Goal: Transaction & Acquisition: Book appointment/travel/reservation

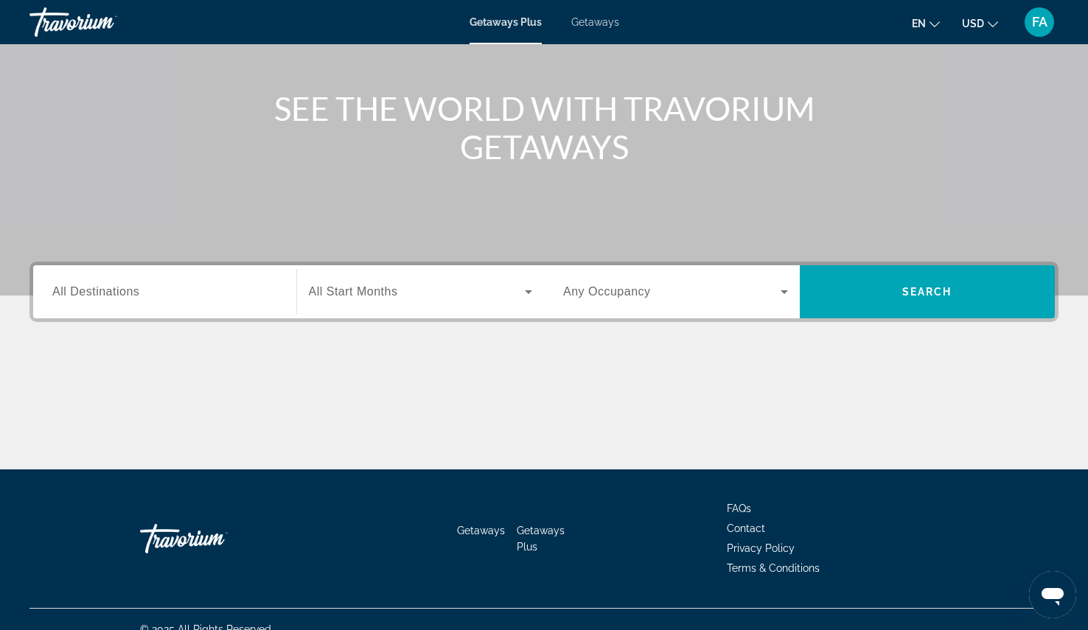
scroll to position [167, 0]
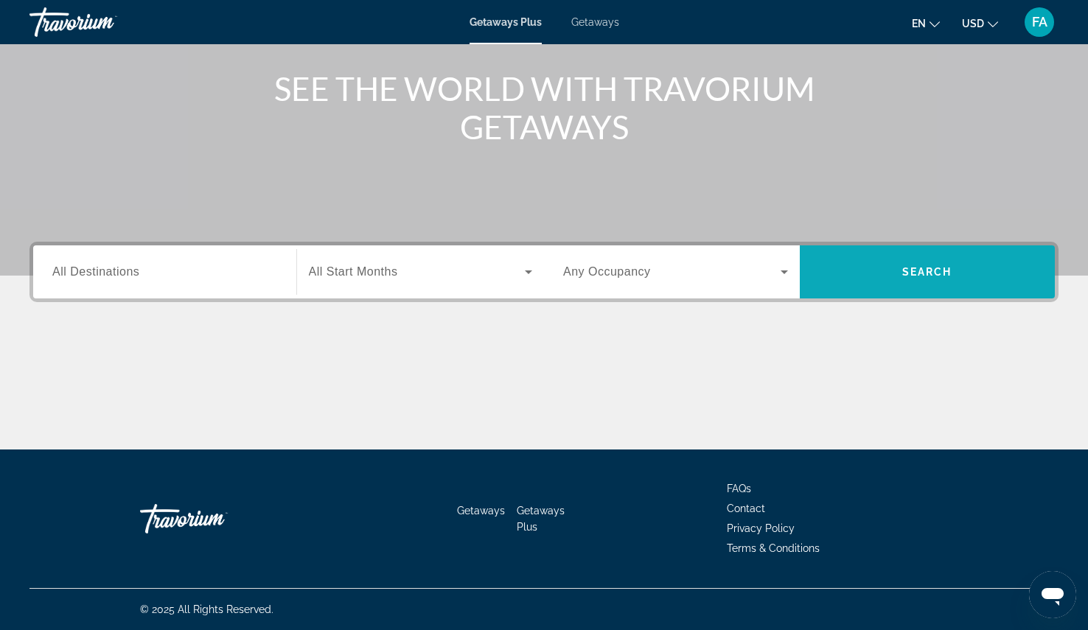
click at [944, 274] on span "Search" at bounding box center [928, 272] width 50 height 12
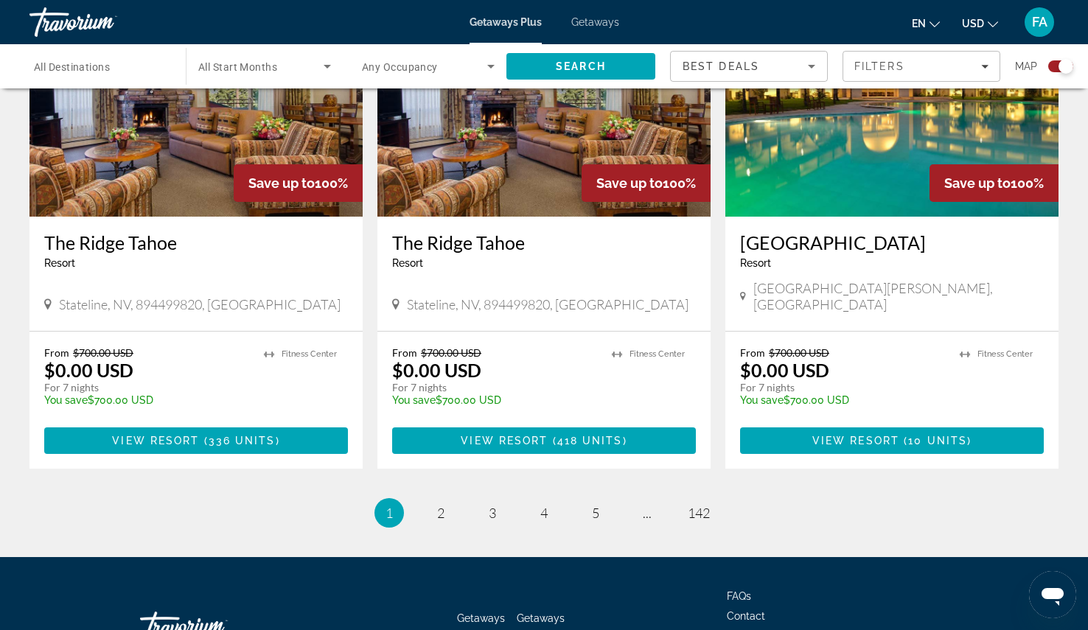
scroll to position [2212, 0]
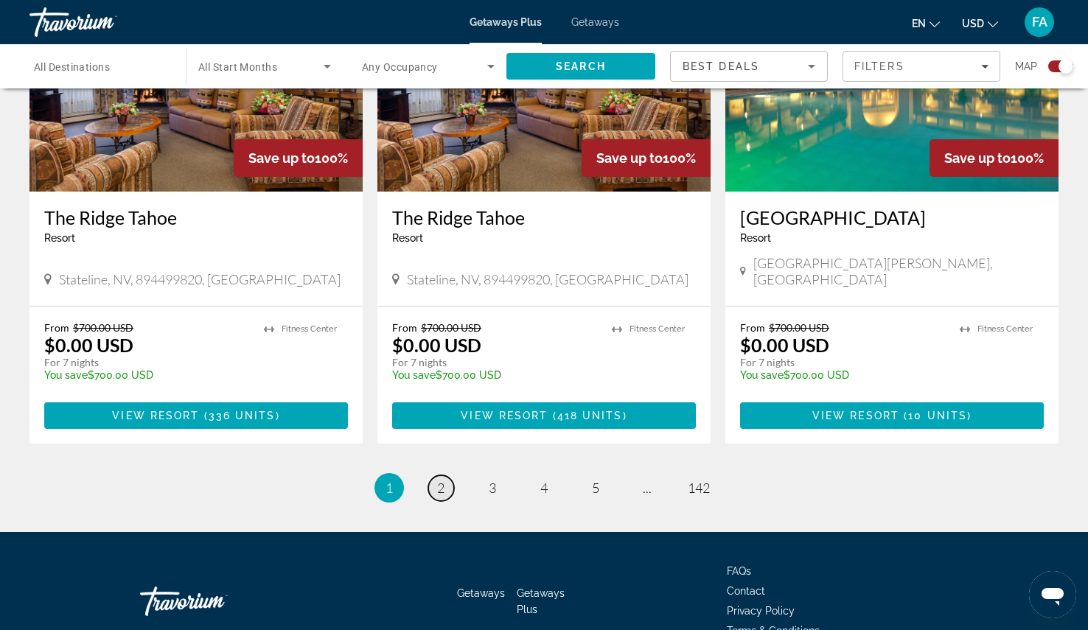
click at [437, 480] on span "2" at bounding box center [440, 488] width 7 height 16
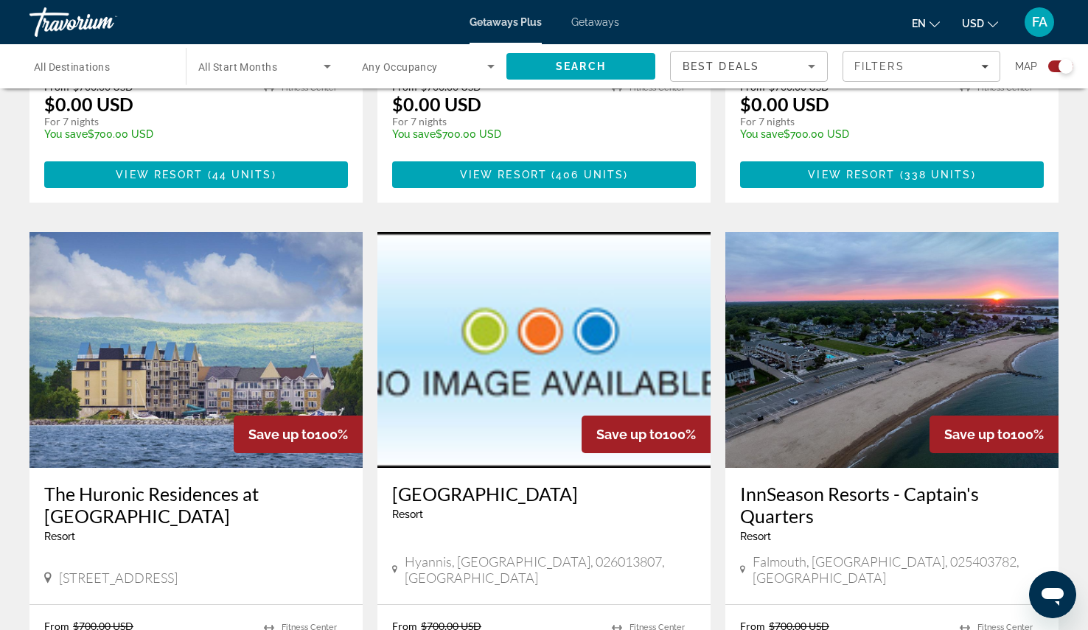
scroll to position [2146, 0]
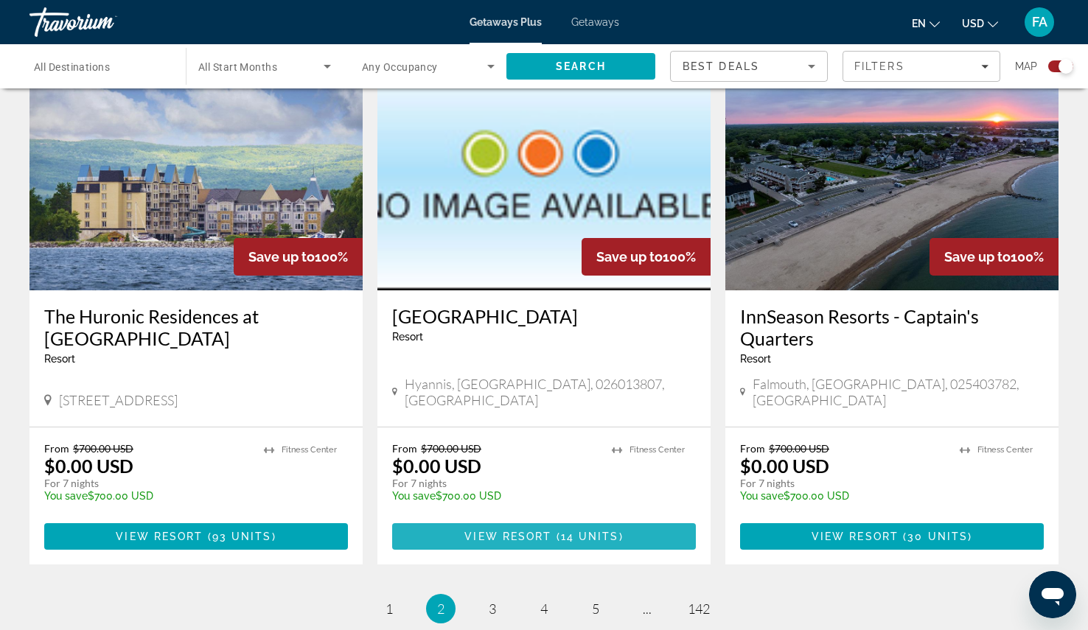
click at [520, 531] on span "View Resort" at bounding box center [508, 537] width 87 height 12
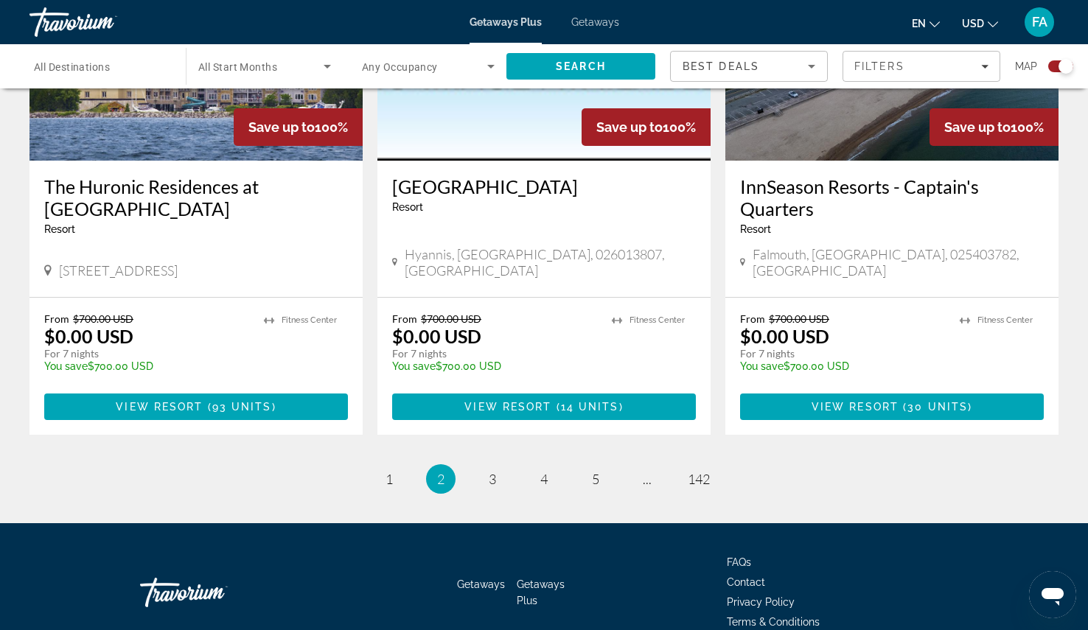
scroll to position [2278, 0]
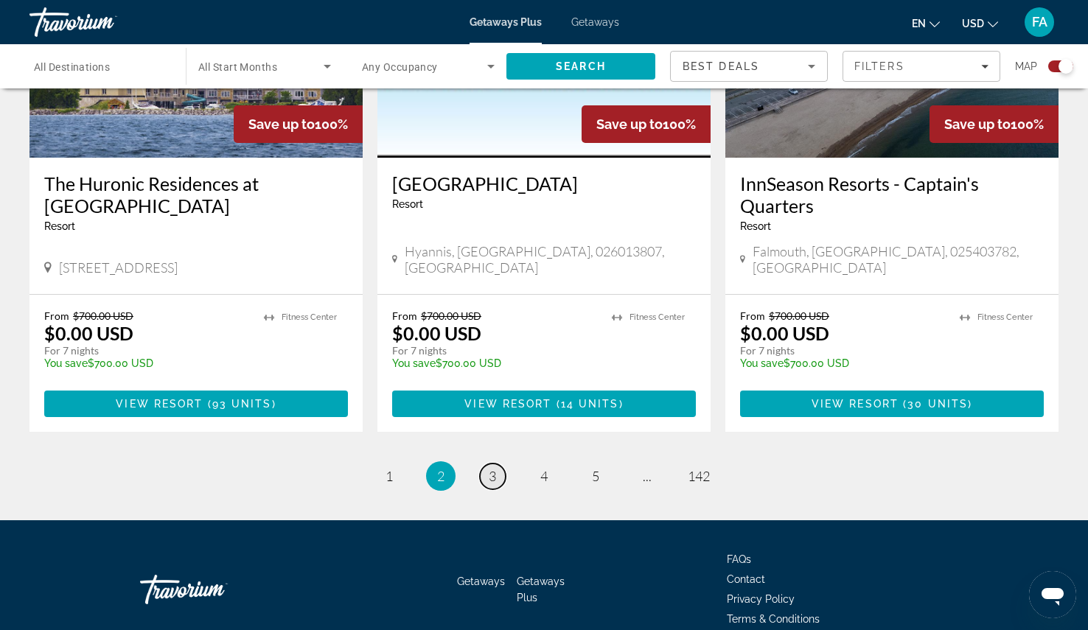
click at [484, 464] on link "page 3" at bounding box center [493, 477] width 26 height 26
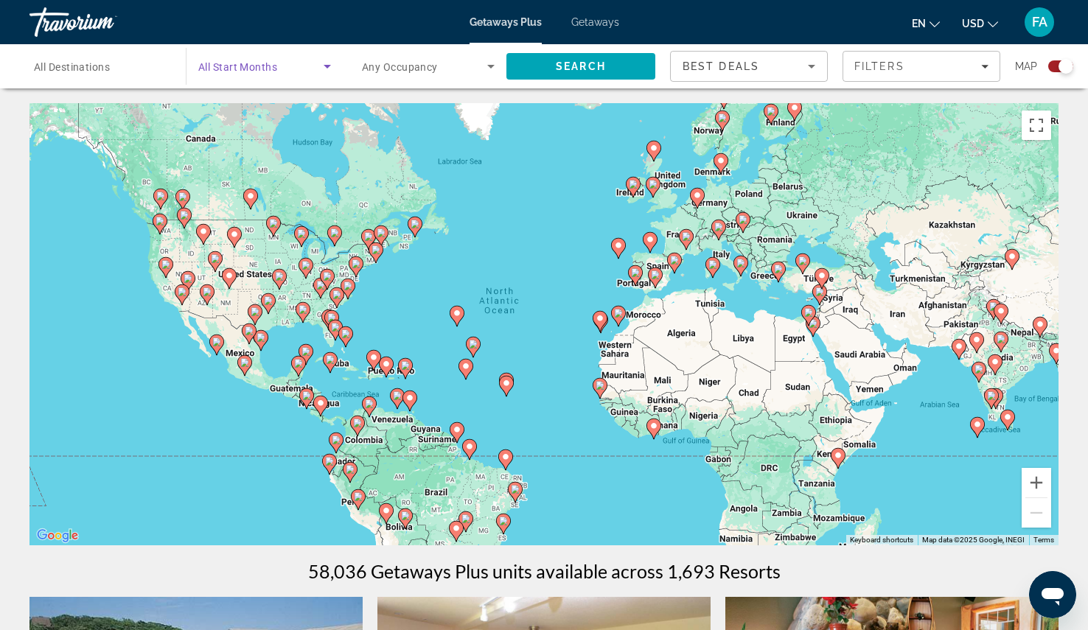
click at [315, 72] on span "Search widget" at bounding box center [260, 67] width 125 height 18
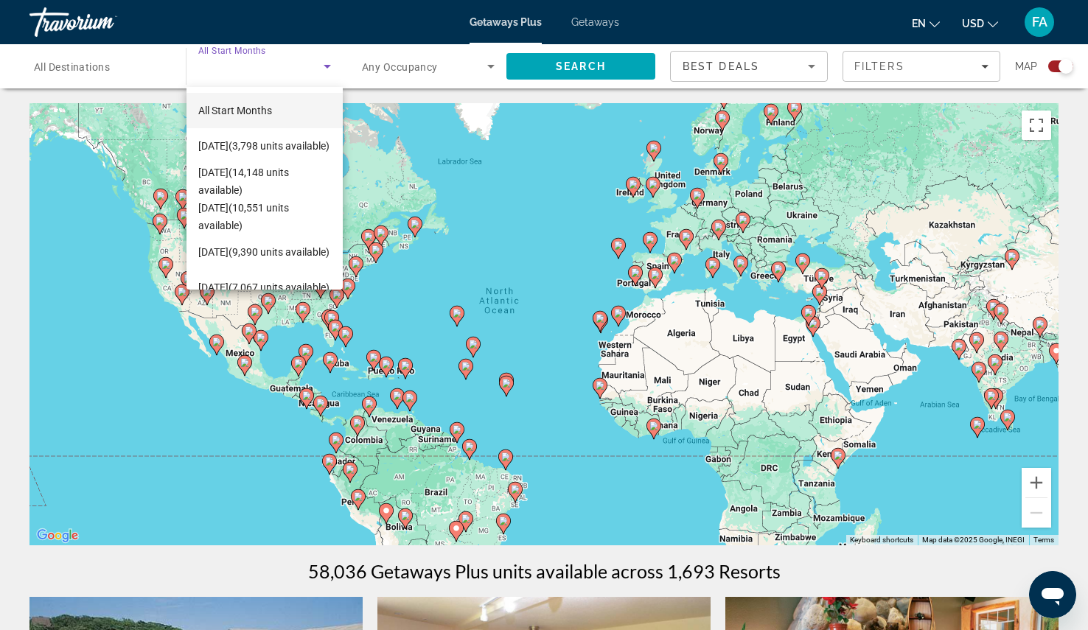
click at [68, 77] on div at bounding box center [544, 315] width 1088 height 630
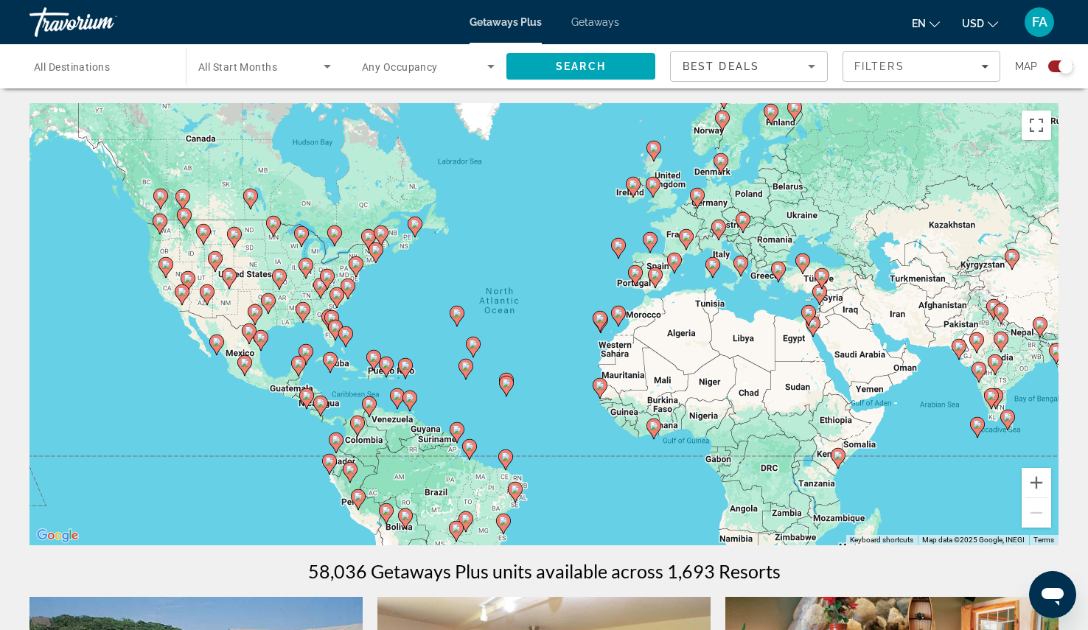
click at [95, 66] on span "All Destinations" at bounding box center [72, 67] width 76 height 12
click at [95, 66] on input "Destination All Destinations" at bounding box center [100, 67] width 133 height 18
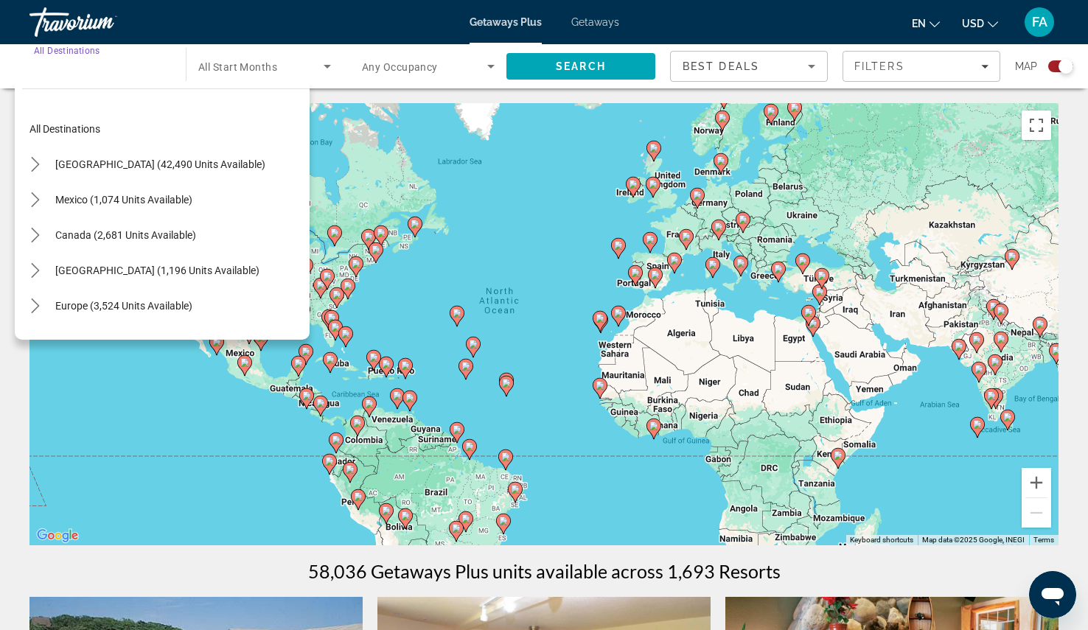
click at [95, 66] on input "Destination All Destinations" at bounding box center [100, 67] width 133 height 18
click at [68, 167] on span "[GEOGRAPHIC_DATA] (42,490 units available)" at bounding box center [160, 165] width 210 height 12
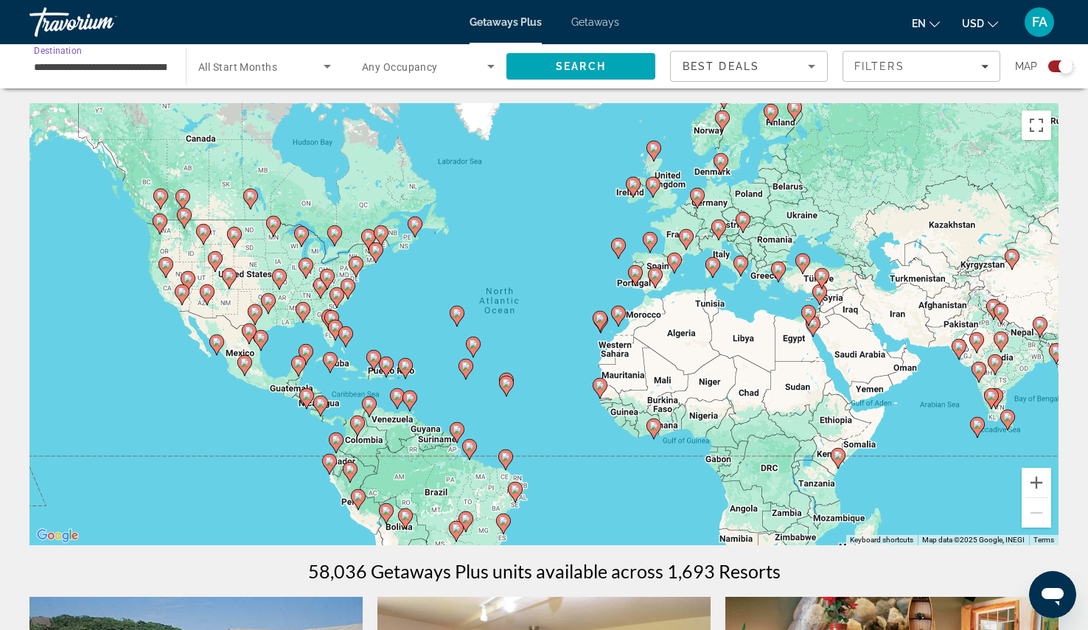
click at [81, 64] on input "**********" at bounding box center [100, 67] width 133 height 18
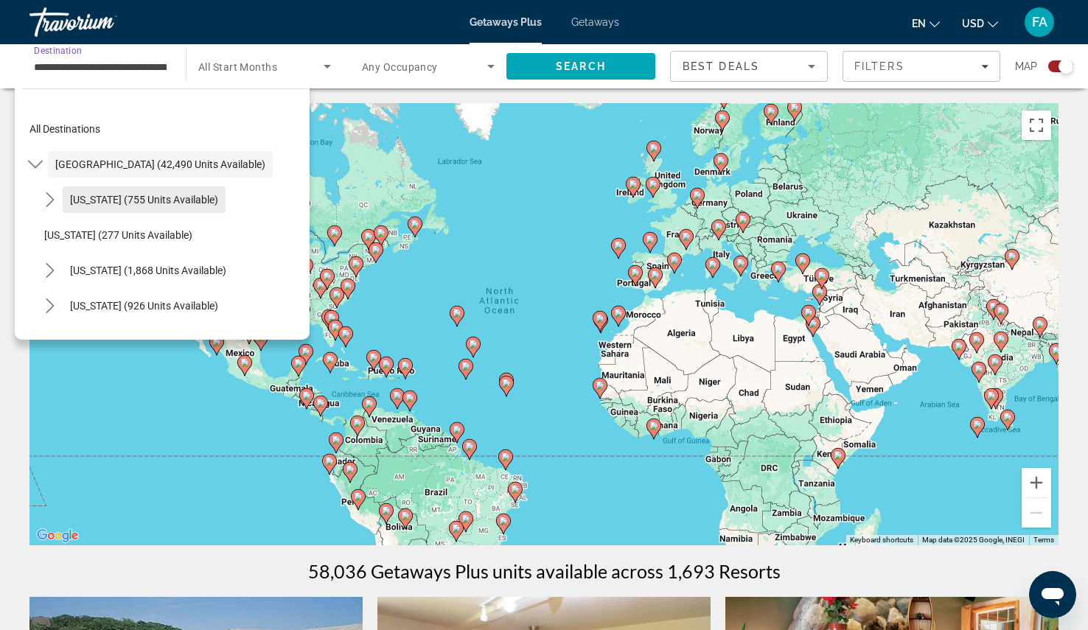
click at [127, 197] on span "[US_STATE] (755 units available)" at bounding box center [144, 200] width 148 height 12
type input "**********"
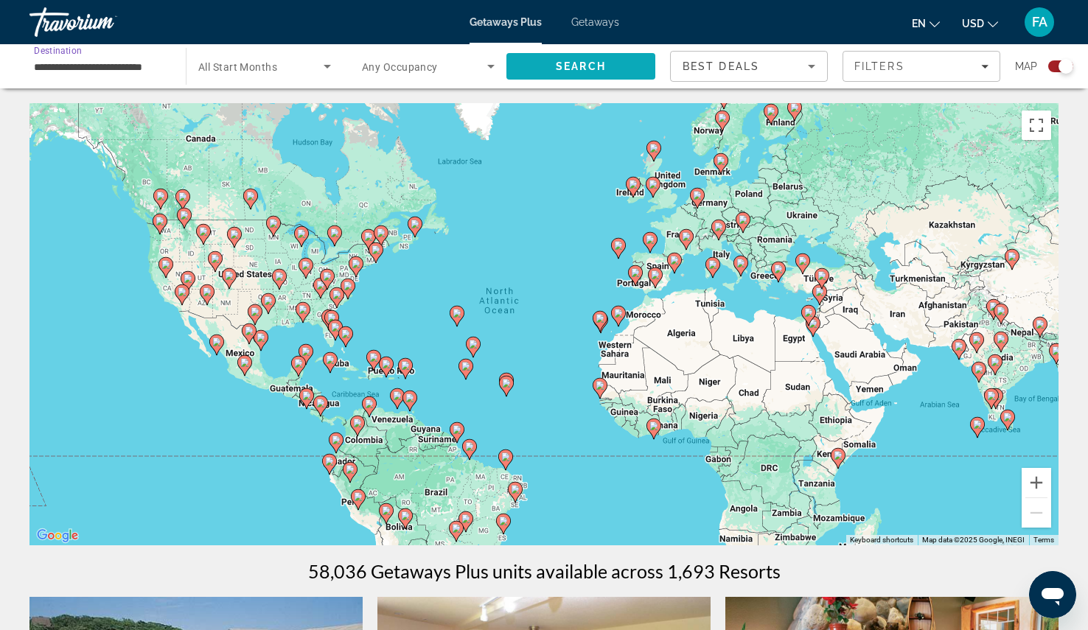
click at [593, 66] on span "Search" at bounding box center [581, 66] width 50 height 12
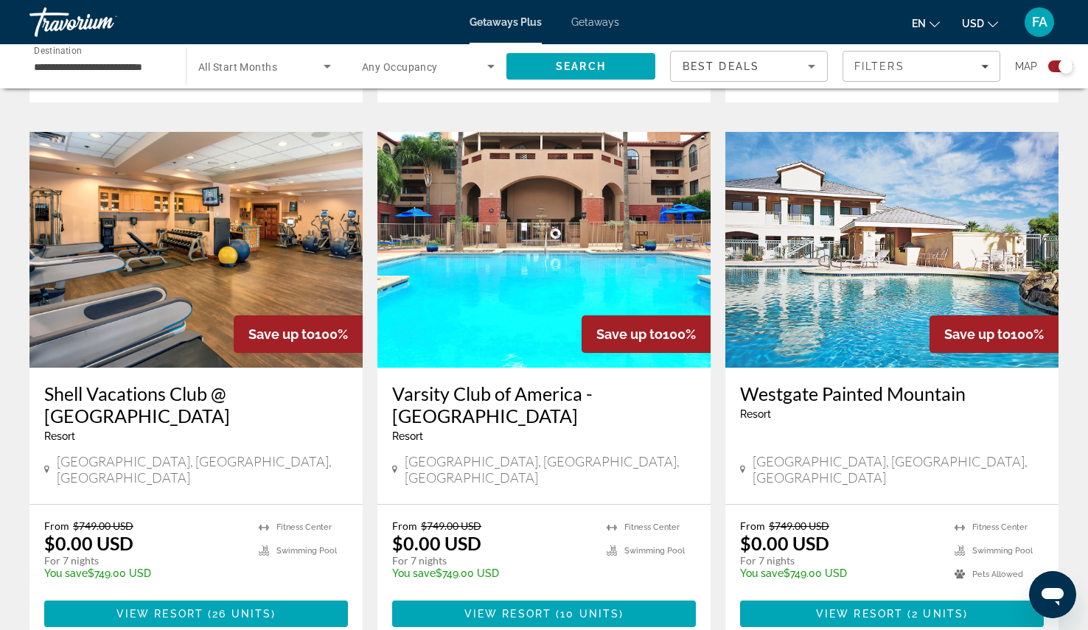
scroll to position [1548, 0]
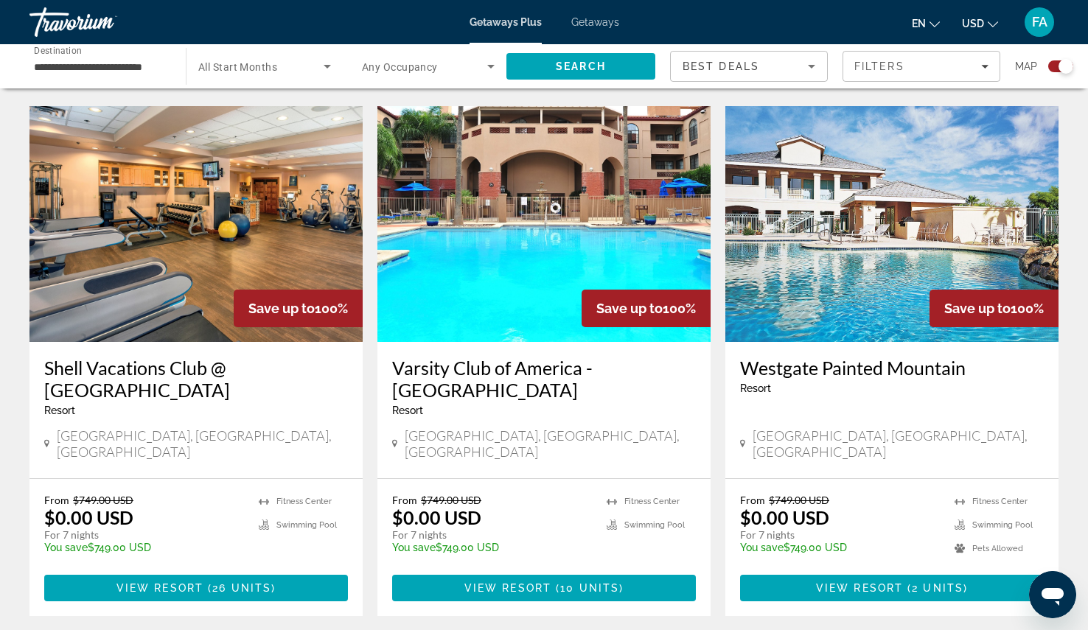
click at [252, 197] on img "Main content" at bounding box center [195, 224] width 333 height 236
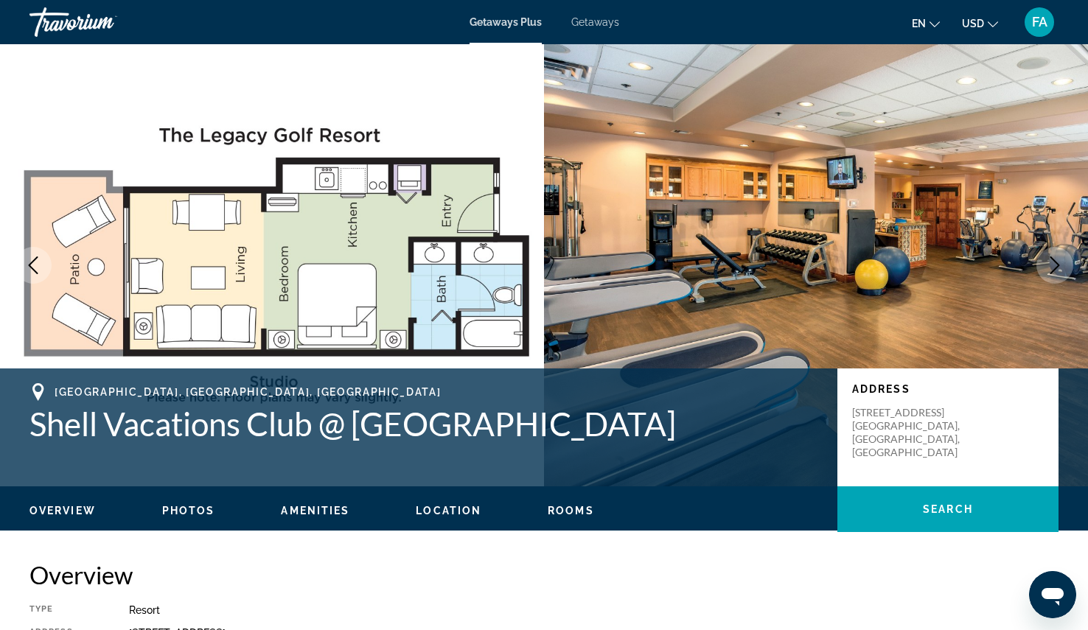
click at [864, 221] on img "Main content" at bounding box center [816, 265] width 544 height 442
click at [586, 21] on span "Getaways" at bounding box center [595, 22] width 48 height 12
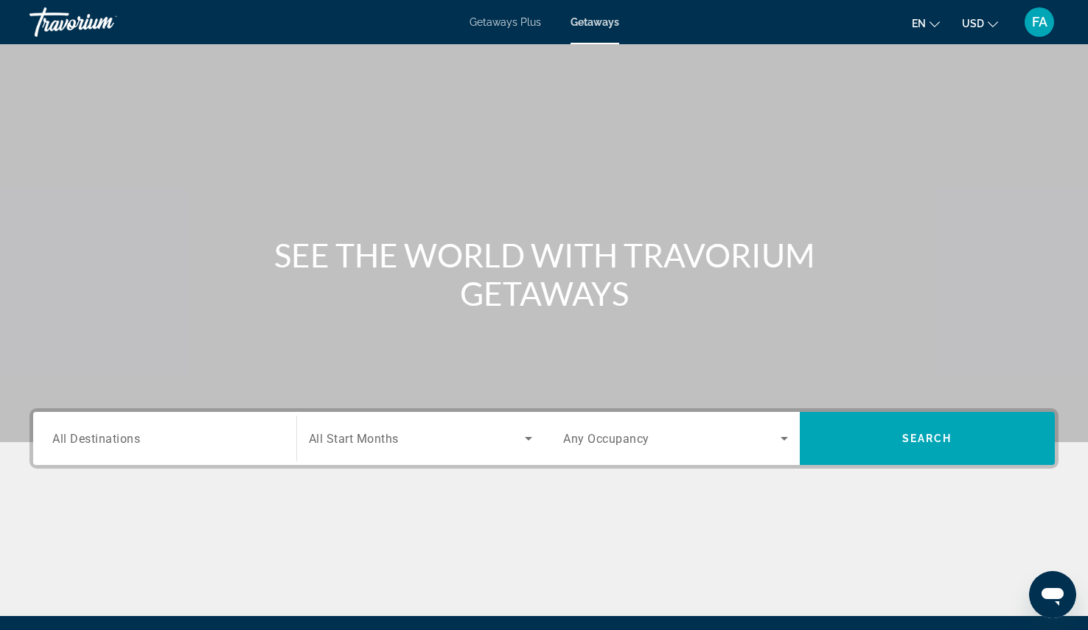
click at [80, 456] on div "Search widget" at bounding box center [164, 439] width 225 height 42
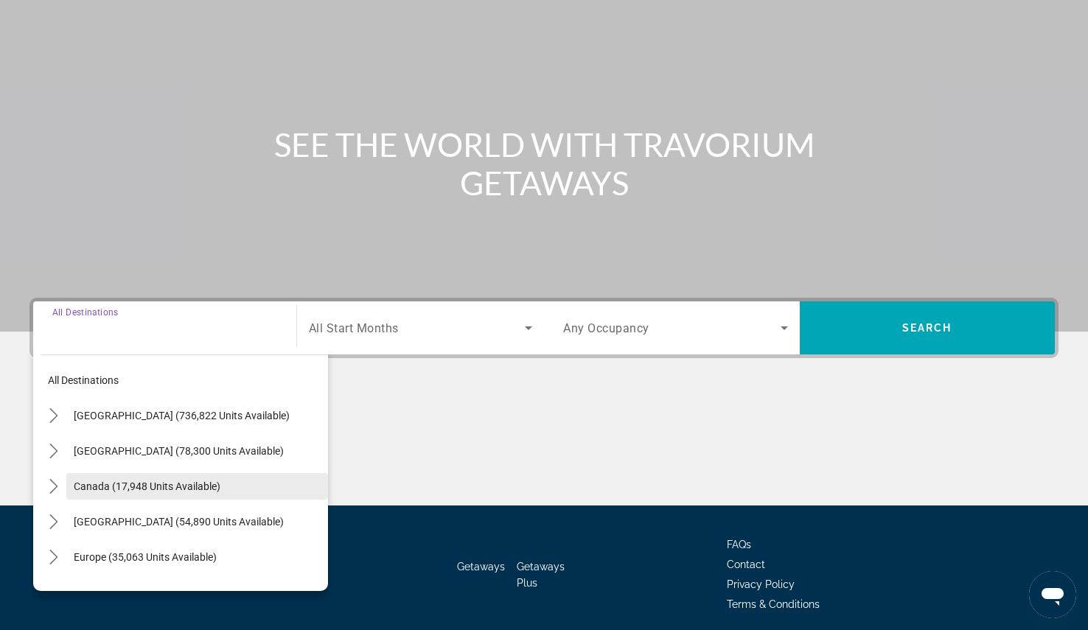
scroll to position [167, 0]
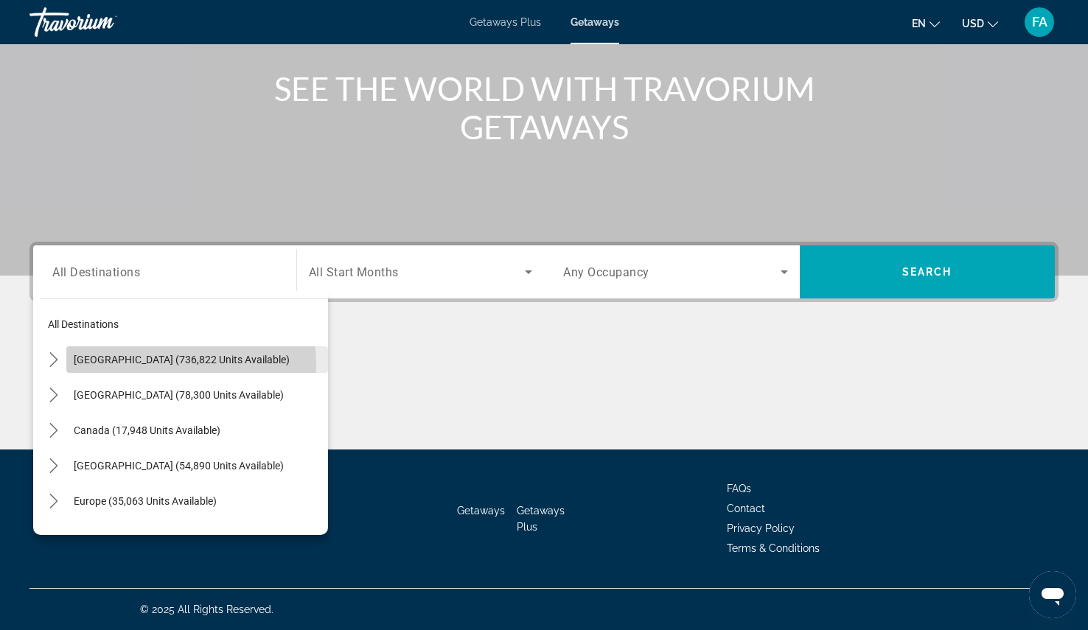
click at [102, 368] on span "Select destination: United States (736,822 units available)" at bounding box center [197, 359] width 262 height 35
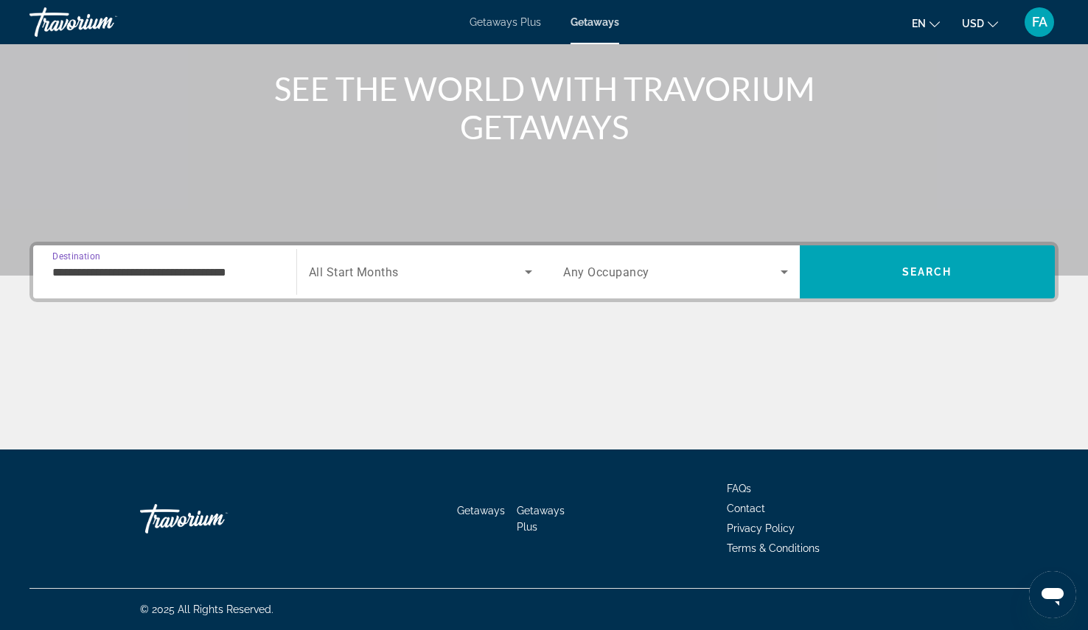
click at [93, 279] on input "**********" at bounding box center [164, 273] width 225 height 18
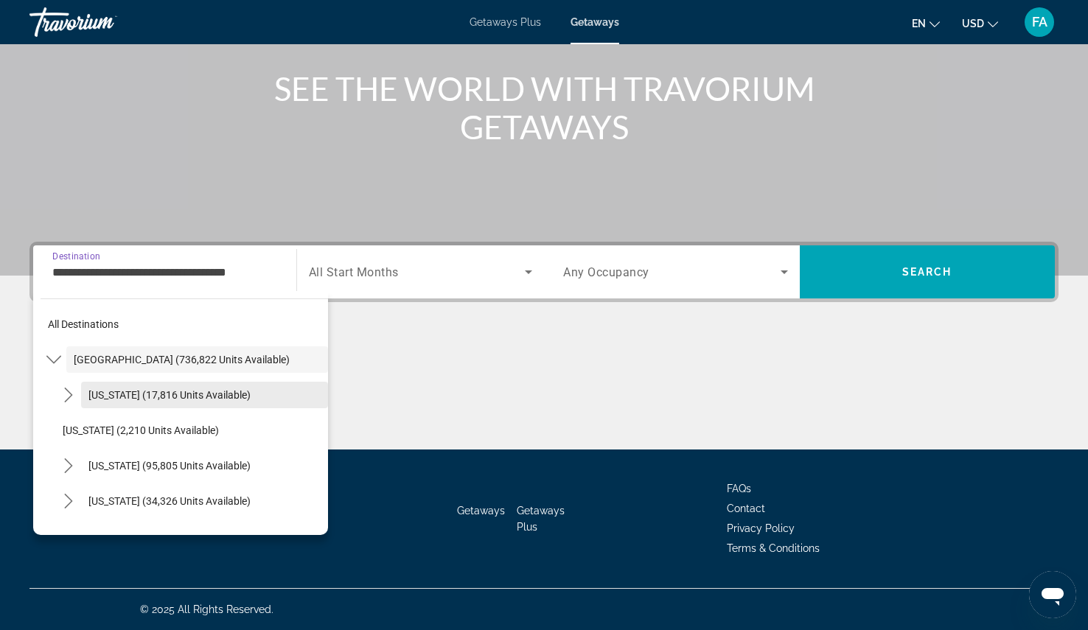
click at [128, 380] on span "Select destination: Arizona (17,816 units available)" at bounding box center [204, 395] width 247 height 35
type input "**********"
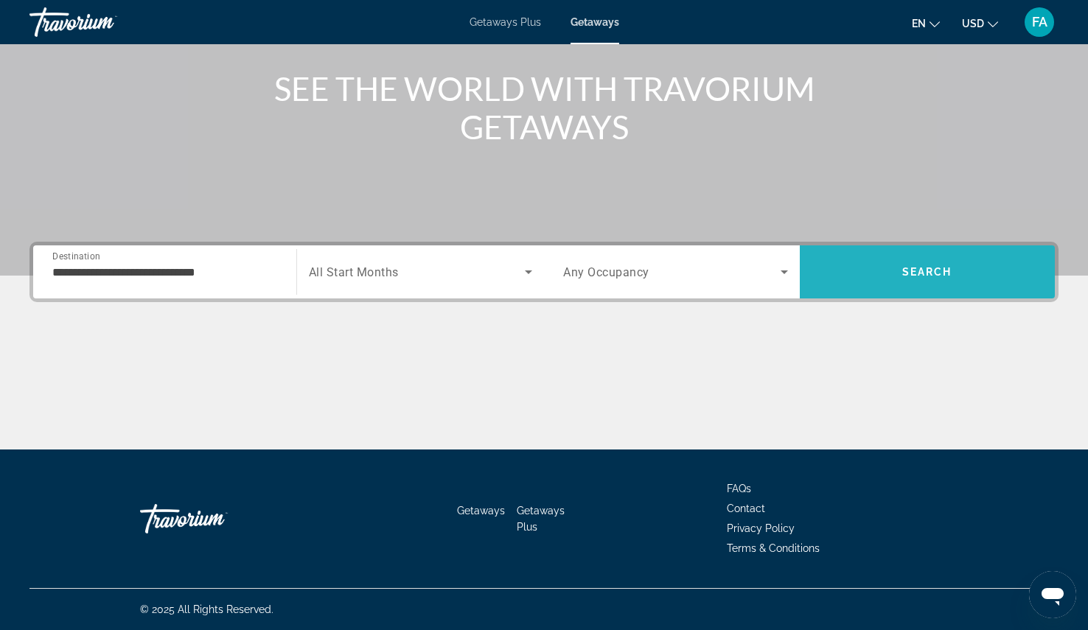
click at [925, 277] on span "Search" at bounding box center [928, 272] width 50 height 12
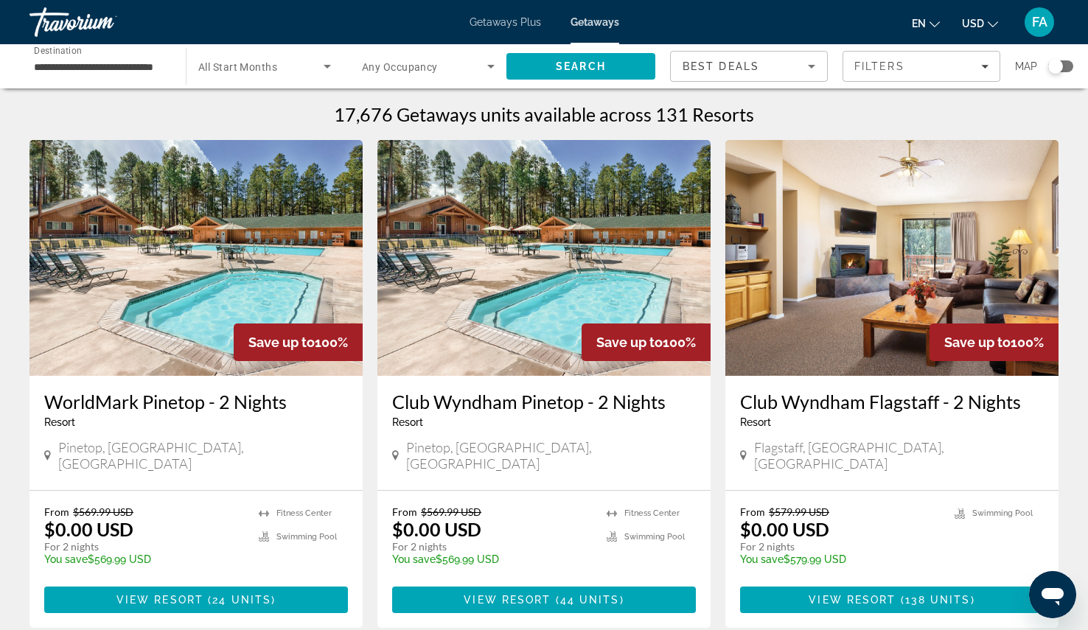
click at [71, 54] on span "Destination" at bounding box center [58, 50] width 48 height 10
click at [71, 58] on input "**********" at bounding box center [100, 67] width 133 height 18
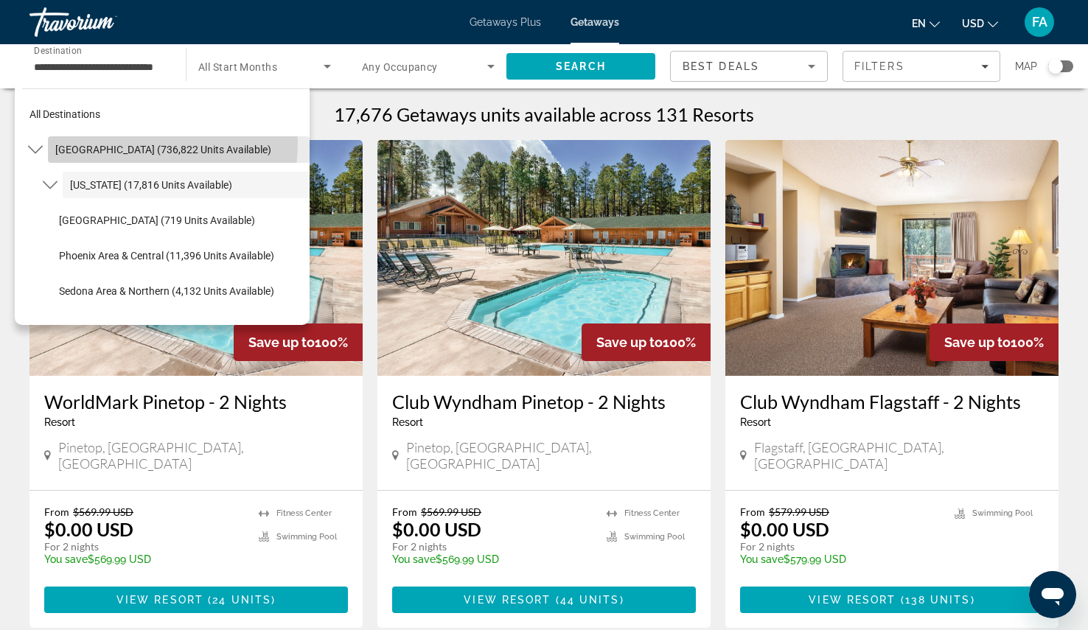
scroll to position [0, 21]
click at [83, 142] on span "Select destination: United States (736,822 units available)" at bounding box center [179, 149] width 262 height 35
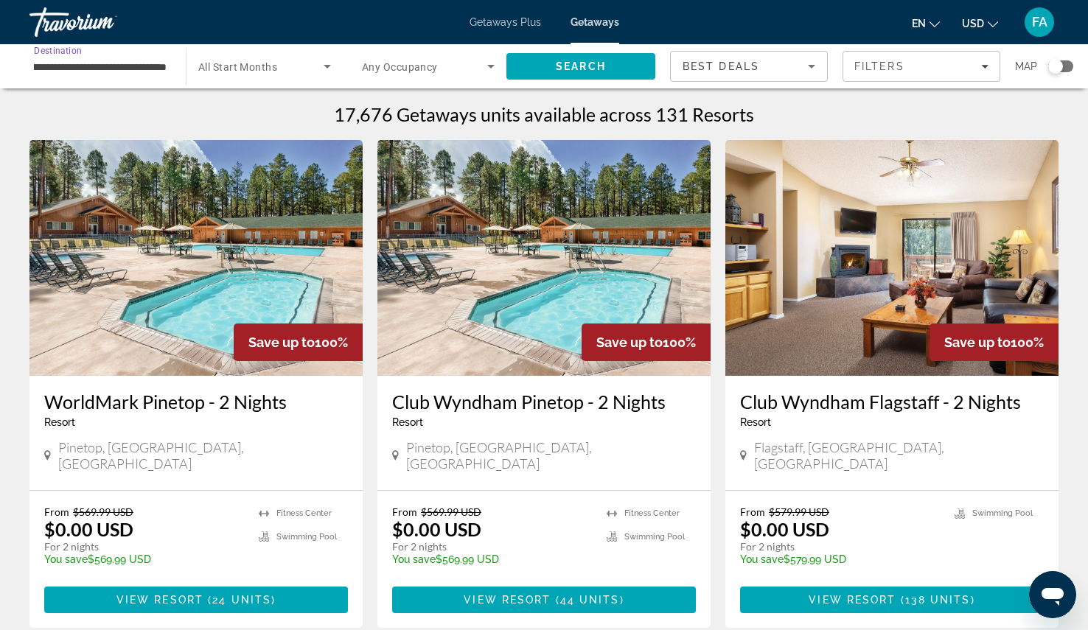
click at [72, 72] on input "**********" at bounding box center [100, 67] width 133 height 18
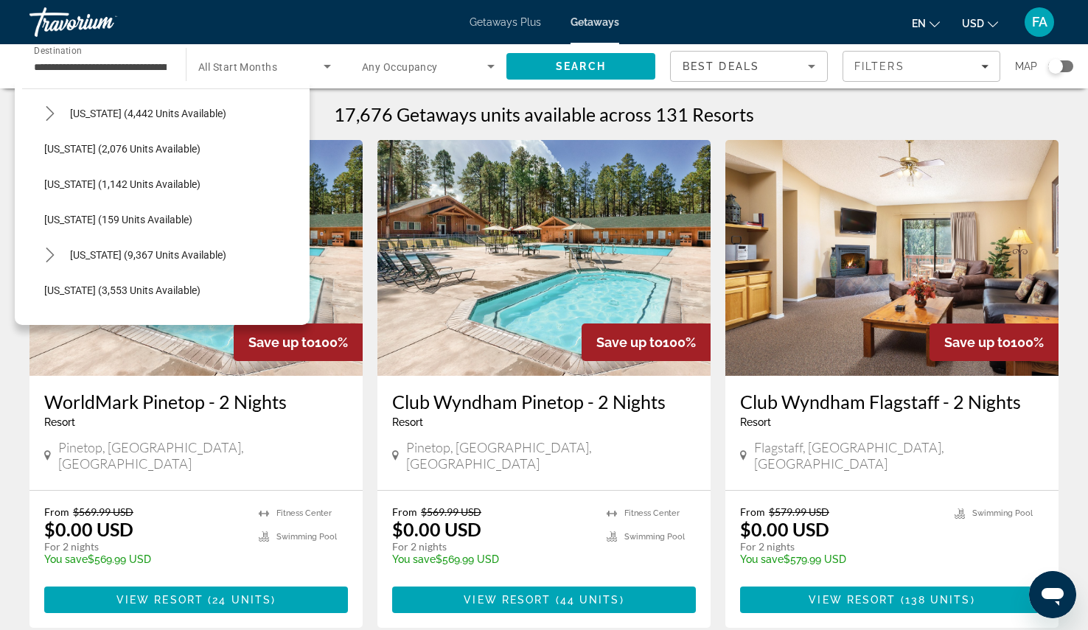
scroll to position [767, 0]
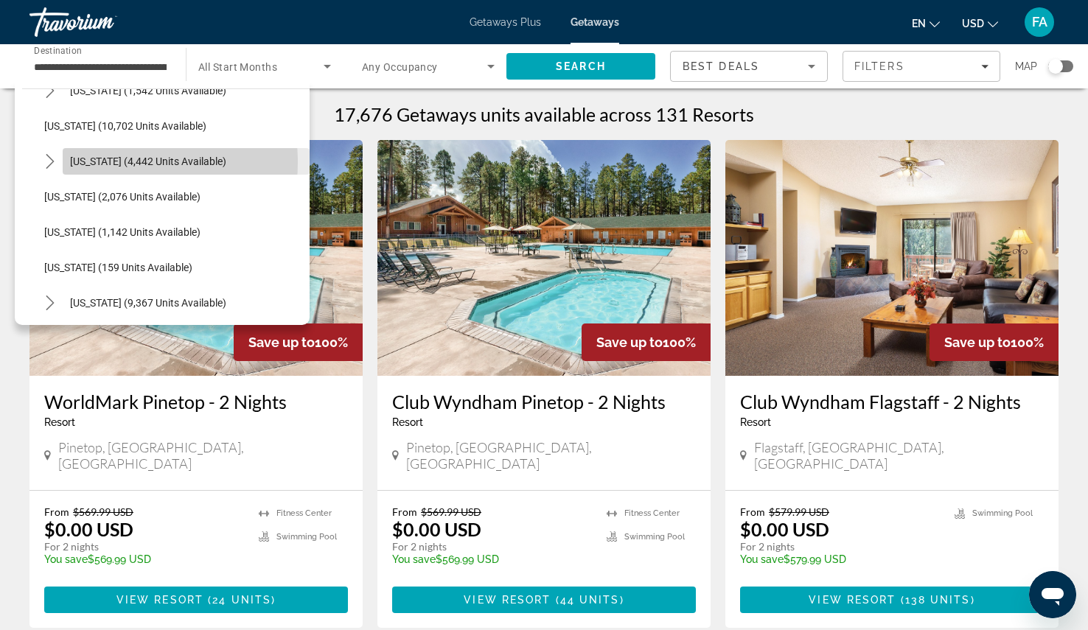
click at [104, 162] on span "[US_STATE] (4,442 units available)" at bounding box center [148, 162] width 156 height 12
type input "**********"
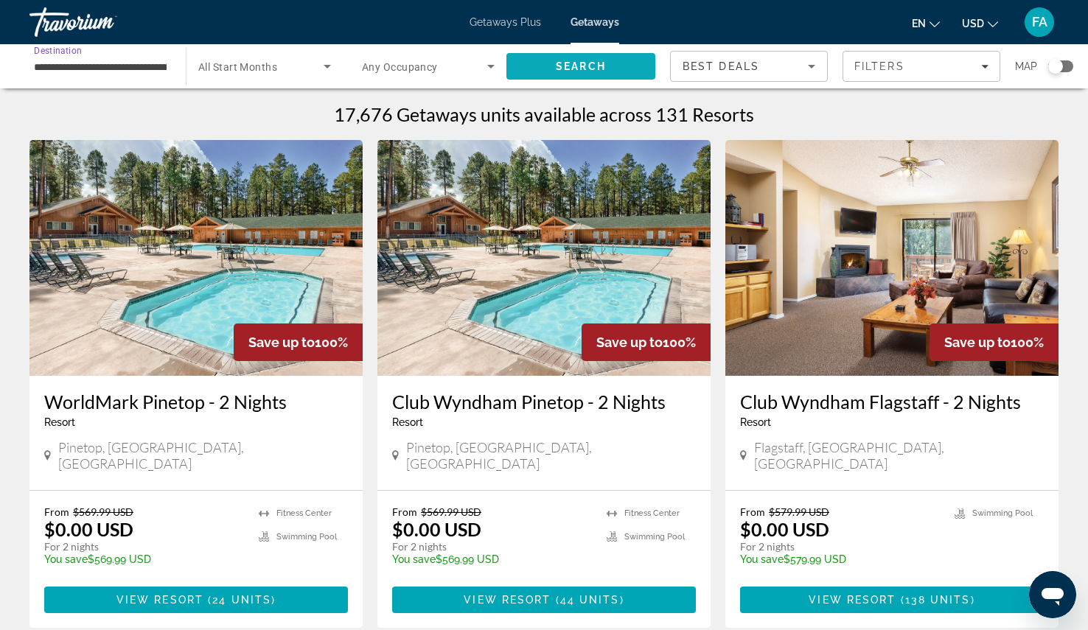
click at [578, 72] on span "Search" at bounding box center [581, 66] width 50 height 12
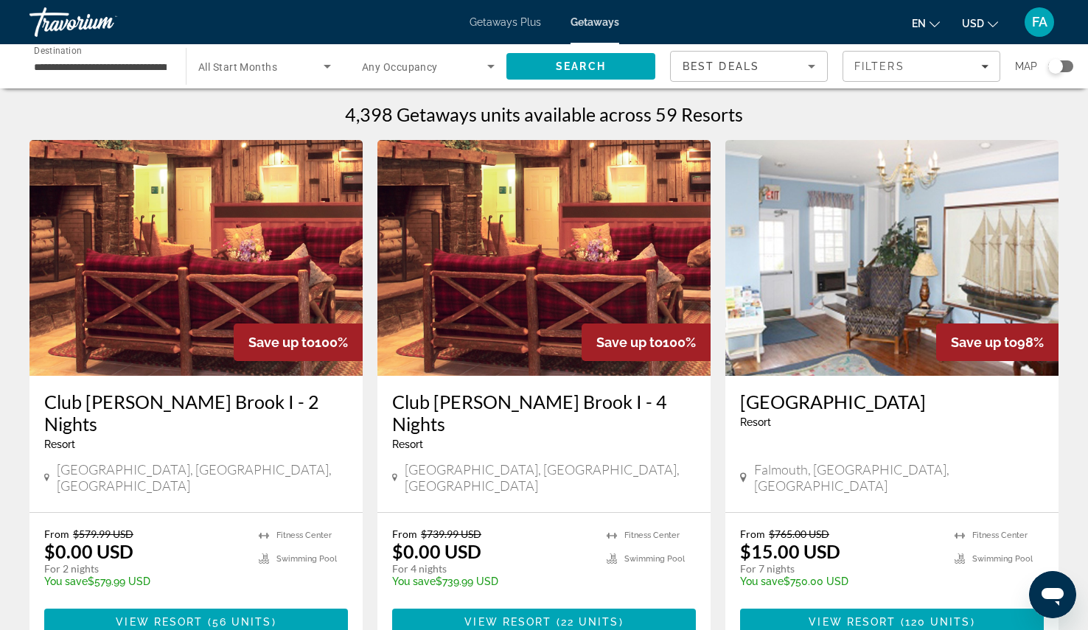
click at [94, 66] on input "**********" at bounding box center [100, 67] width 133 height 18
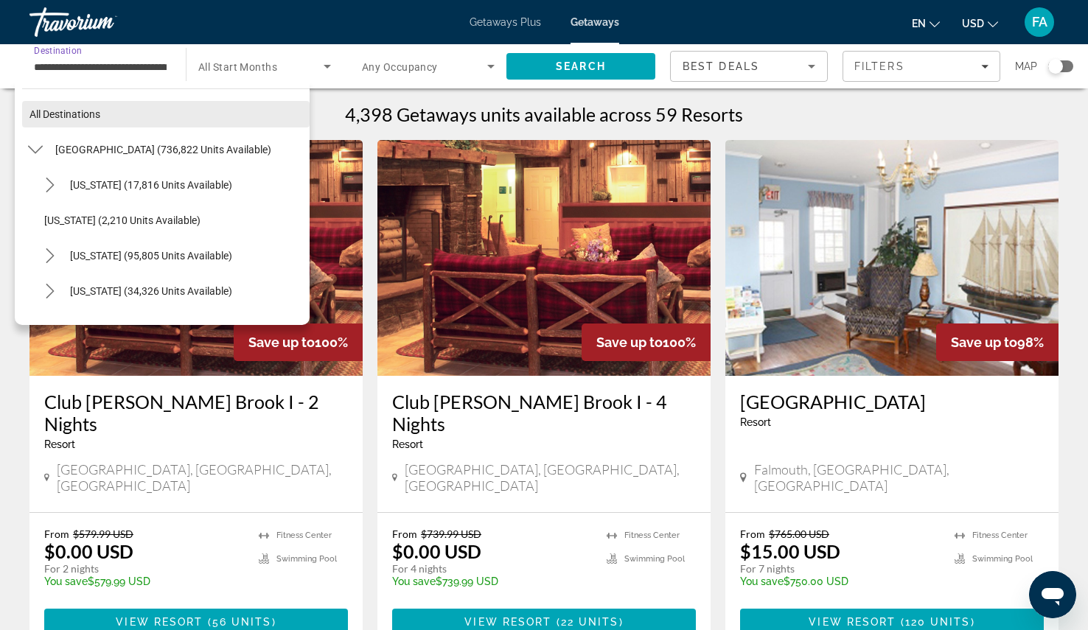
click at [69, 108] on span "All destinations" at bounding box center [64, 114] width 71 height 12
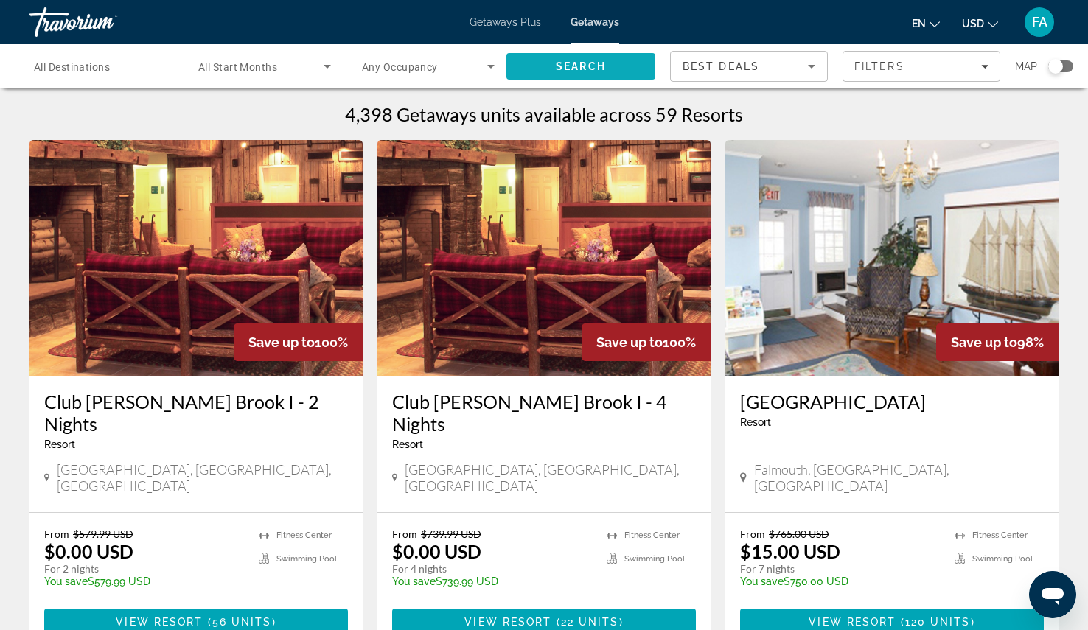
click at [608, 70] on span "Search" at bounding box center [581, 66] width 149 height 35
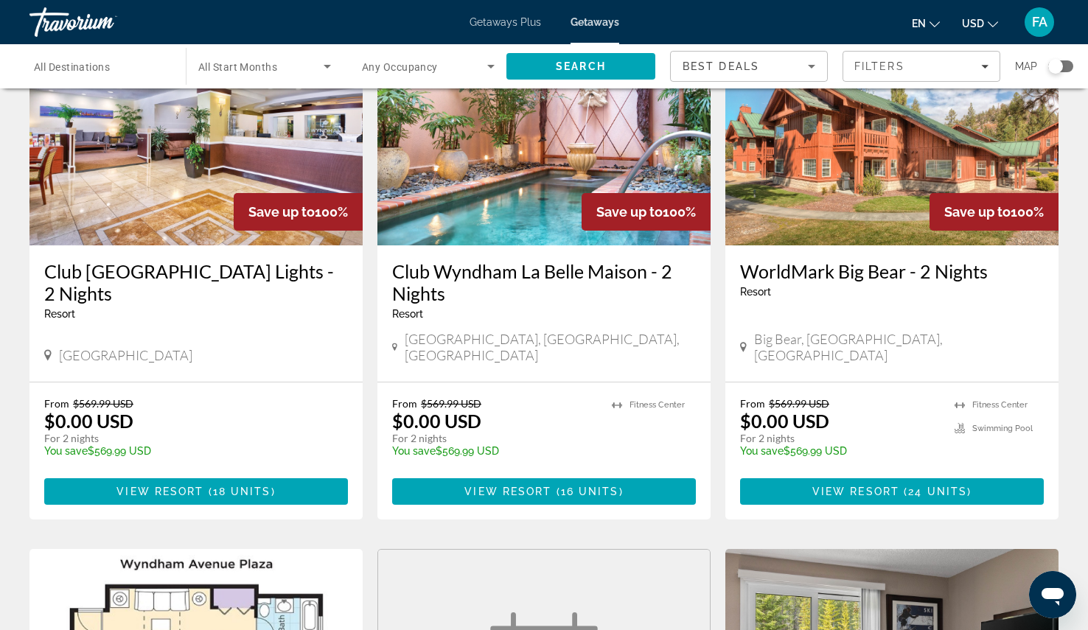
scroll to position [664, 0]
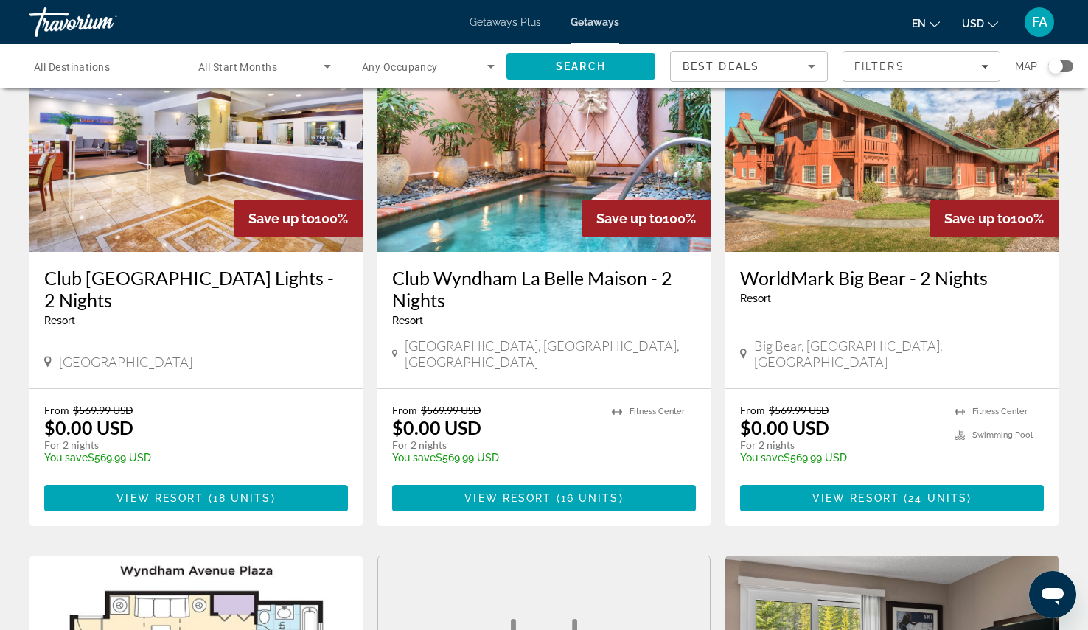
click at [571, 268] on h3 "Club Wyndham La Belle Maison - 2 Nights" at bounding box center [544, 289] width 304 height 44
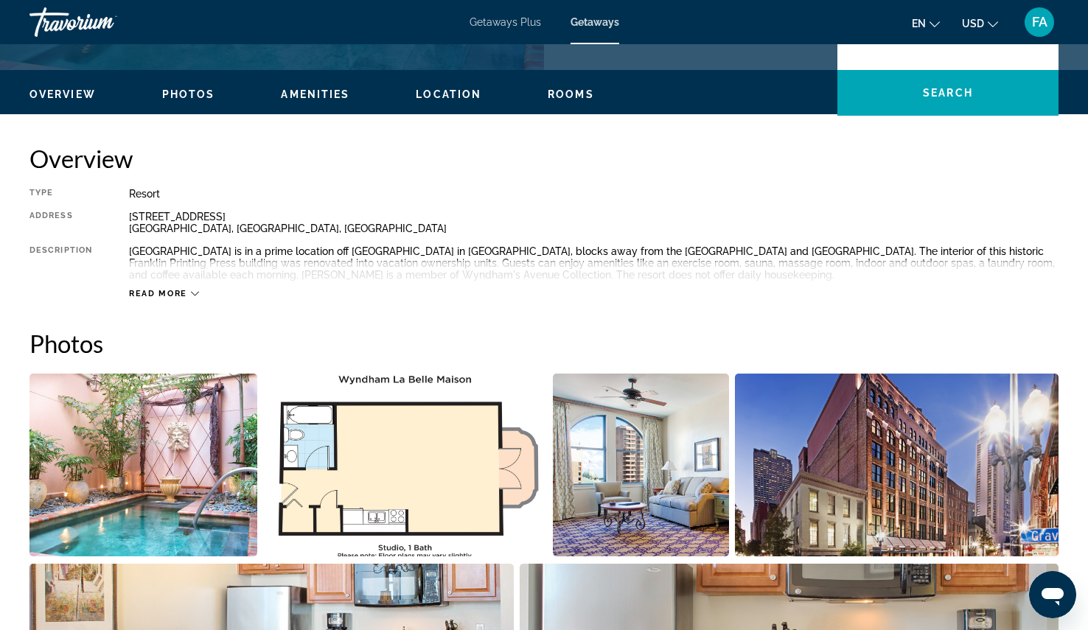
scroll to position [442, 0]
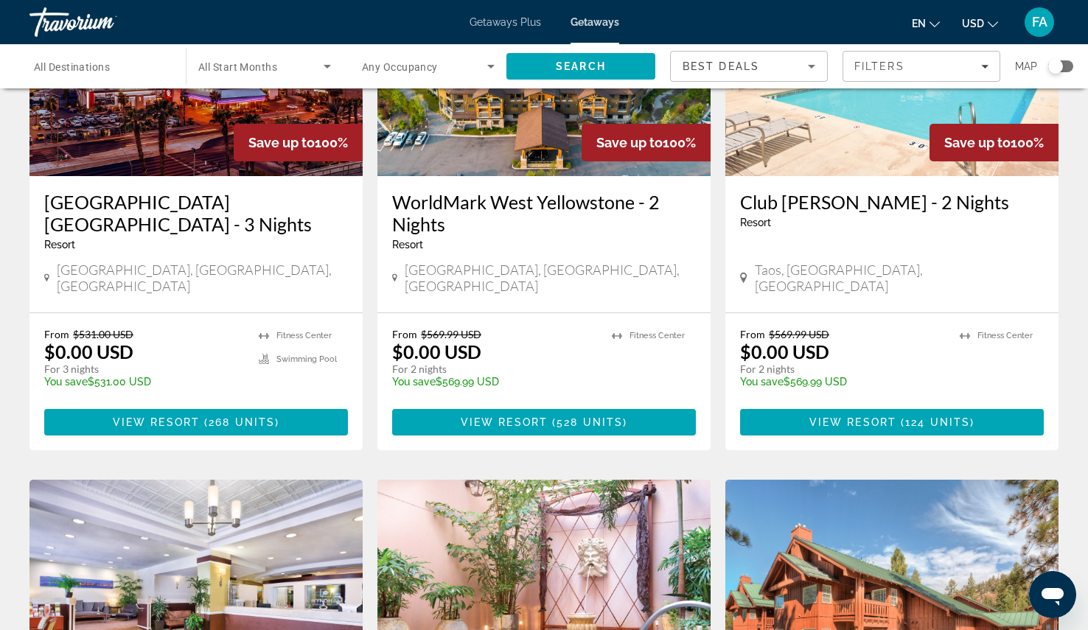
scroll to position [221, 0]
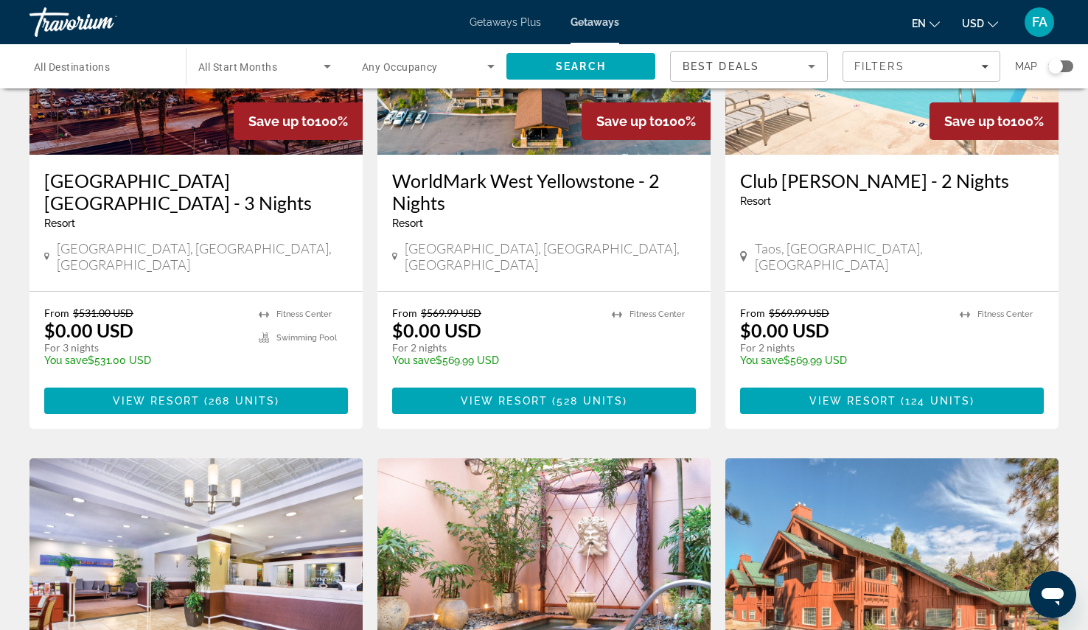
click at [816, 65] on icon "Sort by" at bounding box center [812, 67] width 18 height 18
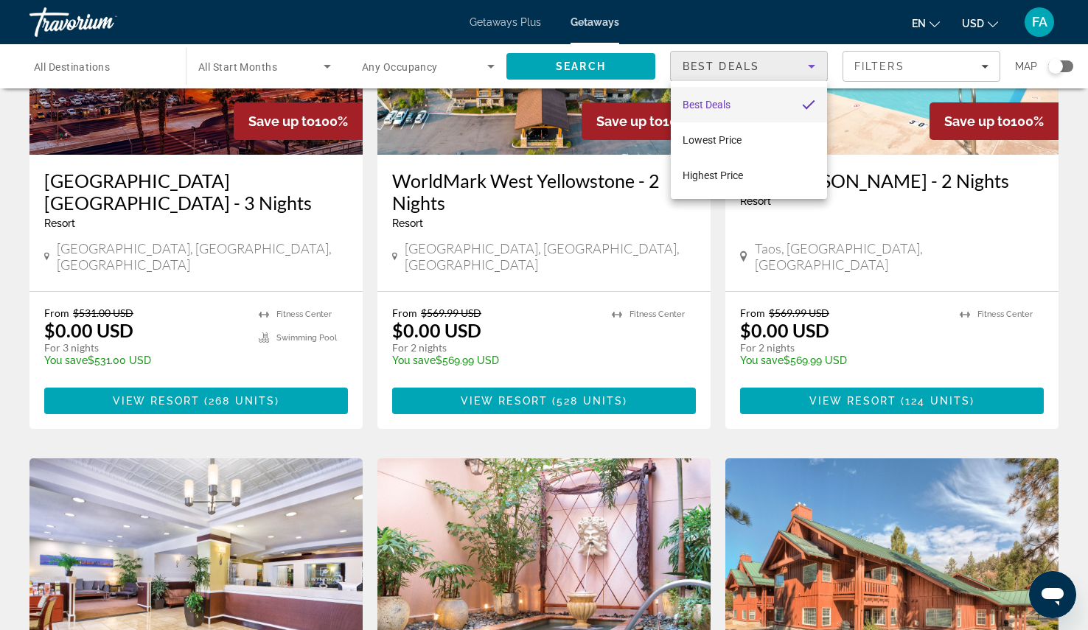
click at [320, 210] on div at bounding box center [544, 315] width 1088 height 630
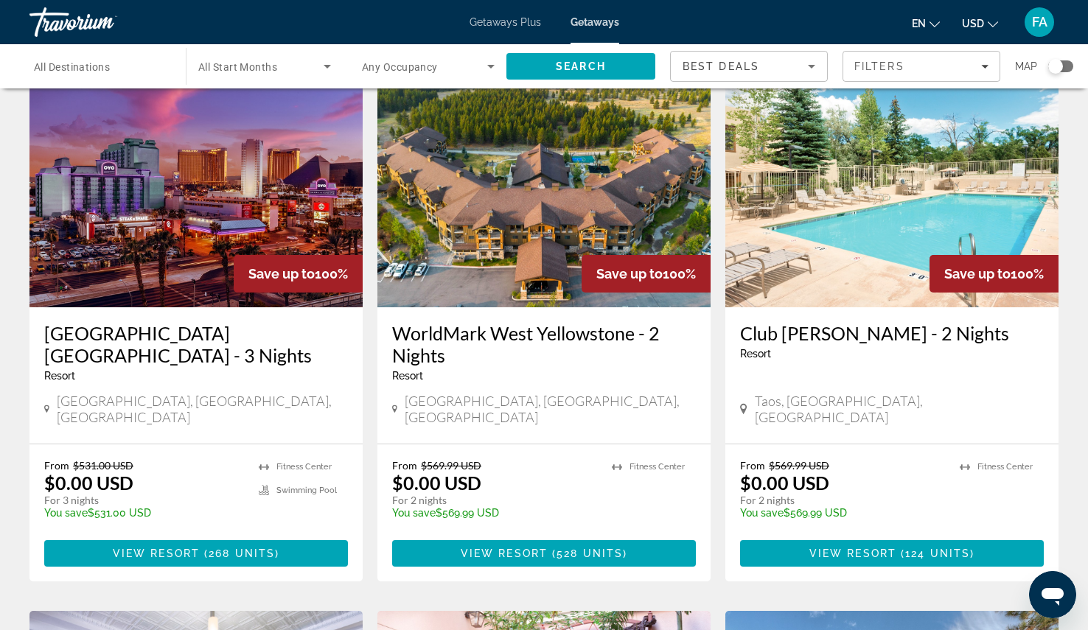
scroll to position [0, 0]
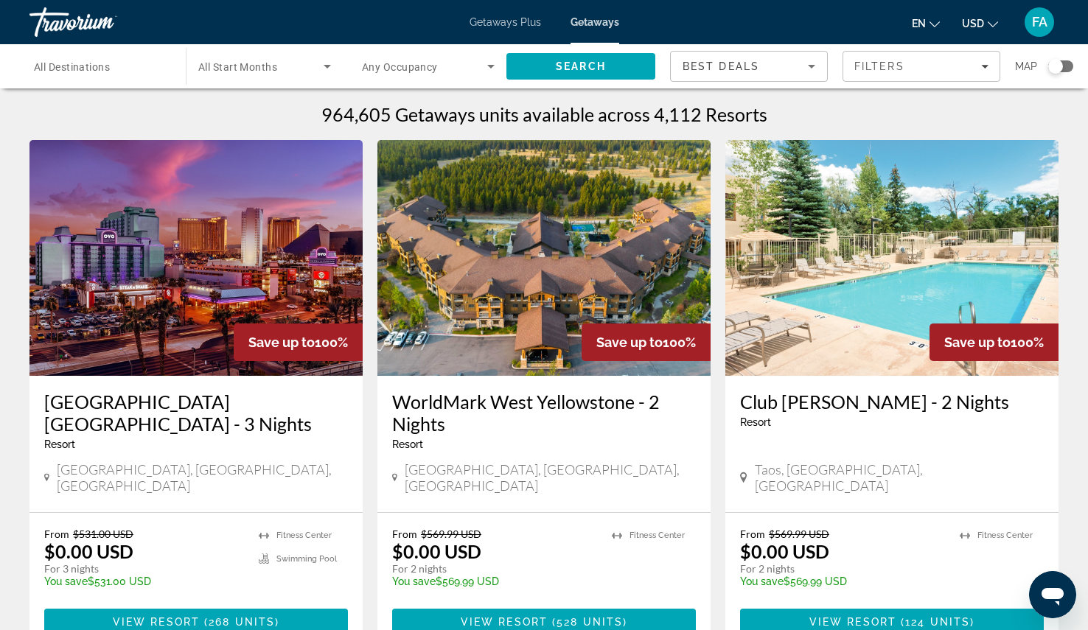
click at [87, 63] on span "All Destinations" at bounding box center [72, 67] width 76 height 12
click at [87, 63] on input "Destination All Destinations" at bounding box center [100, 67] width 133 height 18
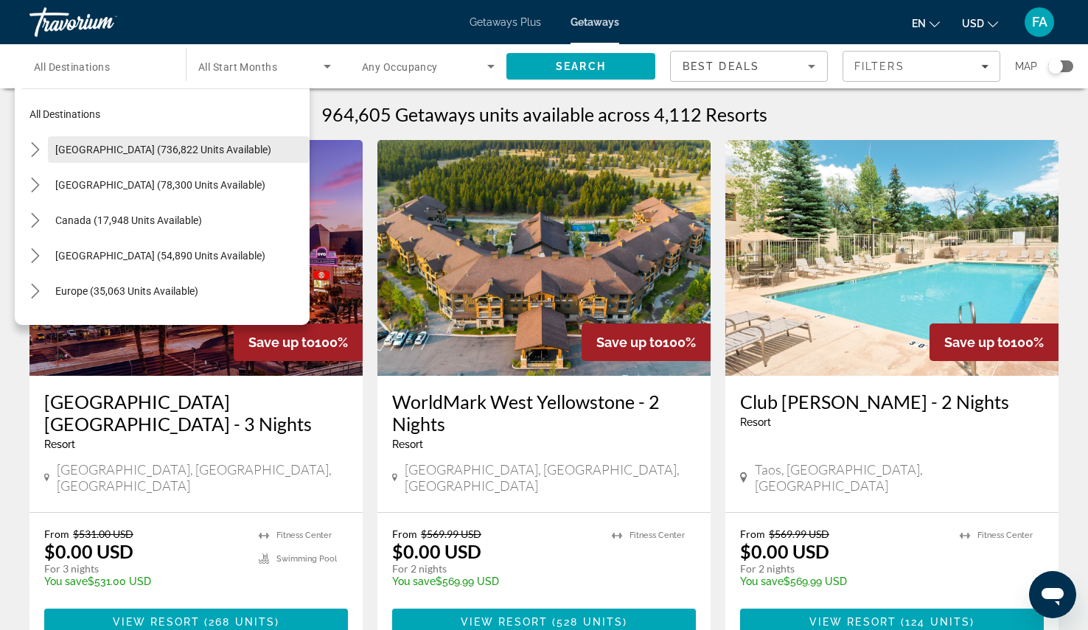
click at [108, 148] on span "[GEOGRAPHIC_DATA] (736,822 units available)" at bounding box center [163, 150] width 216 height 12
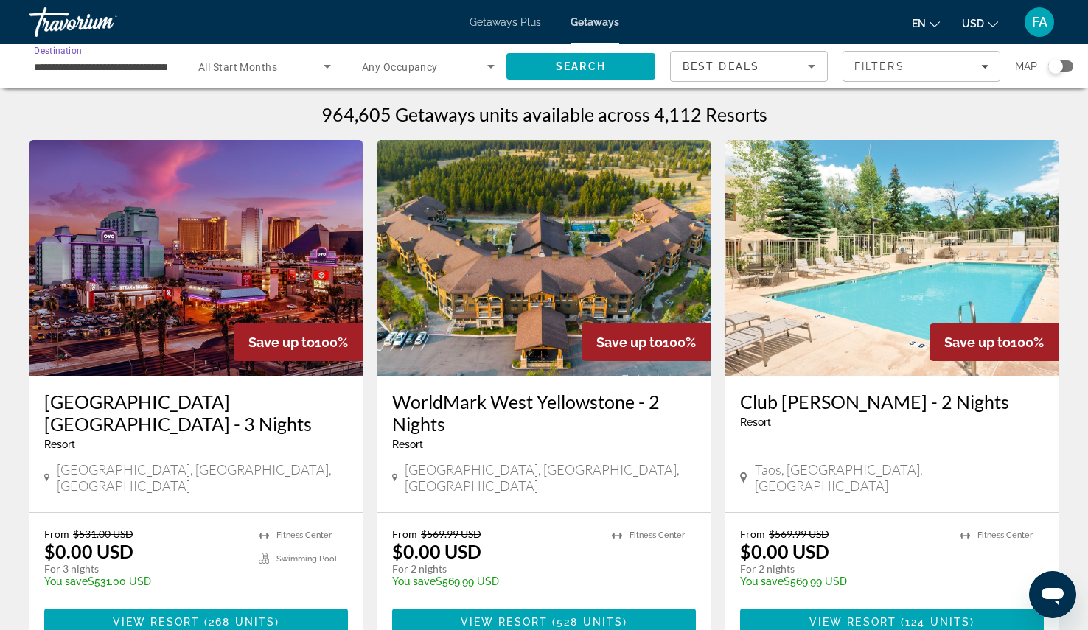
click at [139, 65] on input "**********" at bounding box center [100, 67] width 133 height 18
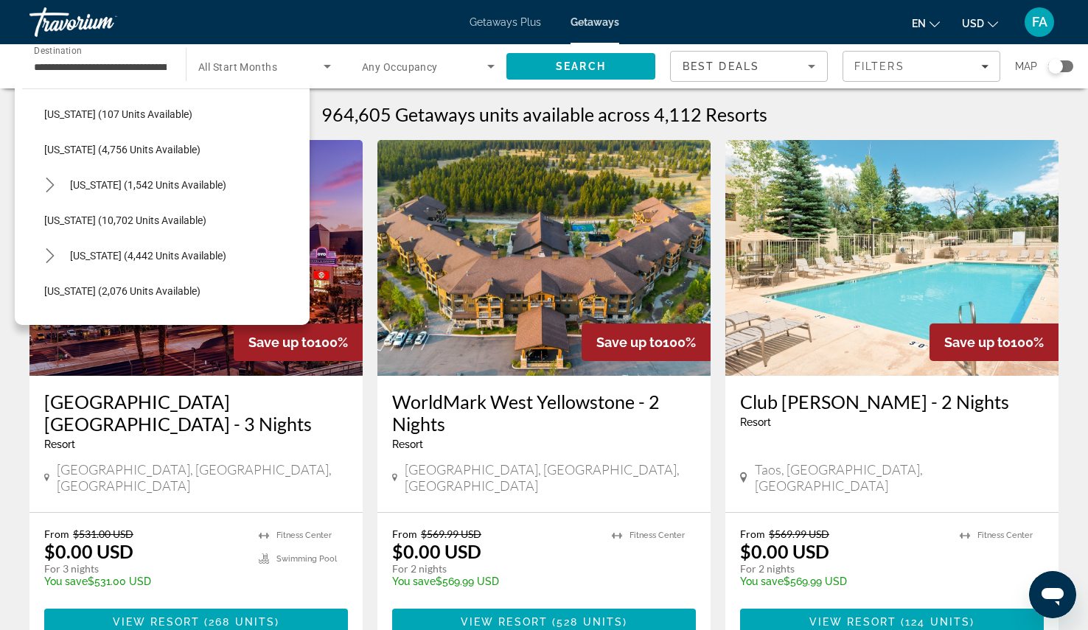
scroll to position [568, 0]
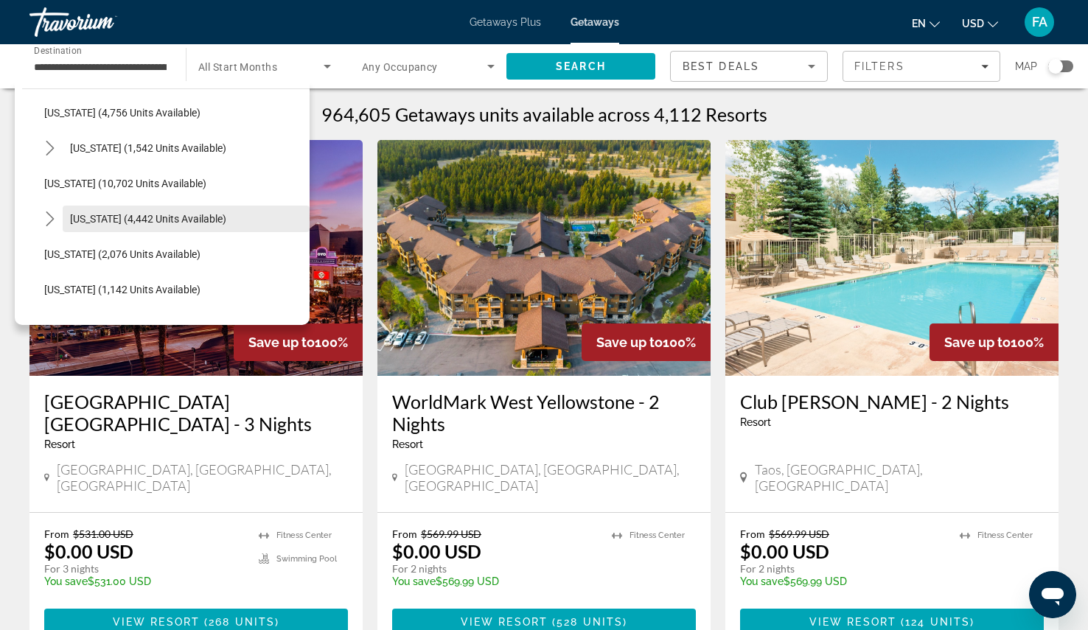
click at [164, 217] on span "[US_STATE] (4,442 units available)" at bounding box center [148, 219] width 156 height 12
type input "**********"
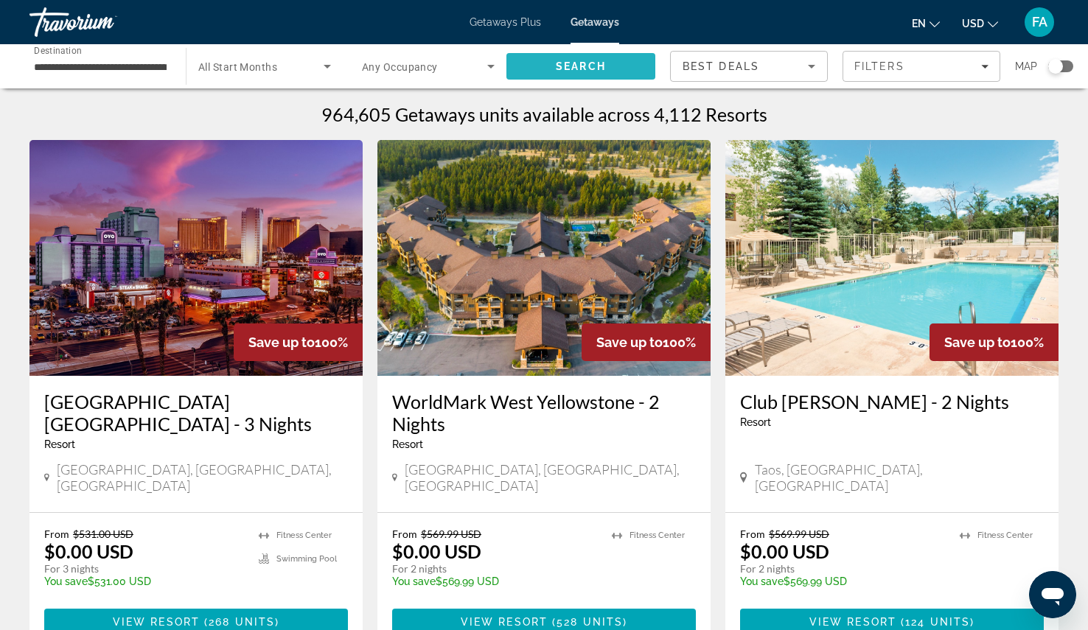
click at [606, 68] on span "Search" at bounding box center [581, 66] width 149 height 35
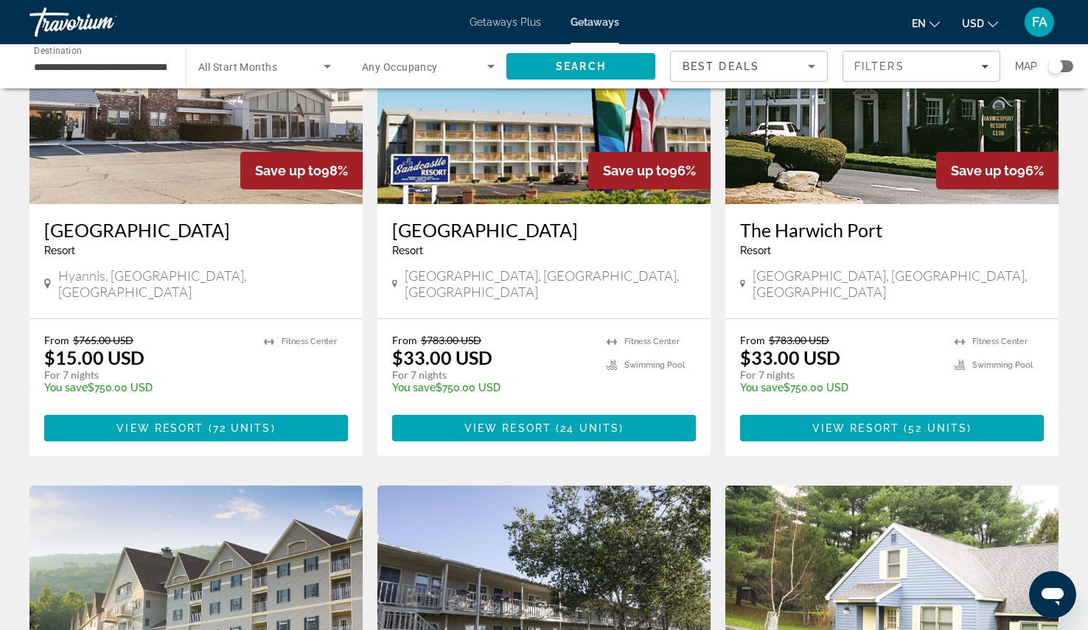
scroll to position [737, 0]
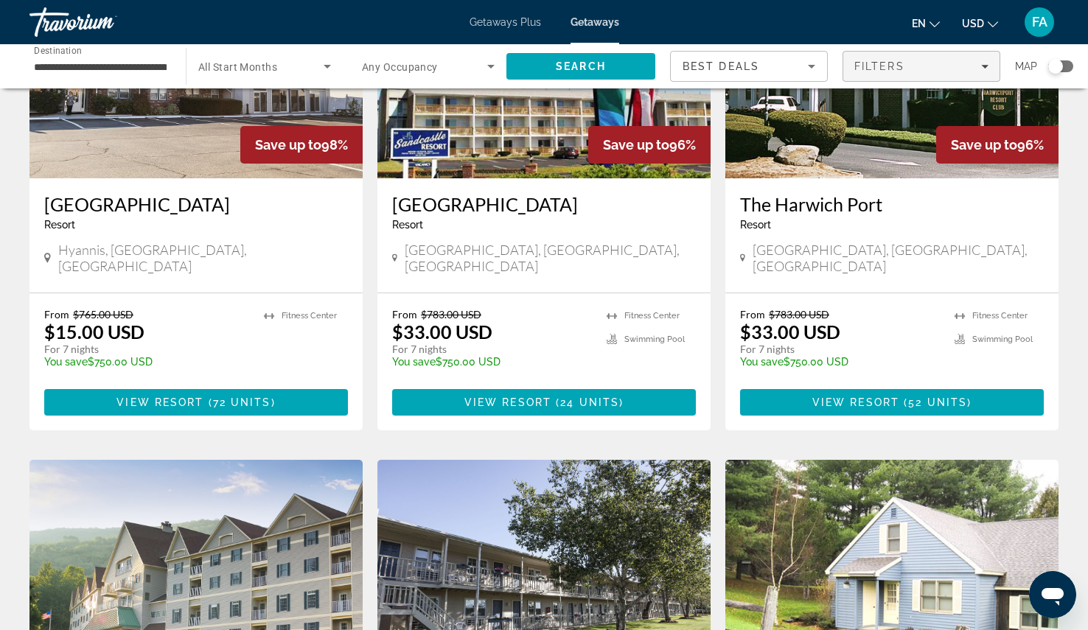
click at [944, 64] on div "Filters" at bounding box center [922, 66] width 134 height 12
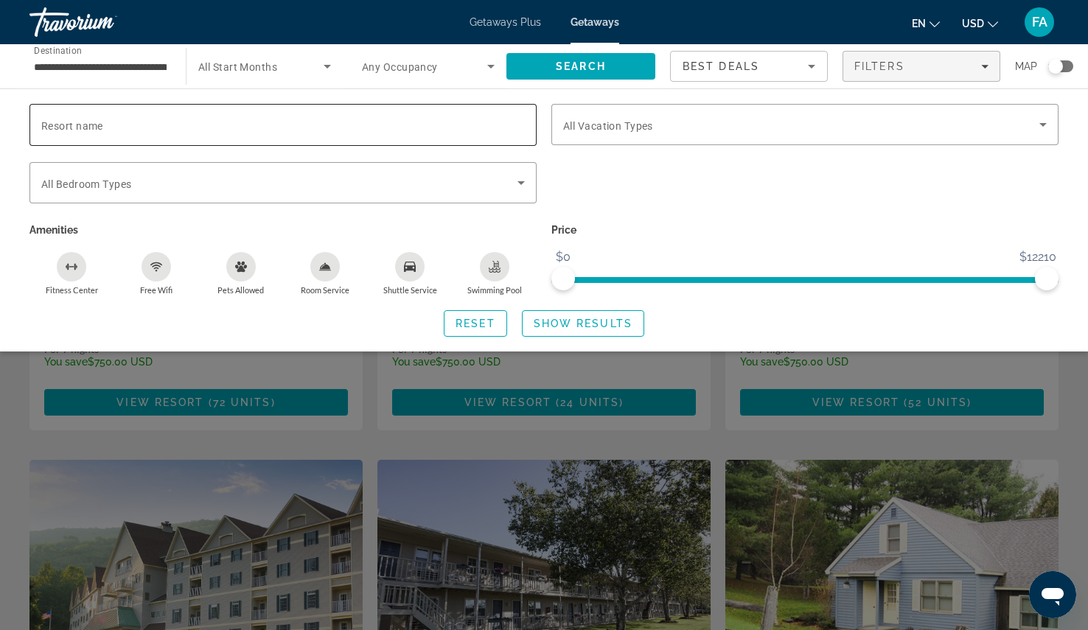
click at [372, 107] on div "Search widget" at bounding box center [283, 125] width 484 height 42
click at [324, 128] on input "Resort name" at bounding box center [283, 126] width 484 height 18
type input "**********"
click at [469, 322] on span "Reset" at bounding box center [476, 324] width 40 height 12
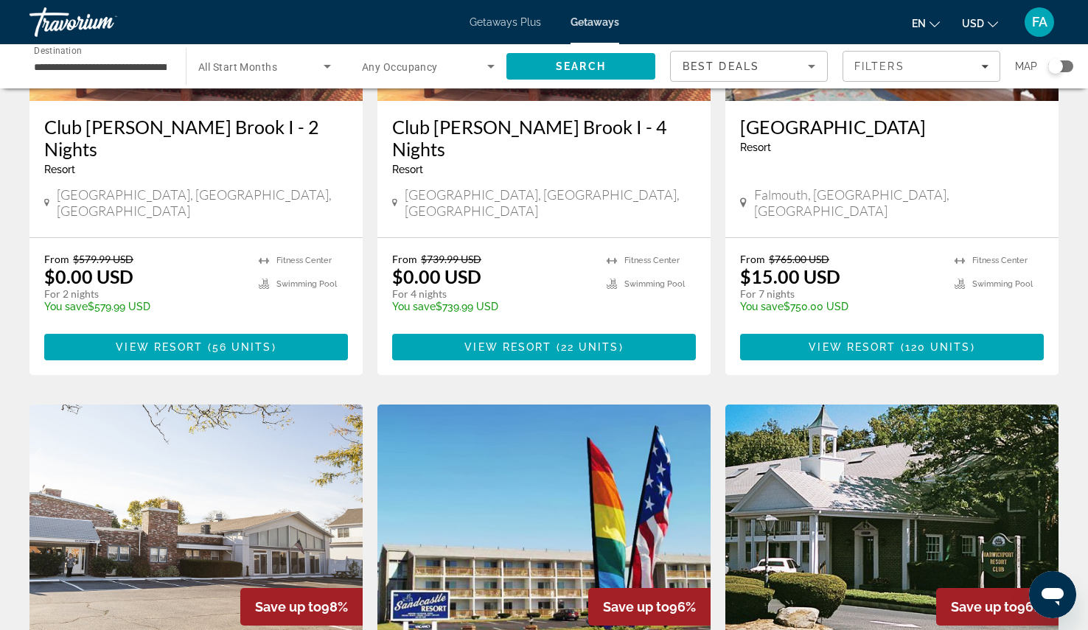
scroll to position [147, 0]
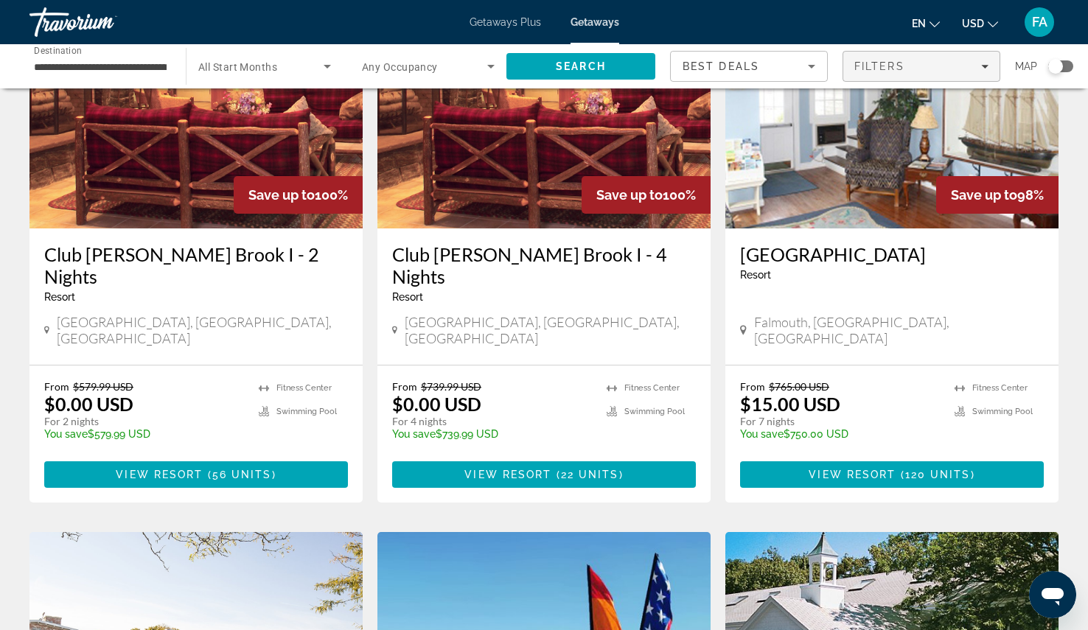
click at [942, 63] on button "Filters" at bounding box center [922, 66] width 158 height 31
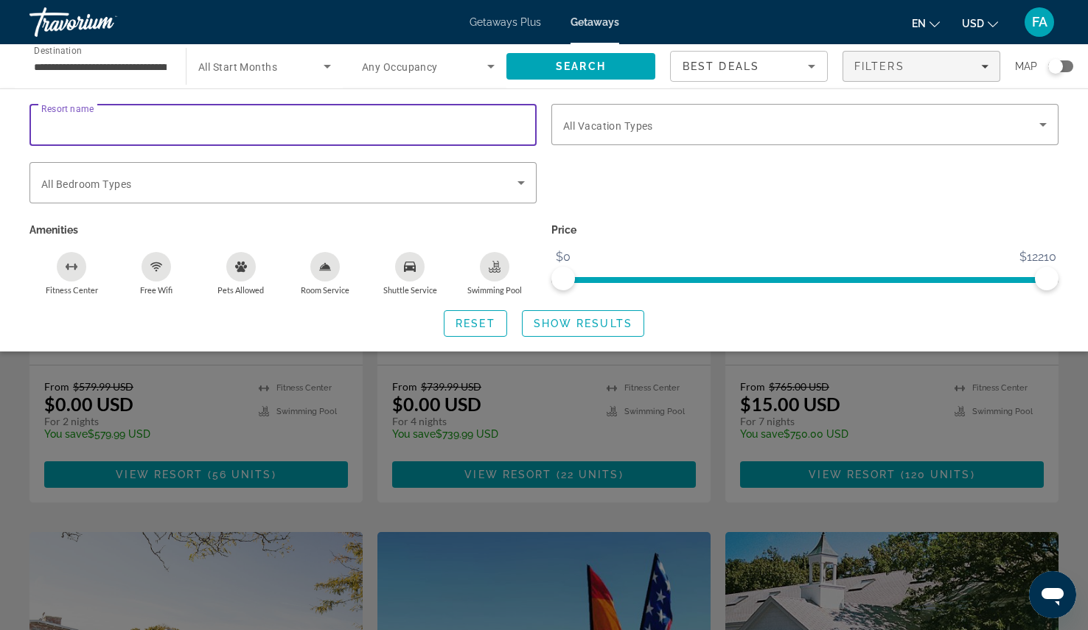
click at [167, 122] on input "Resort name" at bounding box center [283, 126] width 484 height 18
click at [69, 119] on input "**********" at bounding box center [283, 126] width 484 height 18
type input "**********"
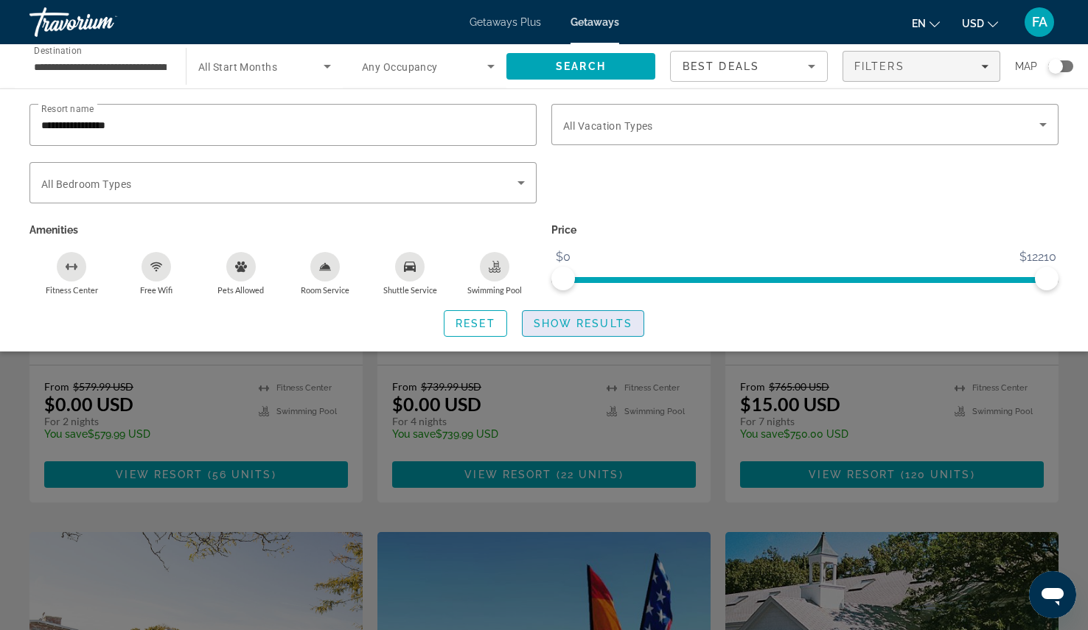
click at [588, 324] on span "Show Results" at bounding box center [583, 324] width 99 height 12
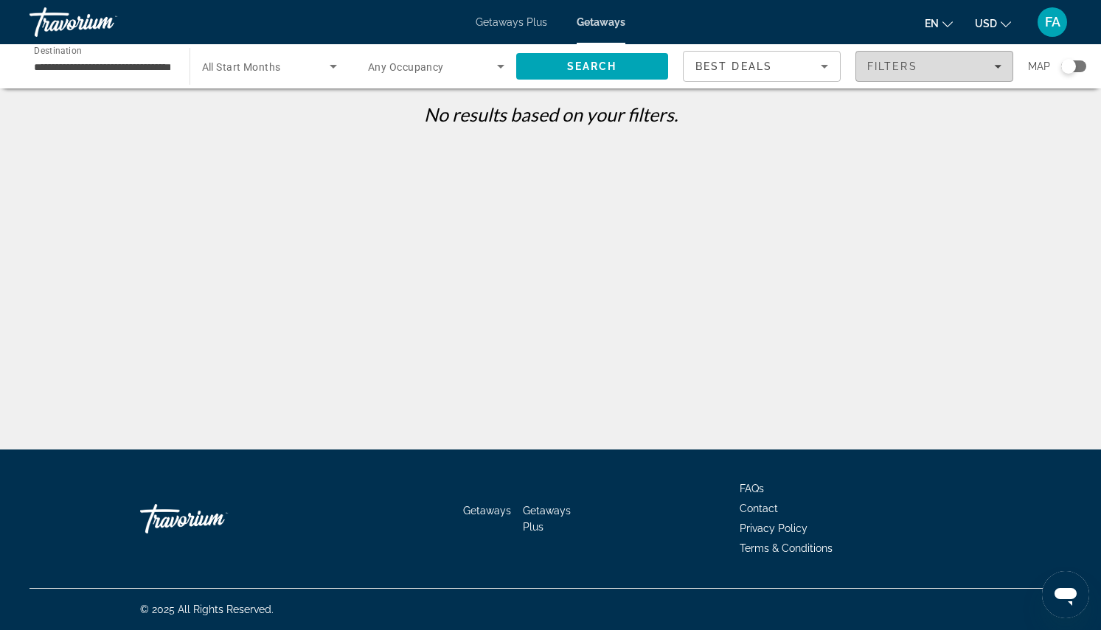
click at [914, 61] on span "Filters" at bounding box center [892, 66] width 50 height 12
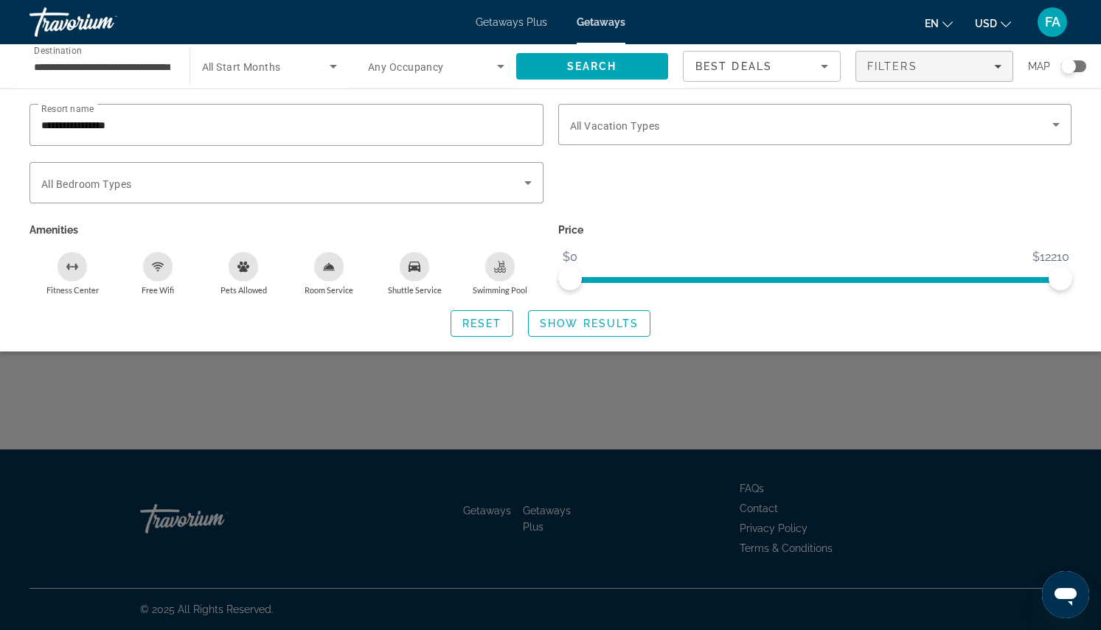
click at [51, 50] on span "Destination" at bounding box center [58, 50] width 48 height 10
click at [51, 58] on input "**********" at bounding box center [102, 67] width 136 height 18
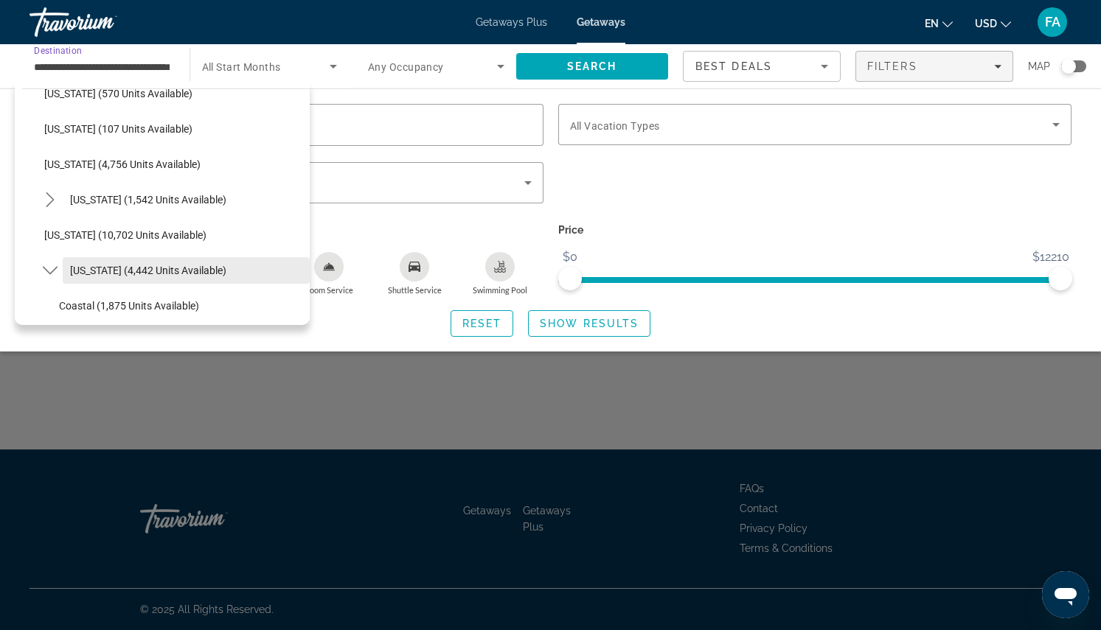
click at [106, 268] on span "[US_STATE] (4,442 units available)" at bounding box center [148, 271] width 156 height 12
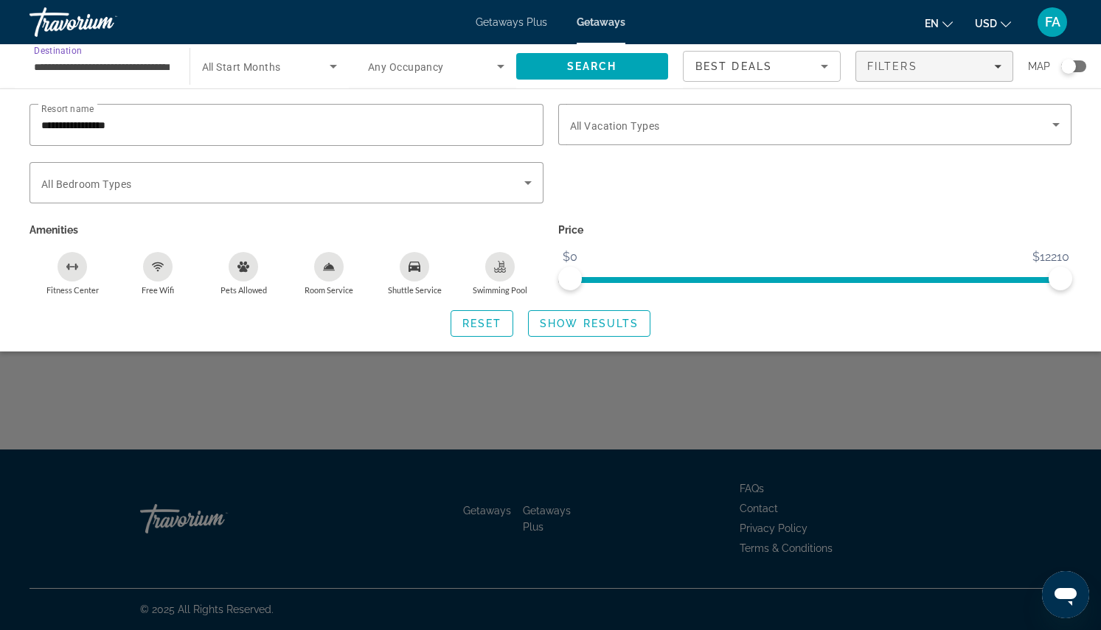
scroll to position [0, 50]
click at [1052, 120] on icon "Search widget" at bounding box center [1056, 125] width 18 height 18
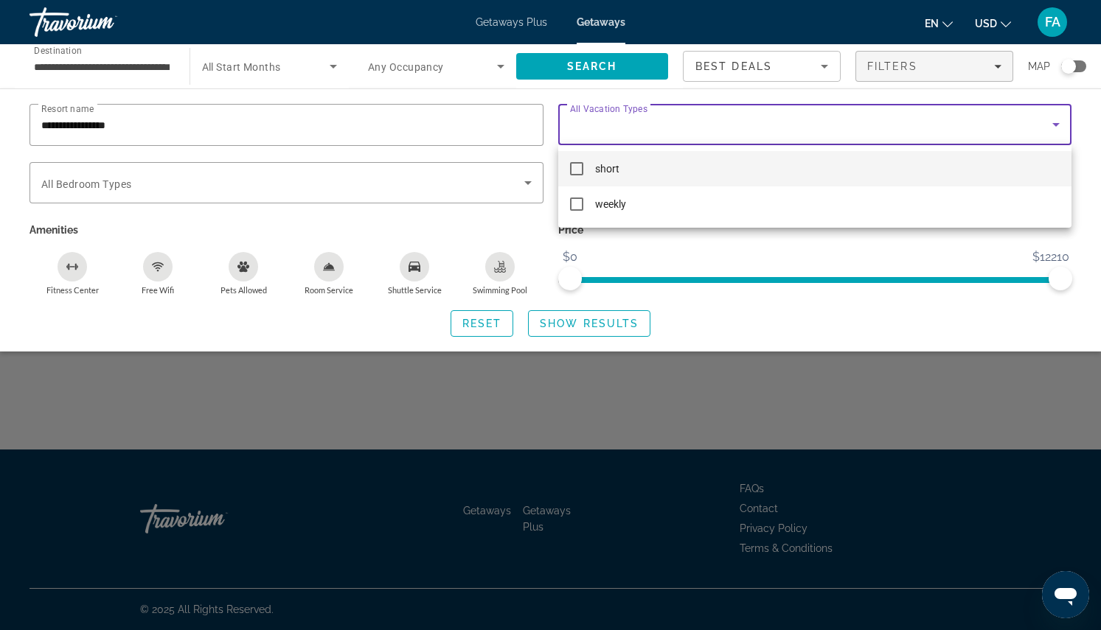
click at [1052, 120] on div at bounding box center [550, 315] width 1101 height 630
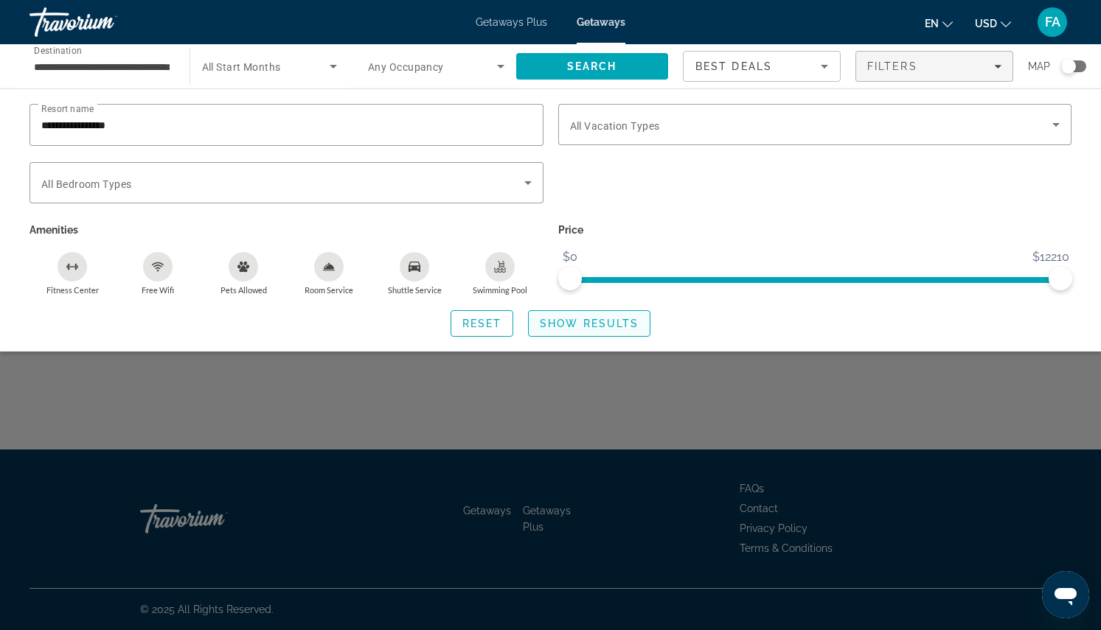
click at [560, 324] on span "Show Results" at bounding box center [589, 324] width 99 height 12
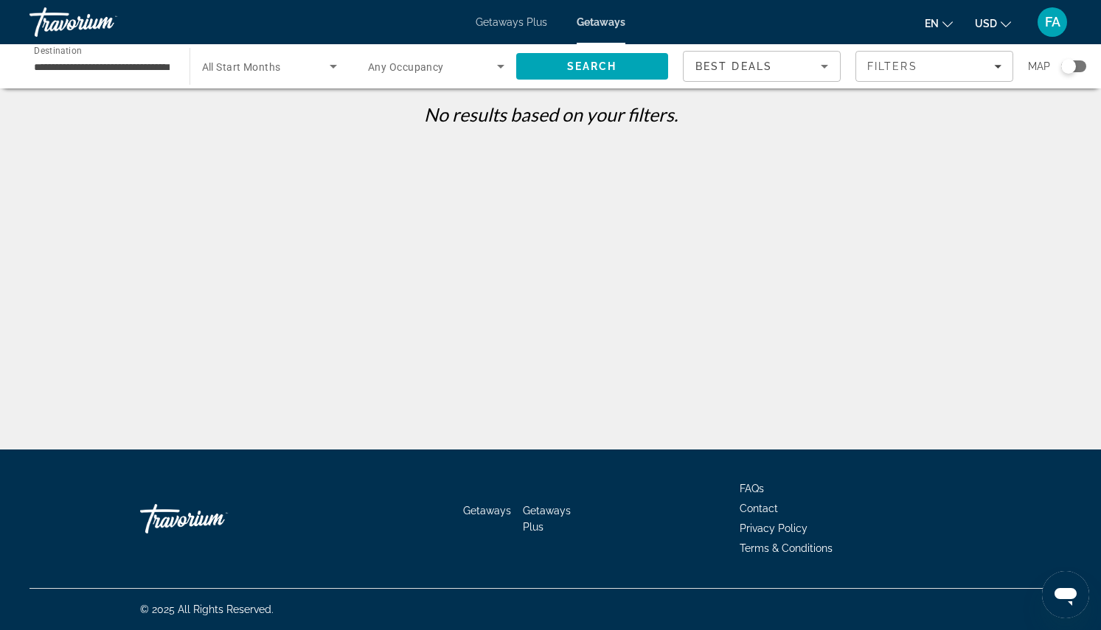
click at [524, 21] on span "Getaways Plus" at bounding box center [512, 22] width 72 height 12
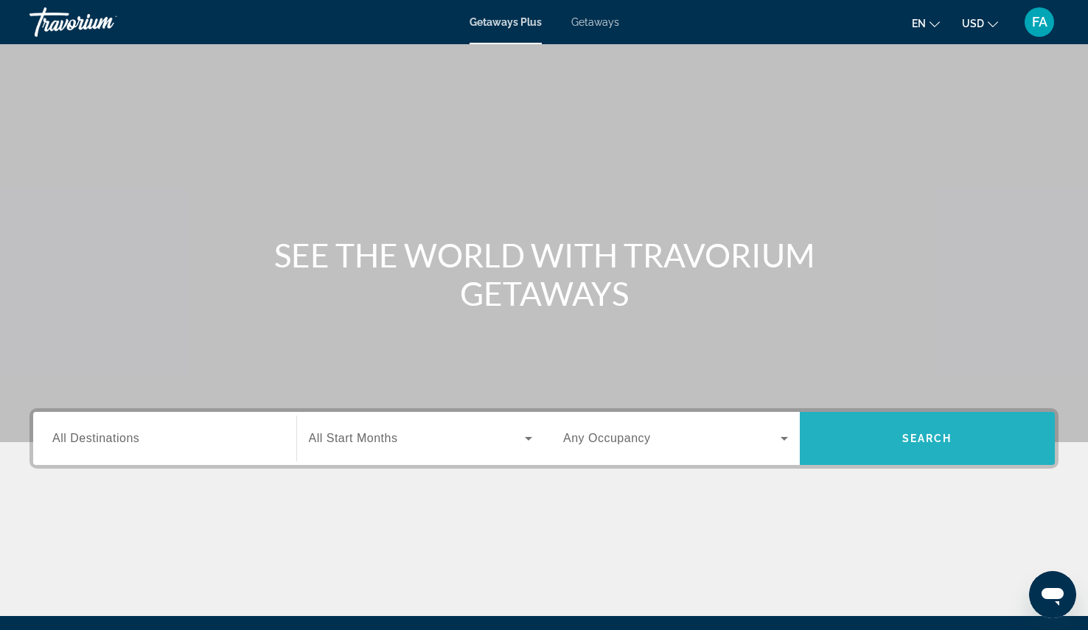
click at [939, 437] on span "Search" at bounding box center [928, 439] width 50 height 12
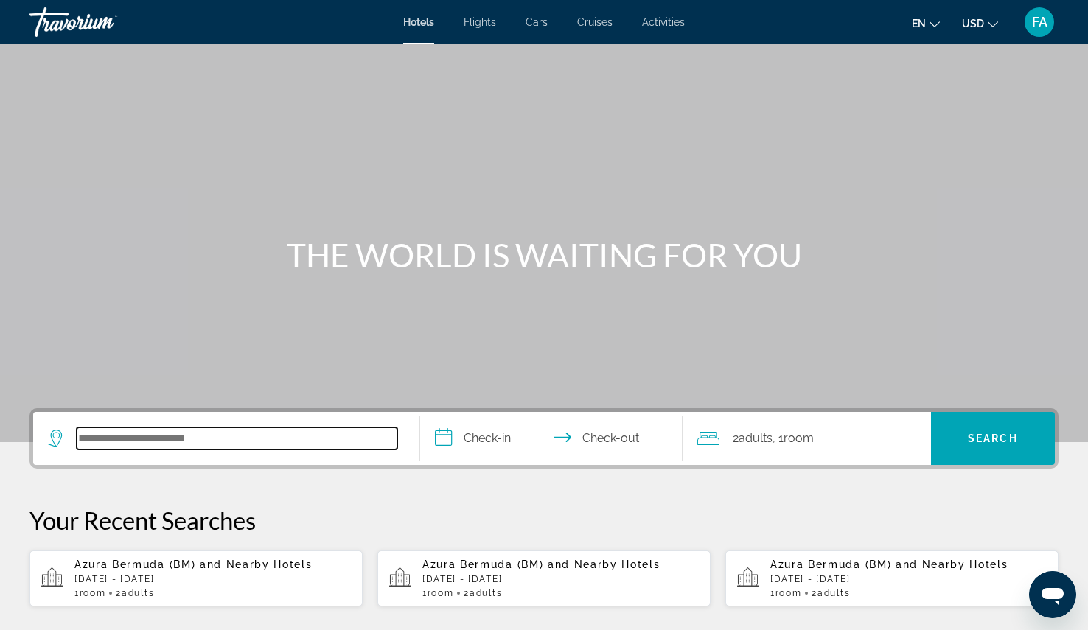
click at [177, 438] on input "Search hotel destination" at bounding box center [237, 439] width 321 height 22
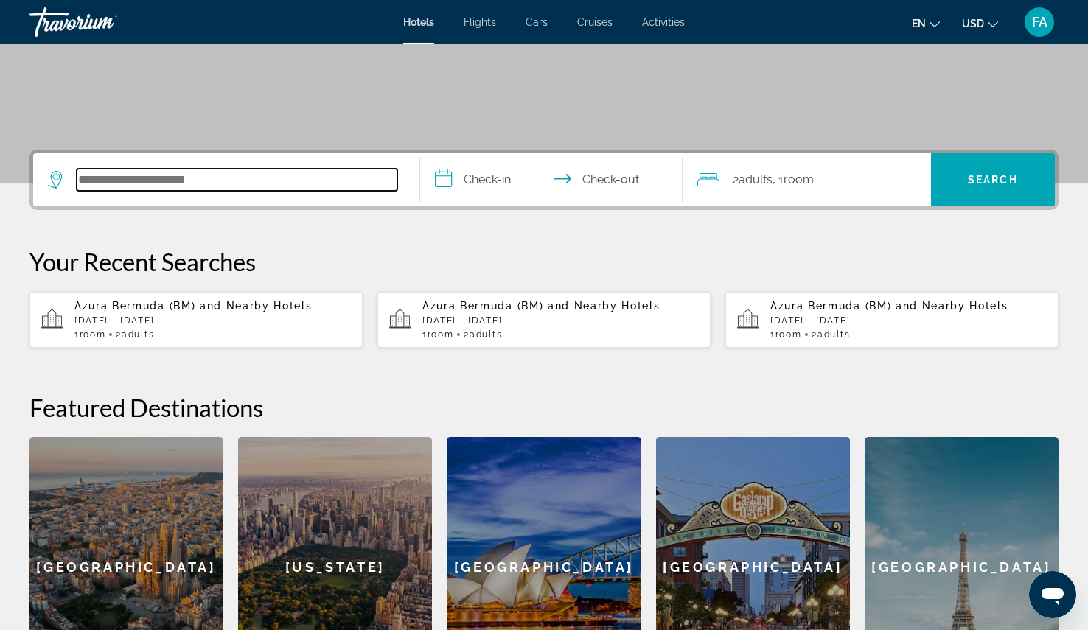
scroll to position [361, 0]
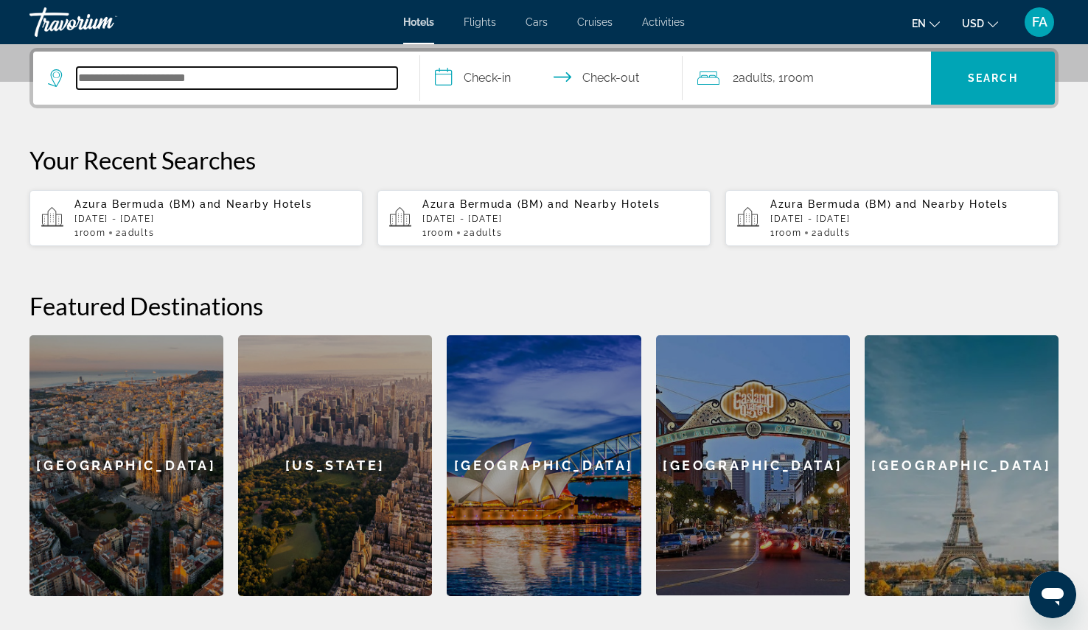
click at [251, 76] on input "Search hotel destination" at bounding box center [237, 78] width 321 height 22
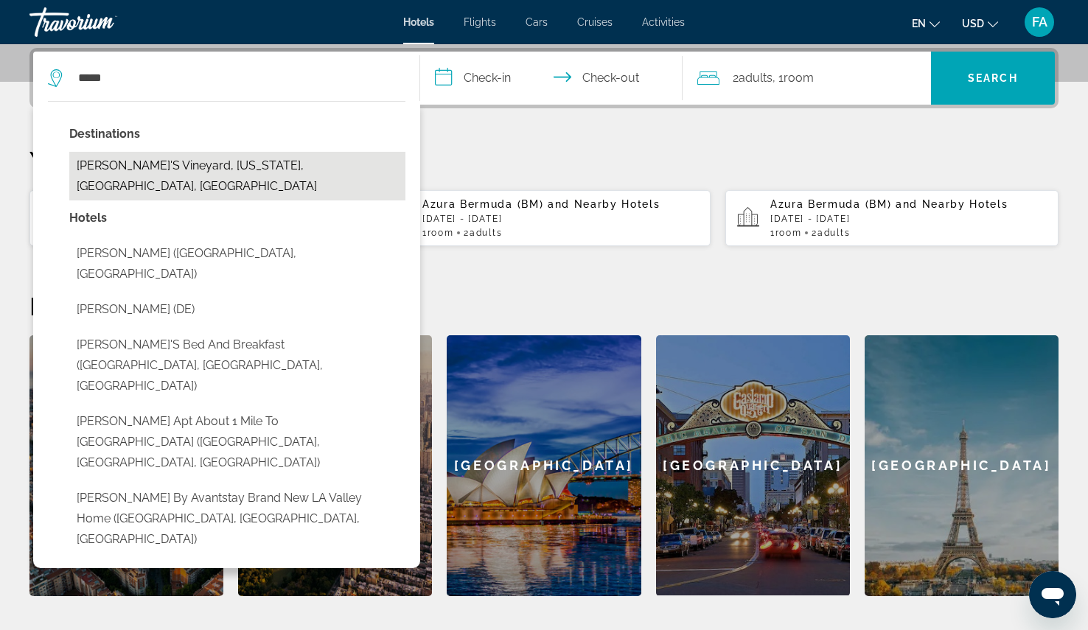
click at [153, 161] on button "Martha's Vineyard, Massachusetts, MA, United States" at bounding box center [237, 176] width 336 height 49
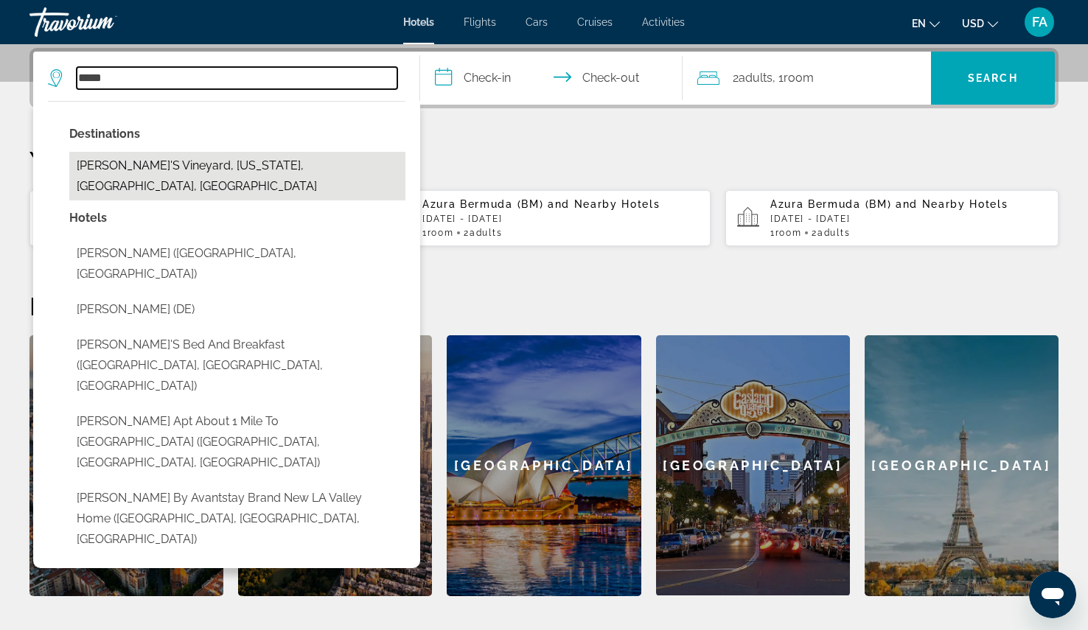
type input "**********"
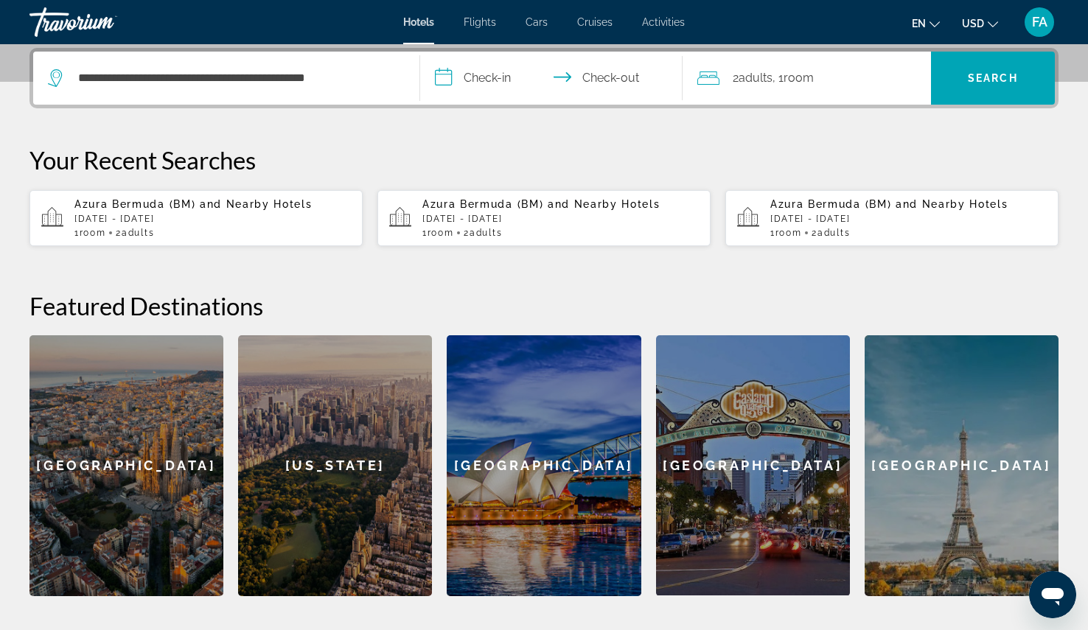
click at [490, 79] on input "**********" at bounding box center [554, 81] width 269 height 58
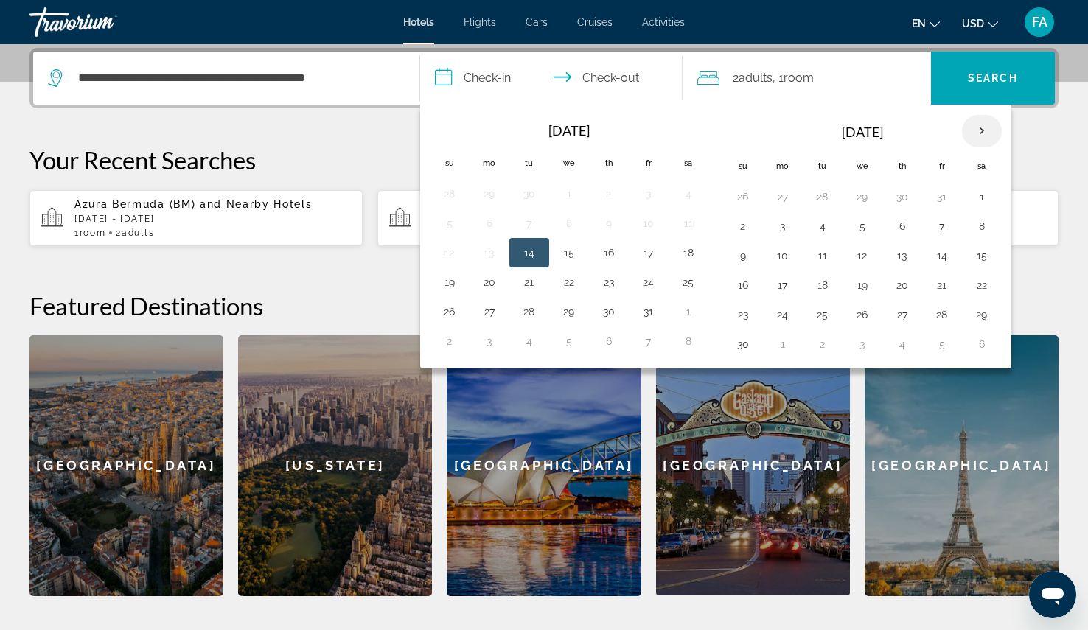
click at [984, 122] on th "Next month" at bounding box center [982, 131] width 40 height 32
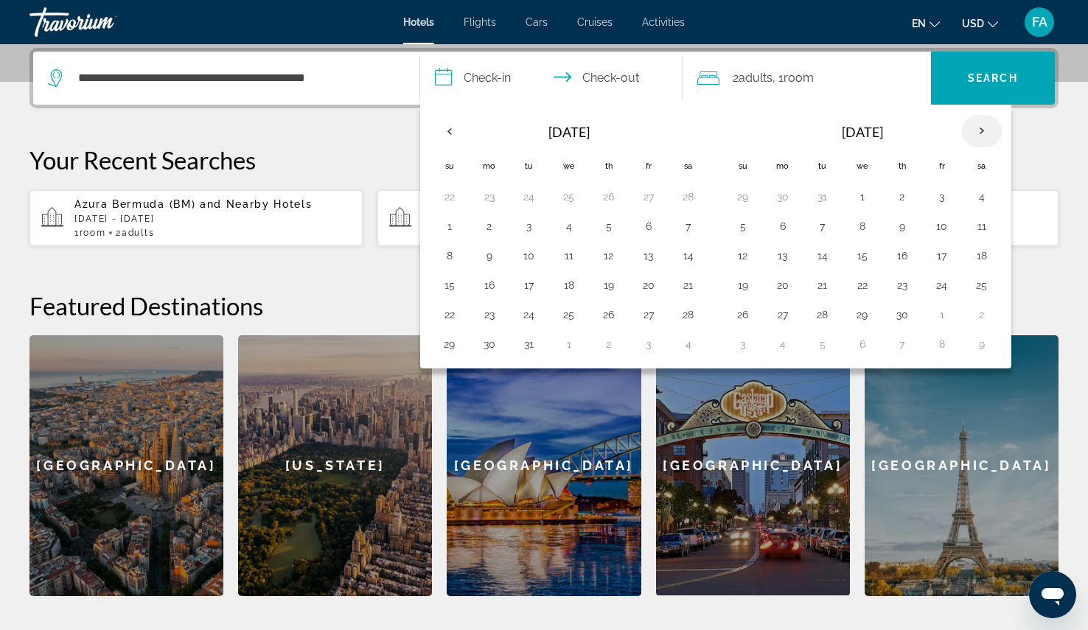
click at [984, 122] on th "Next month" at bounding box center [982, 131] width 40 height 32
click at [825, 251] on button "14" at bounding box center [823, 256] width 24 height 21
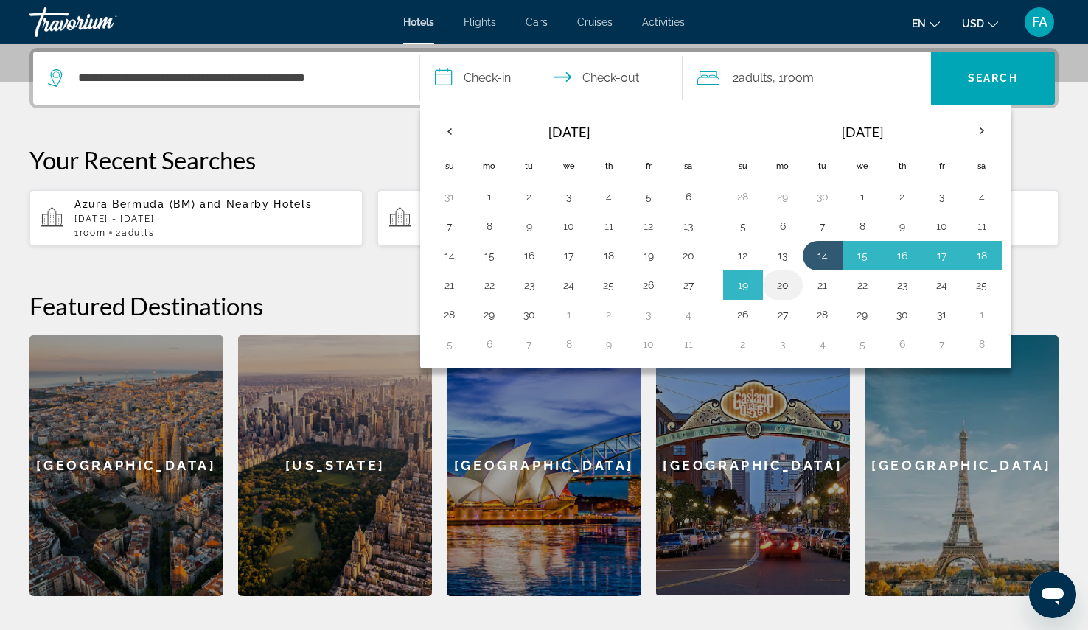
click at [779, 286] on button "20" at bounding box center [783, 285] width 24 height 21
type input "**********"
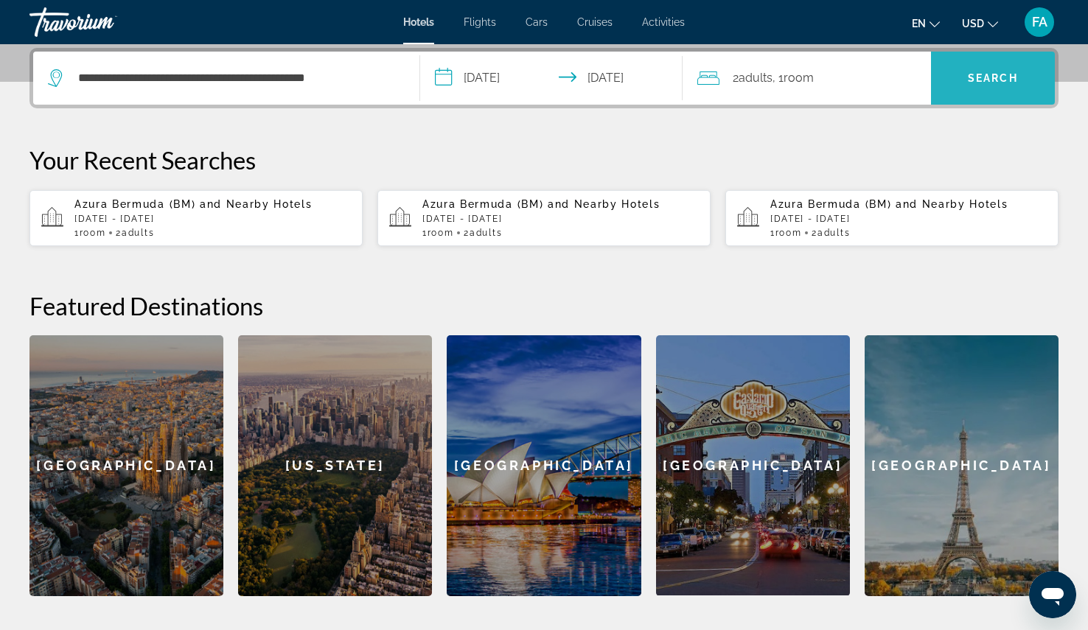
click at [995, 79] on span "Search" at bounding box center [993, 78] width 50 height 12
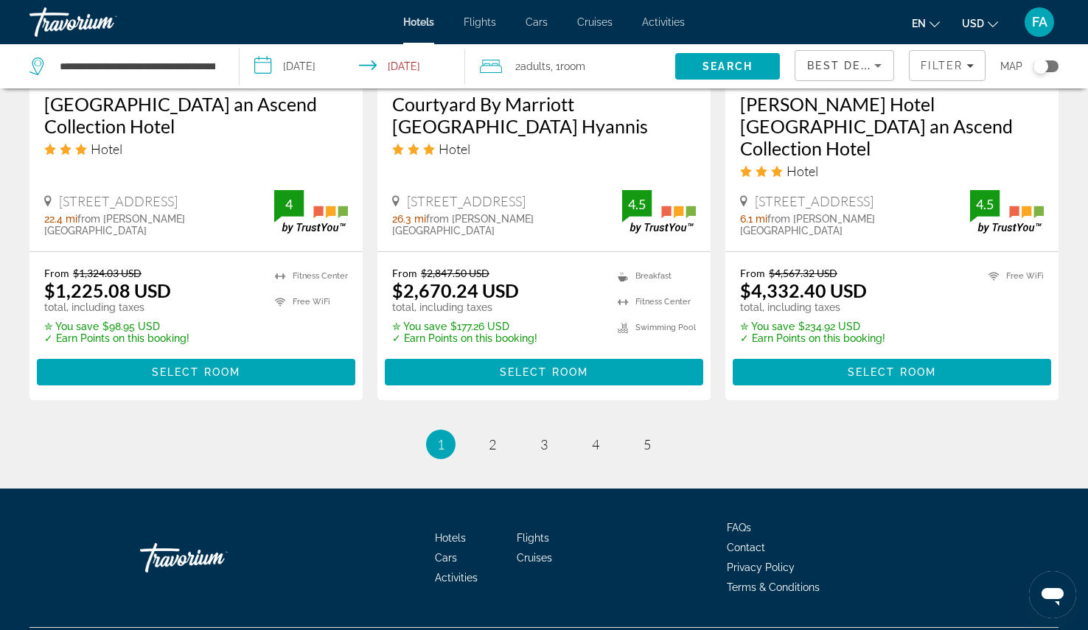
scroll to position [1999, 0]
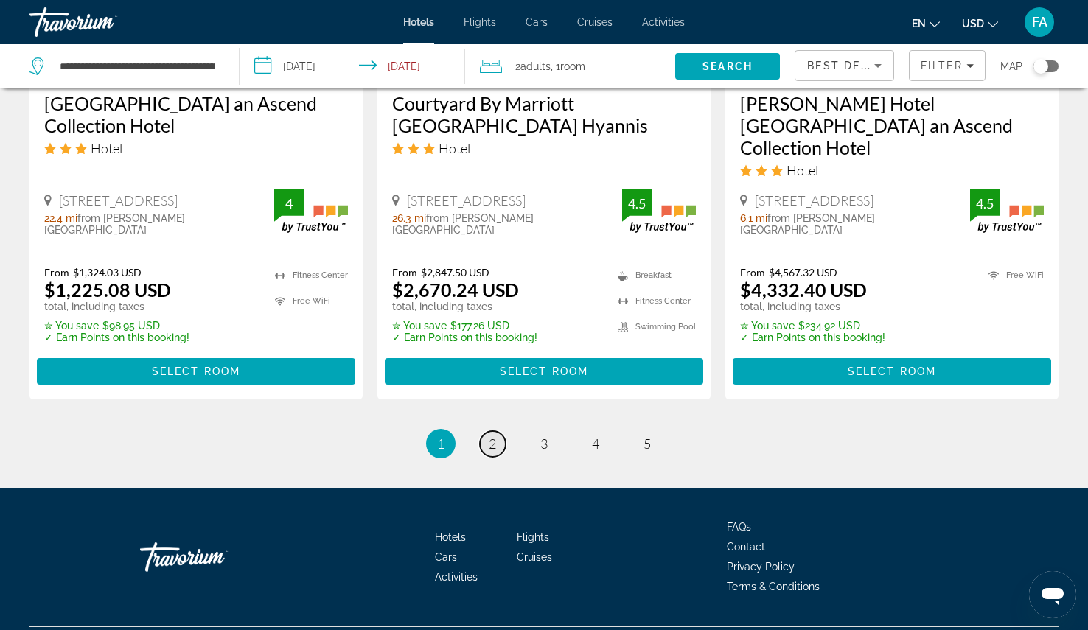
click at [490, 436] on span "2" at bounding box center [492, 444] width 7 height 16
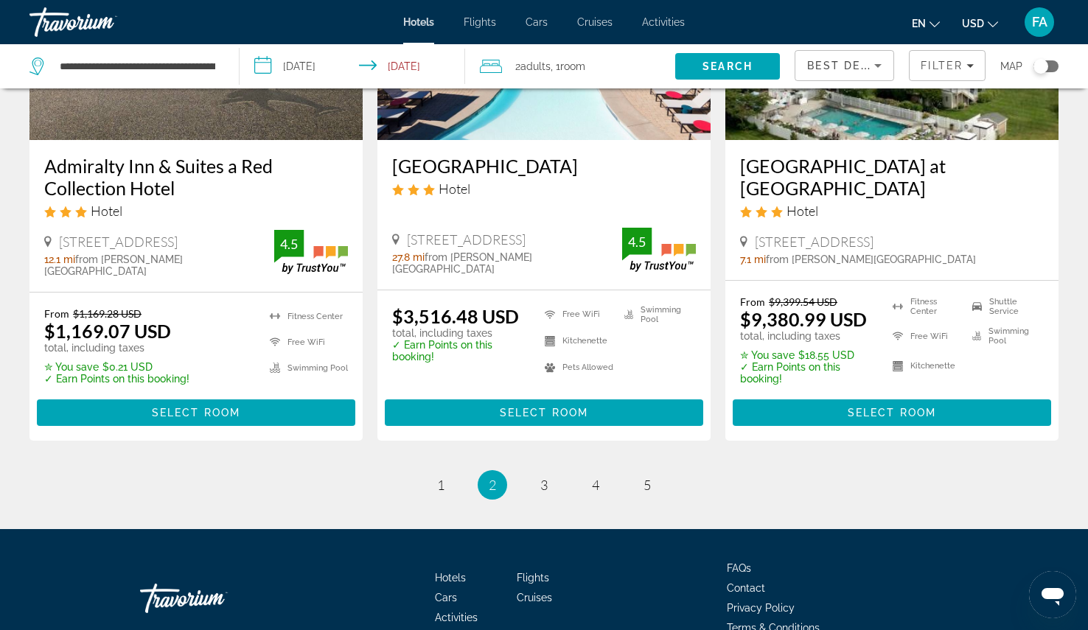
scroll to position [1991, 0]
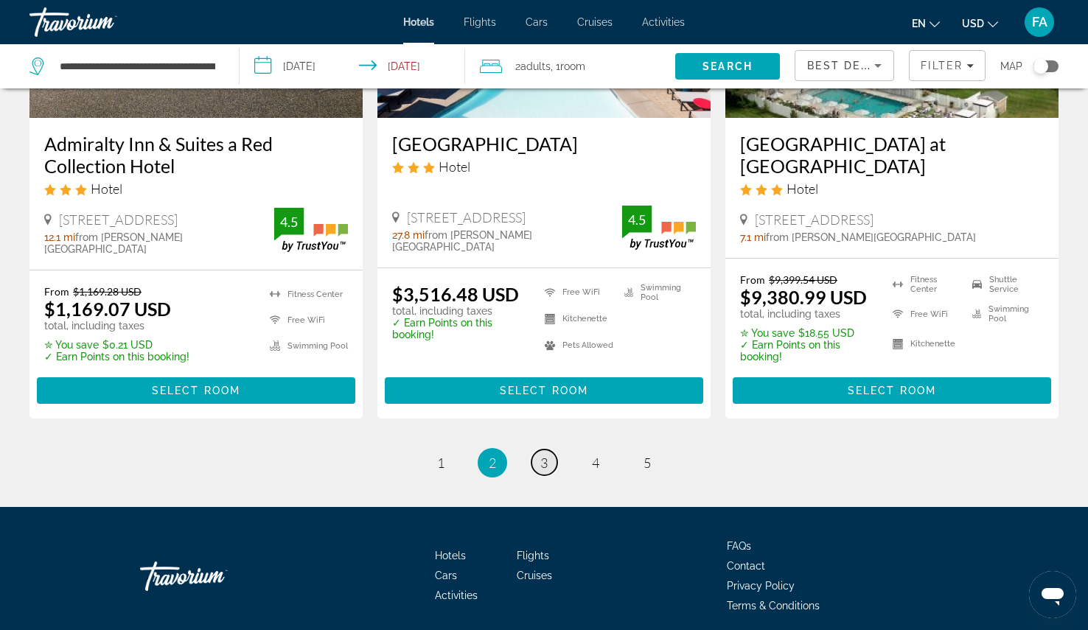
click at [538, 450] on link "page 3" at bounding box center [545, 463] width 26 height 26
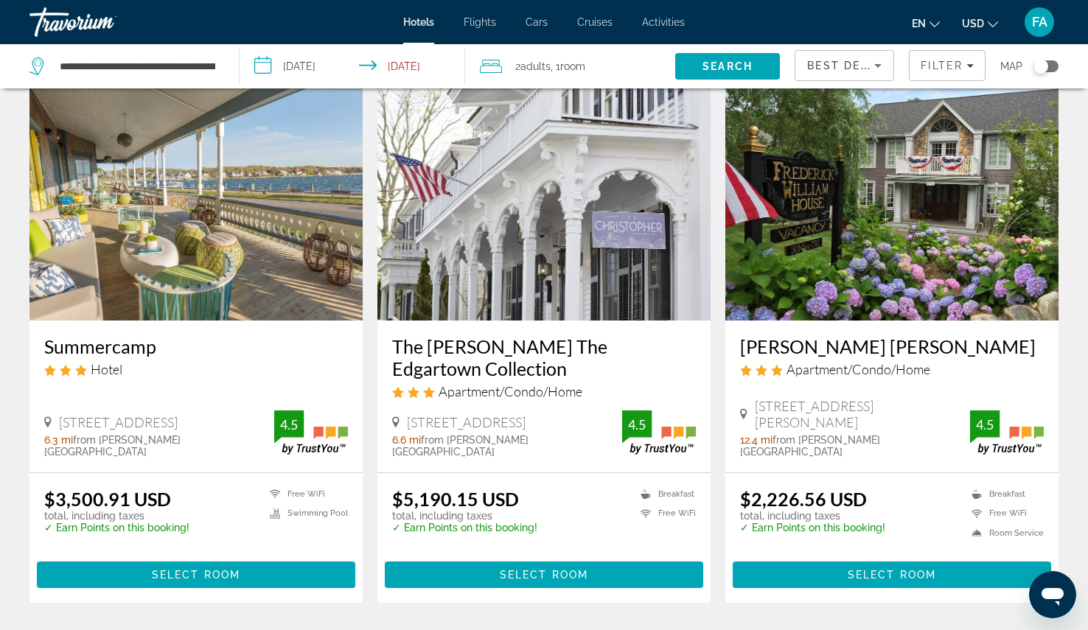
scroll to position [1843, 0]
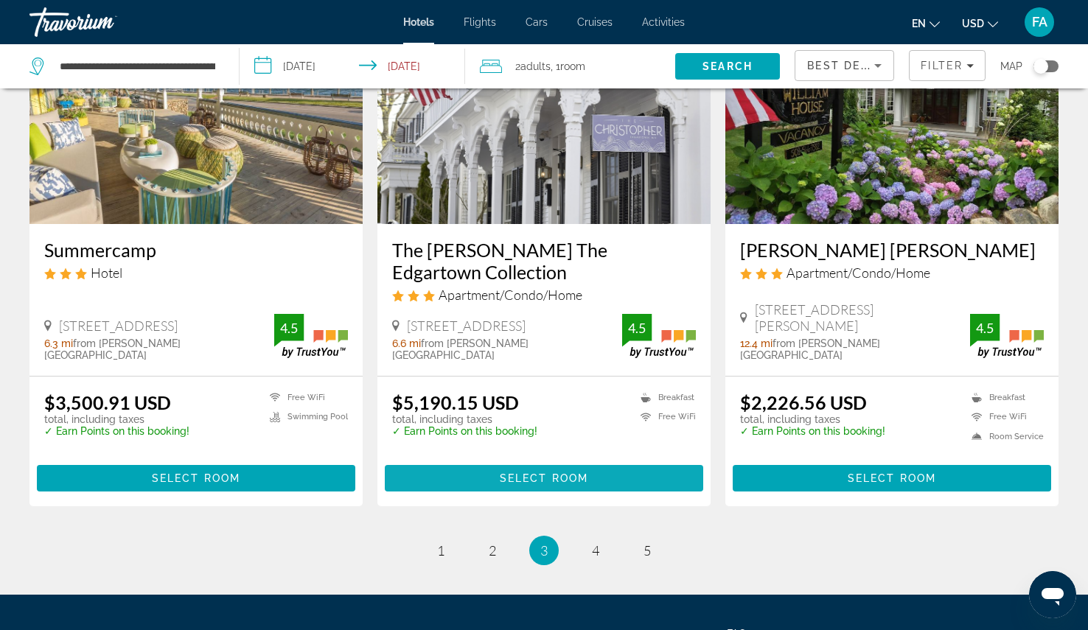
click at [511, 479] on span "Select Room" at bounding box center [544, 479] width 88 height 12
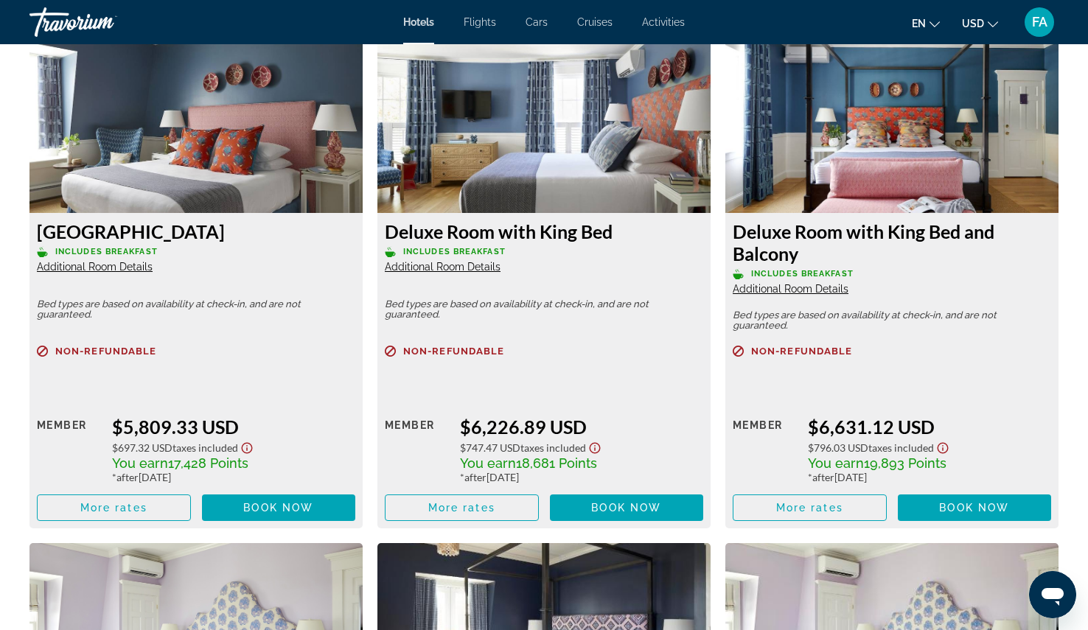
scroll to position [2590, 0]
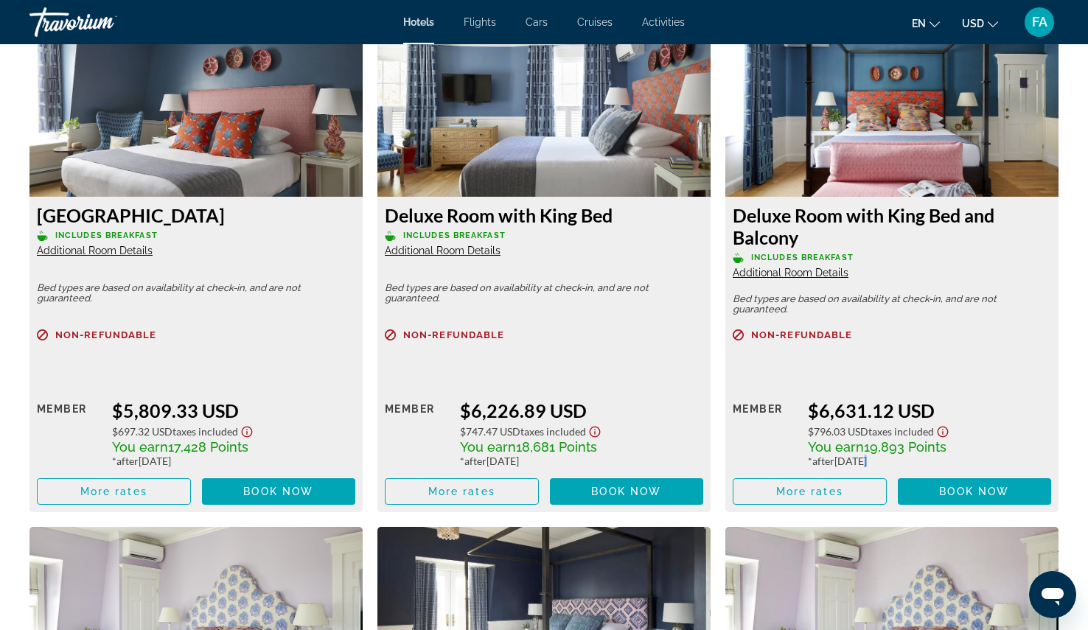
click at [857, 455] on div "* after July 21, 2026" at bounding box center [929, 461] width 243 height 13
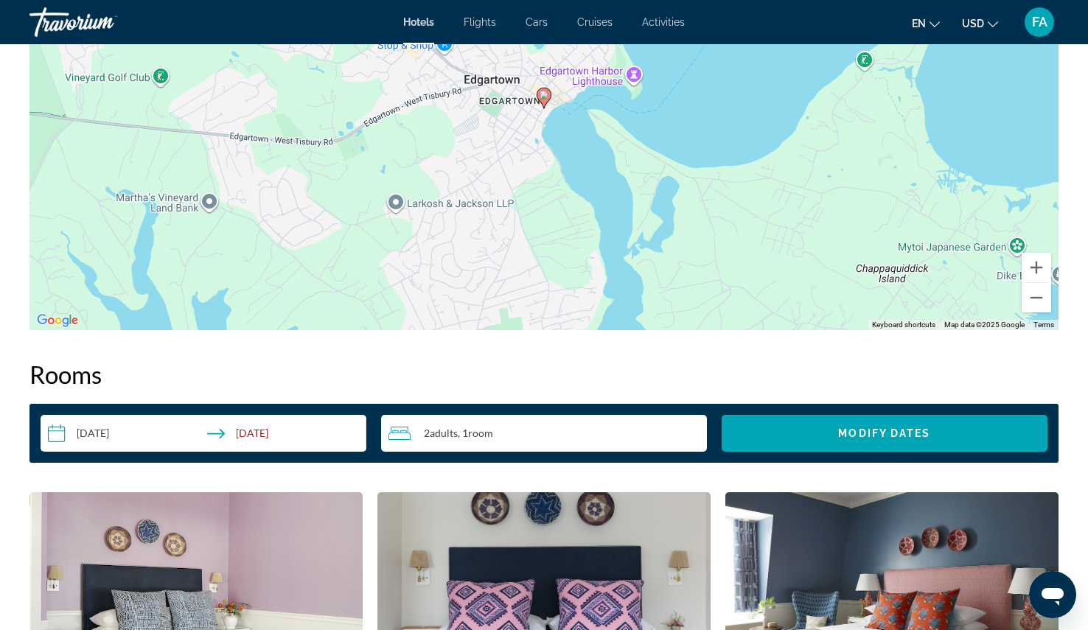
scroll to position [1584, 0]
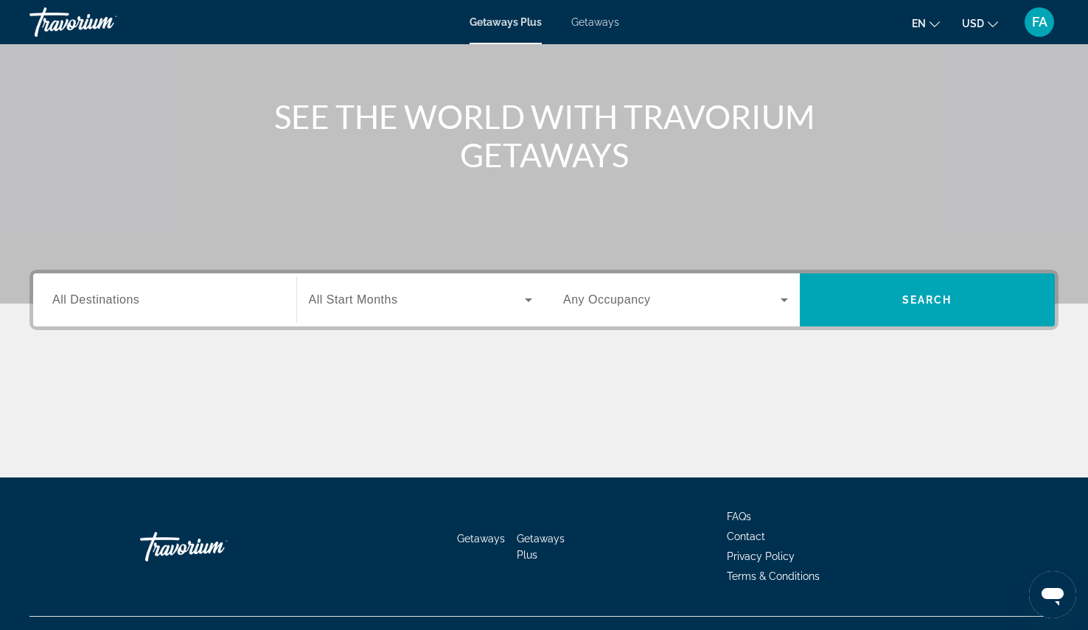
scroll to position [167, 0]
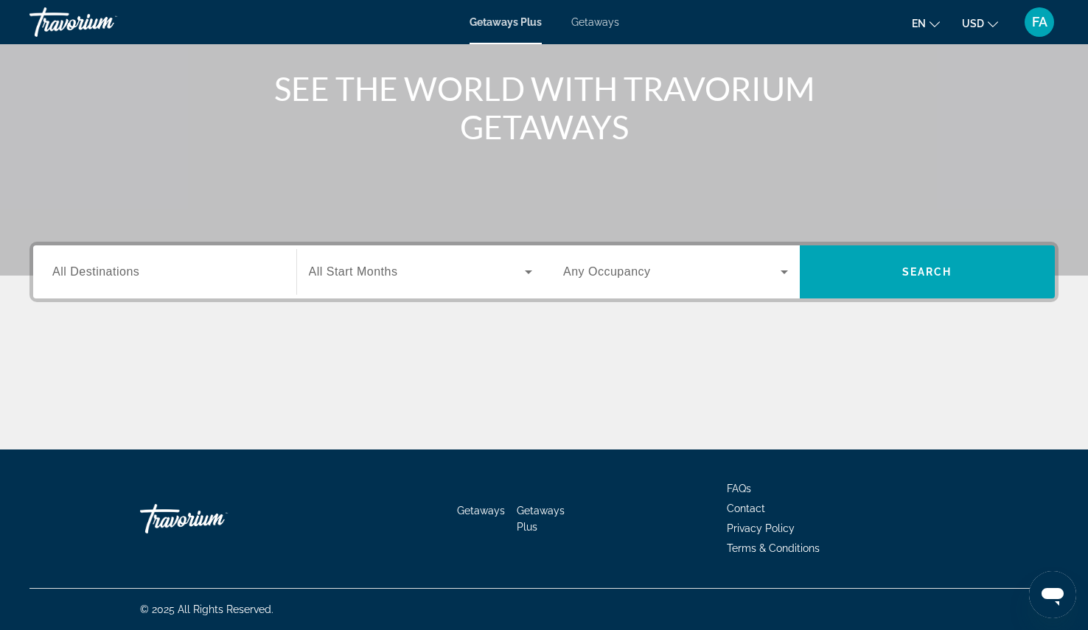
click at [153, 279] on input "Destination All Destinations" at bounding box center [164, 273] width 225 height 18
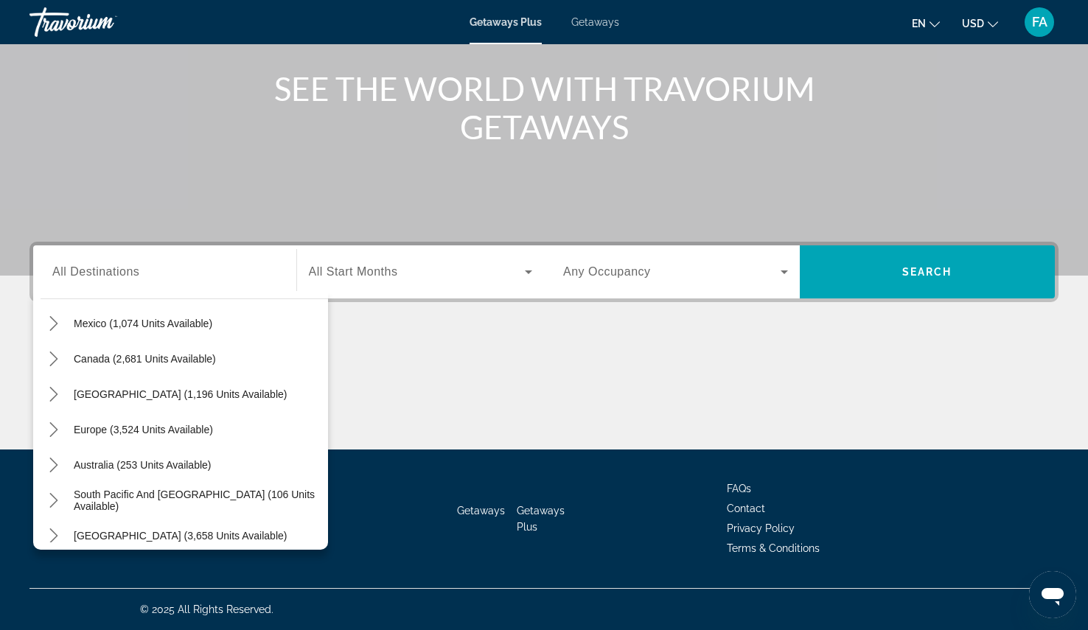
scroll to position [0, 0]
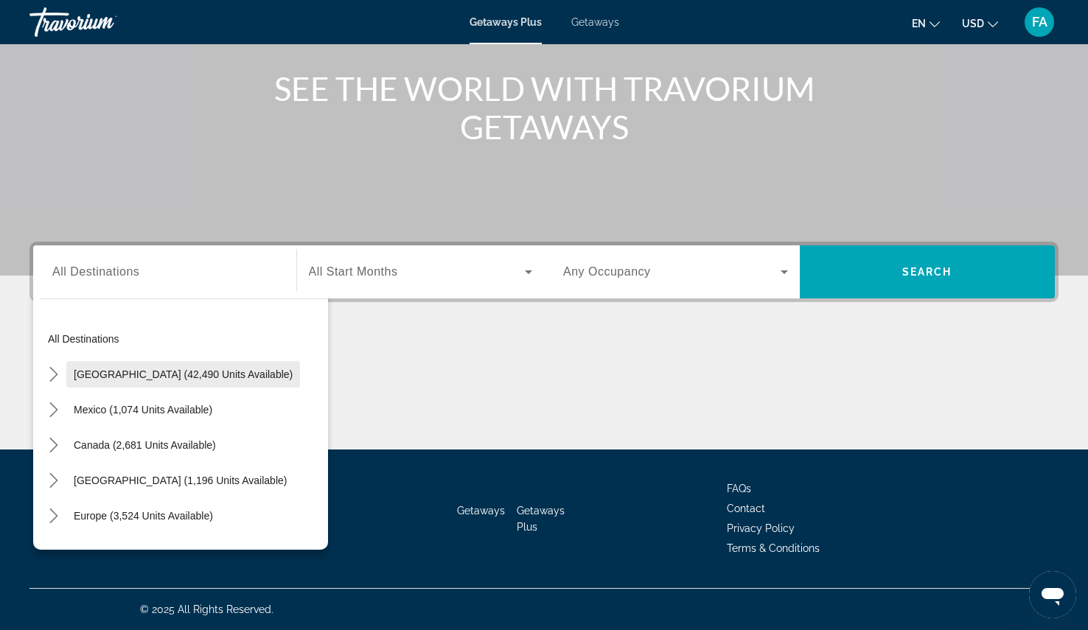
click at [121, 377] on span "[GEOGRAPHIC_DATA] (42,490 units available)" at bounding box center [183, 375] width 219 height 12
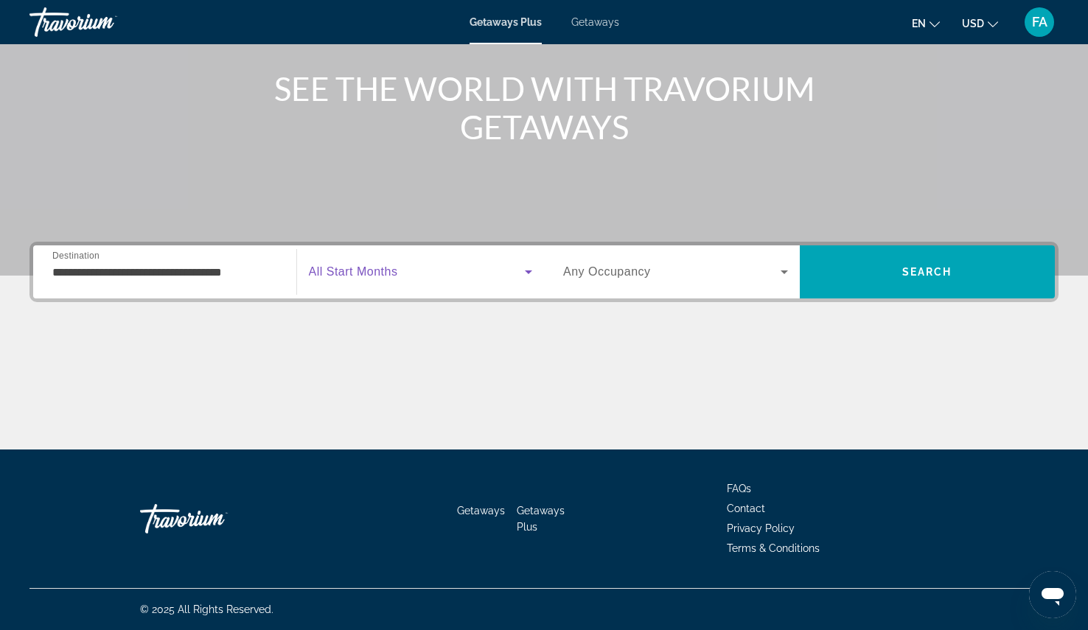
click at [420, 276] on span "Search widget" at bounding box center [417, 272] width 217 height 18
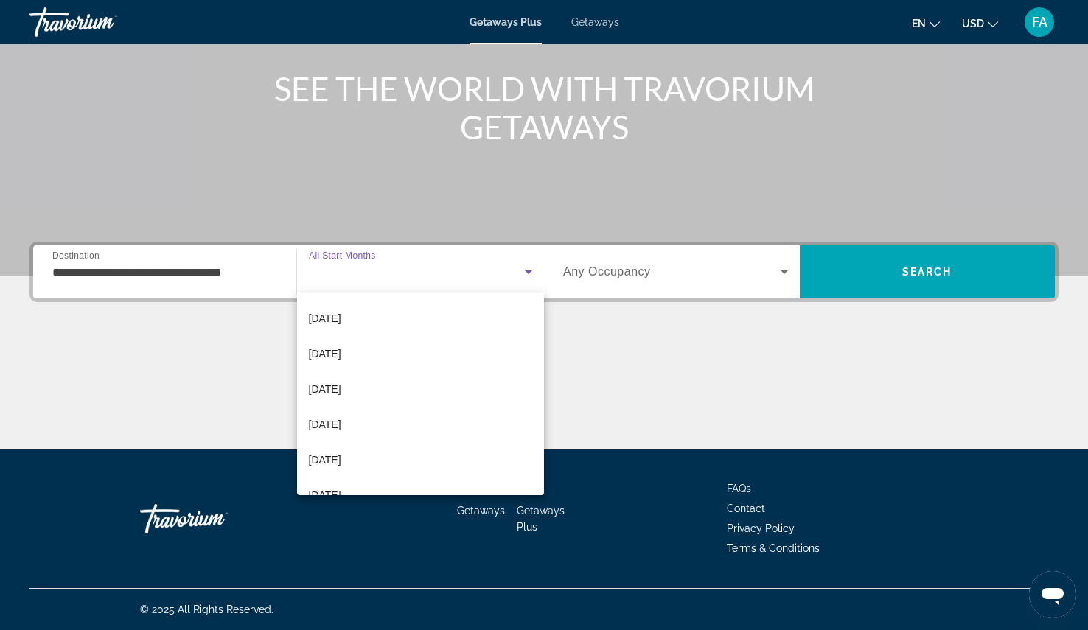
scroll to position [252, 0]
click at [341, 418] on span "[DATE]" at bounding box center [325, 418] width 32 height 18
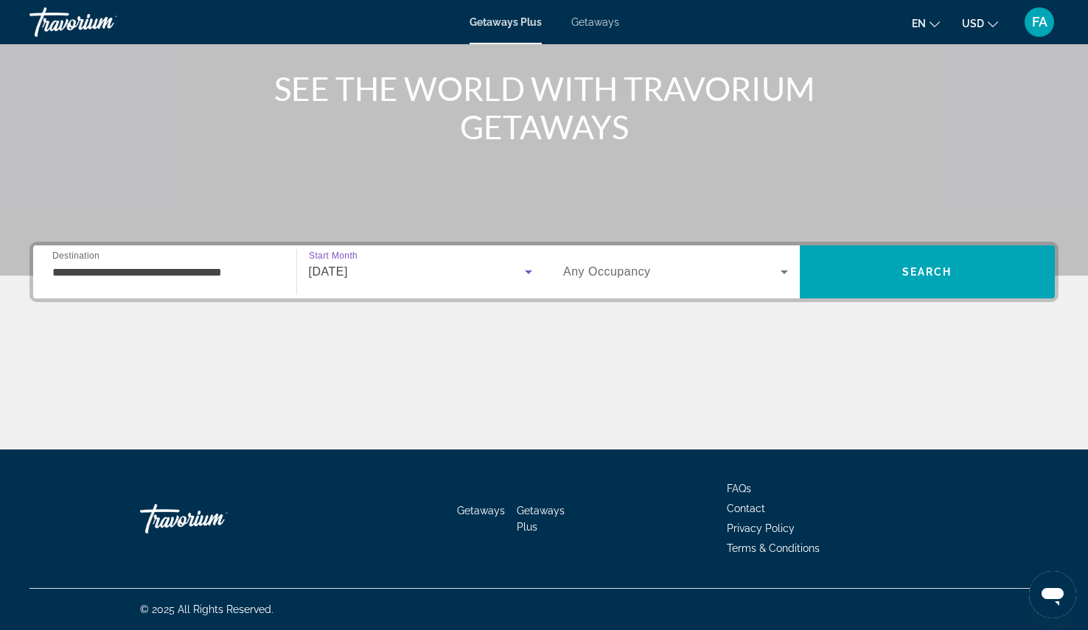
click at [234, 272] on input "**********" at bounding box center [164, 273] width 225 height 18
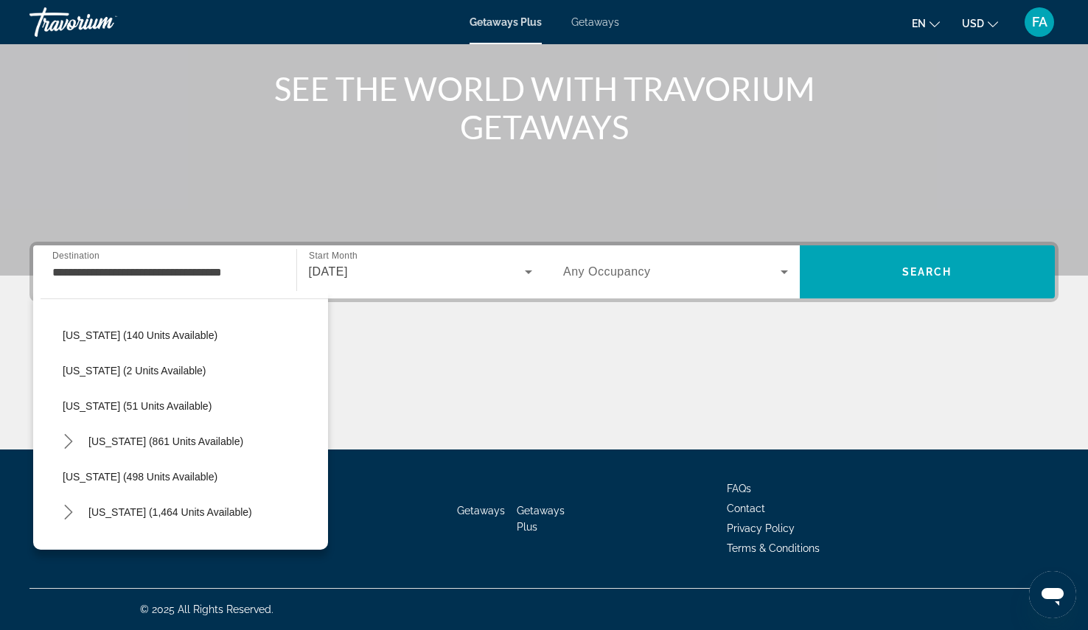
scroll to position [506, 0]
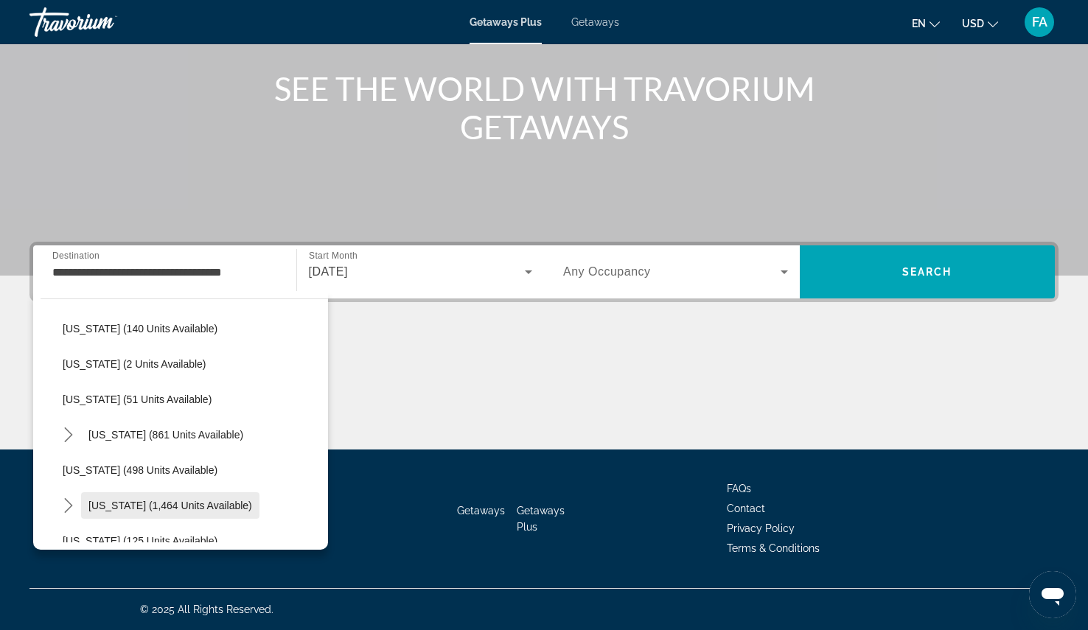
click at [178, 504] on span "[US_STATE] (1,464 units available)" at bounding box center [170, 506] width 164 height 12
type input "**********"
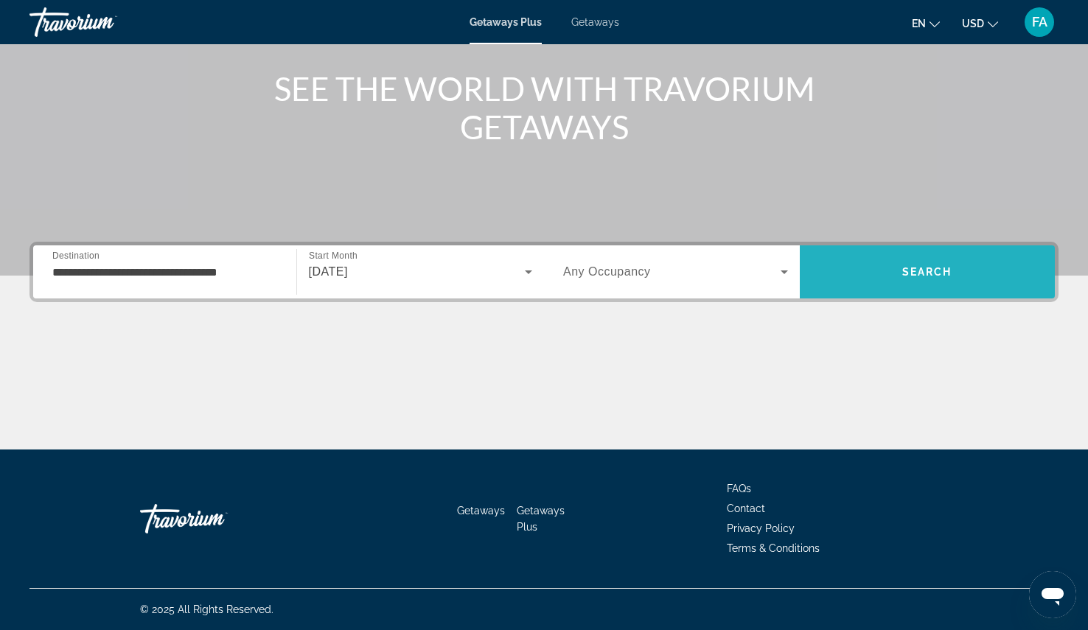
click at [939, 275] on span "Search" at bounding box center [928, 272] width 50 height 12
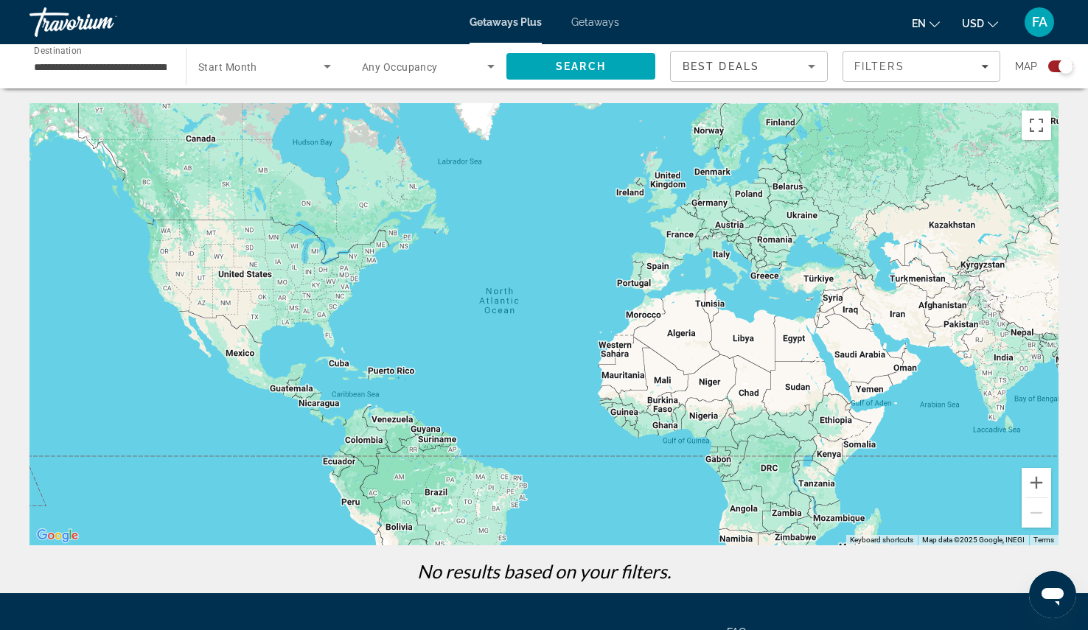
click at [270, 65] on span "Search widget" at bounding box center [260, 67] width 125 height 18
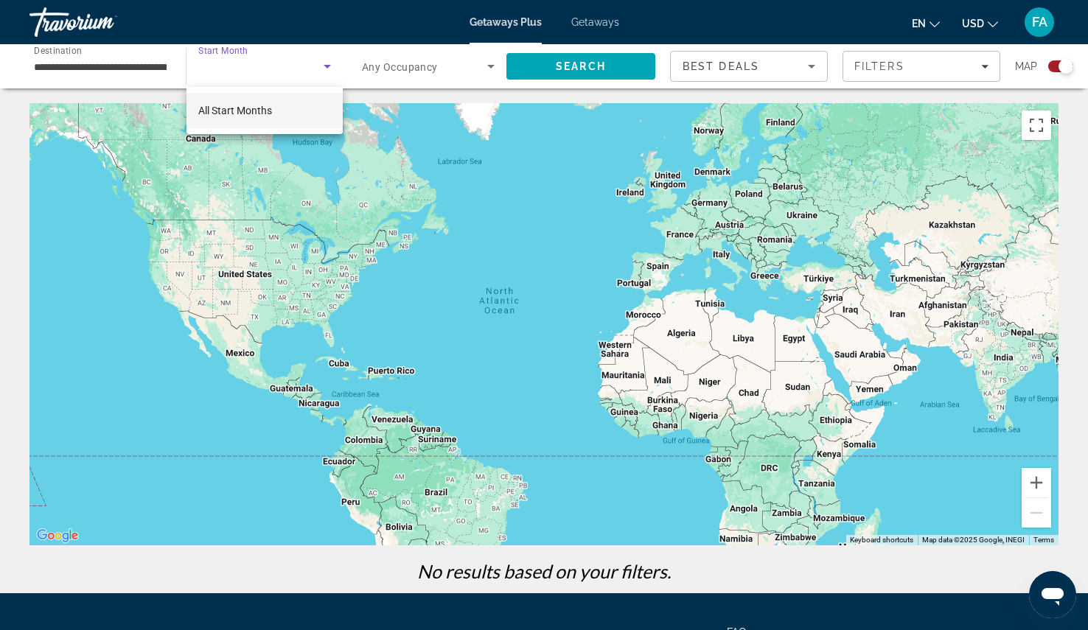
click at [329, 74] on div at bounding box center [544, 315] width 1088 height 630
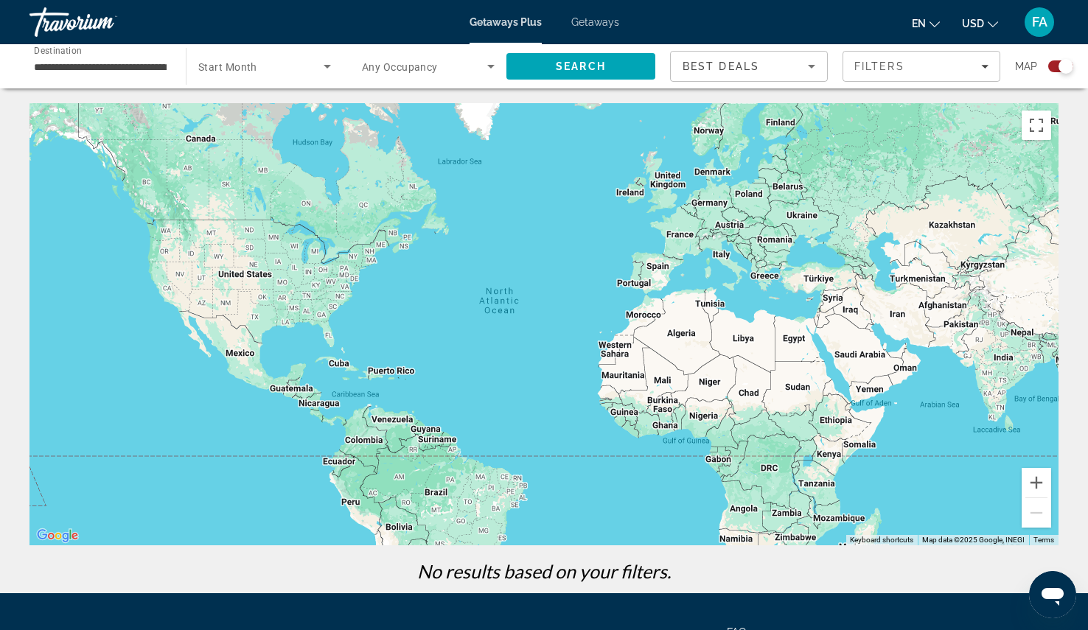
click at [329, 63] on icon "Search widget" at bounding box center [328, 67] width 18 height 18
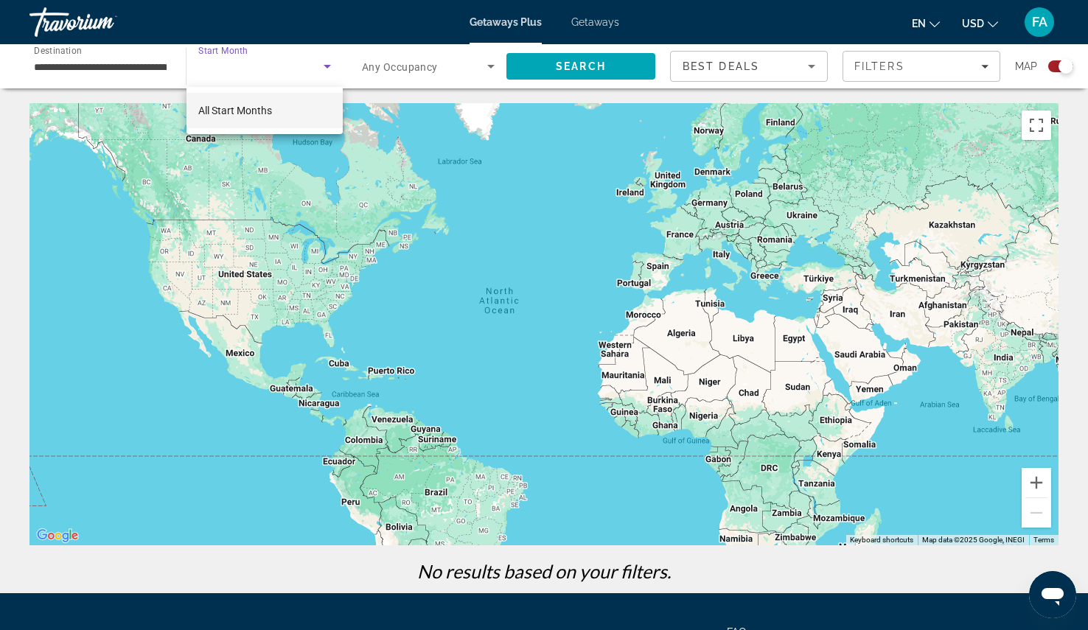
click at [220, 99] on mat-option "All Start Months" at bounding box center [265, 110] width 156 height 35
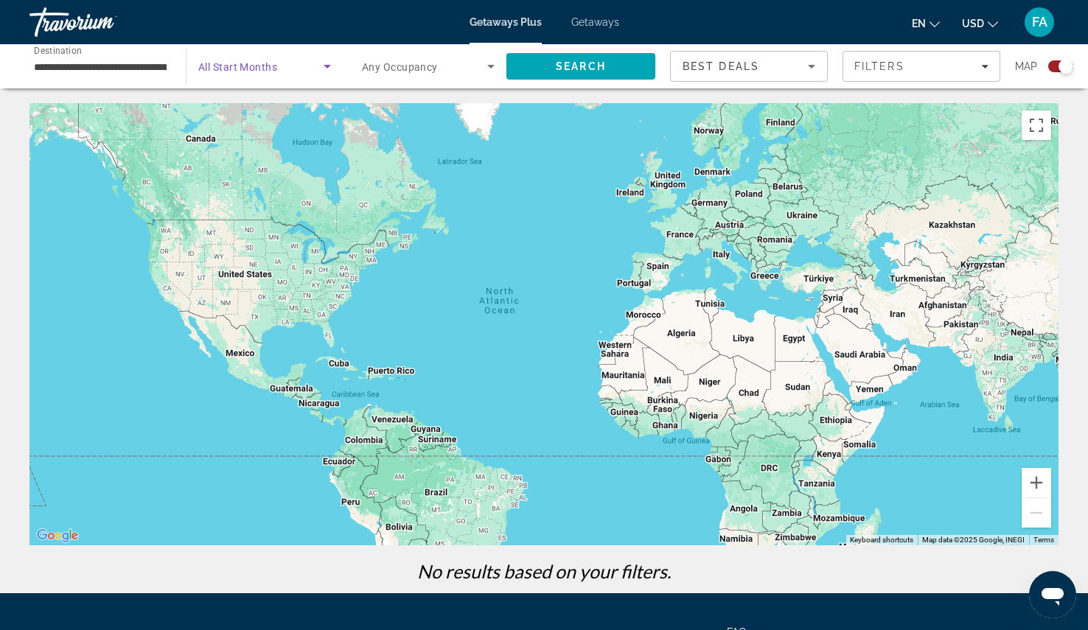
click at [493, 66] on icon "Search widget" at bounding box center [490, 67] width 7 height 4
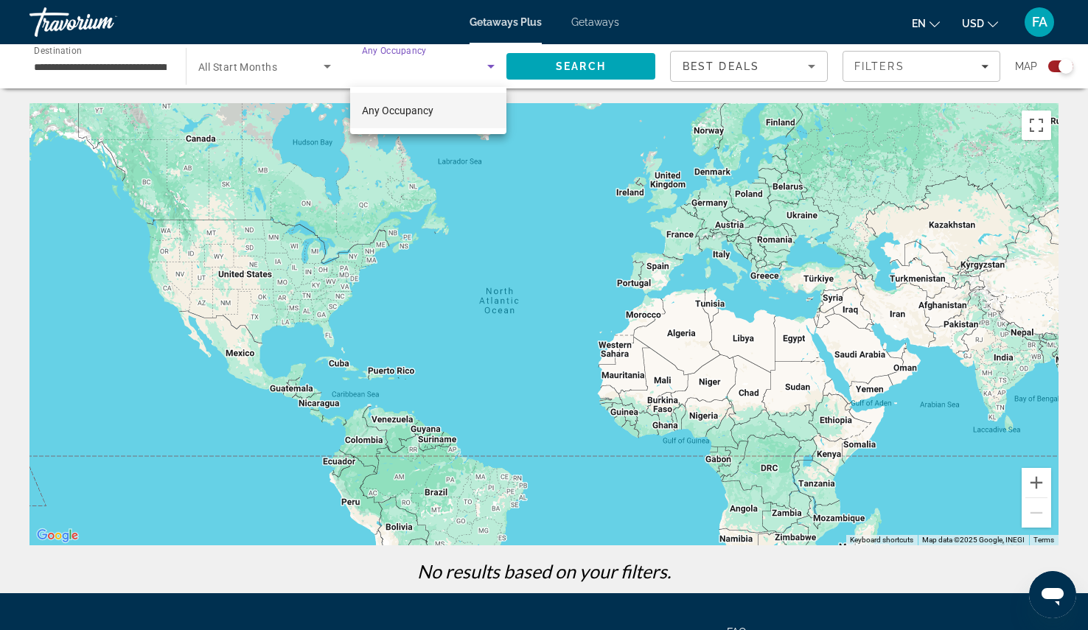
click at [810, 69] on div at bounding box center [544, 315] width 1088 height 630
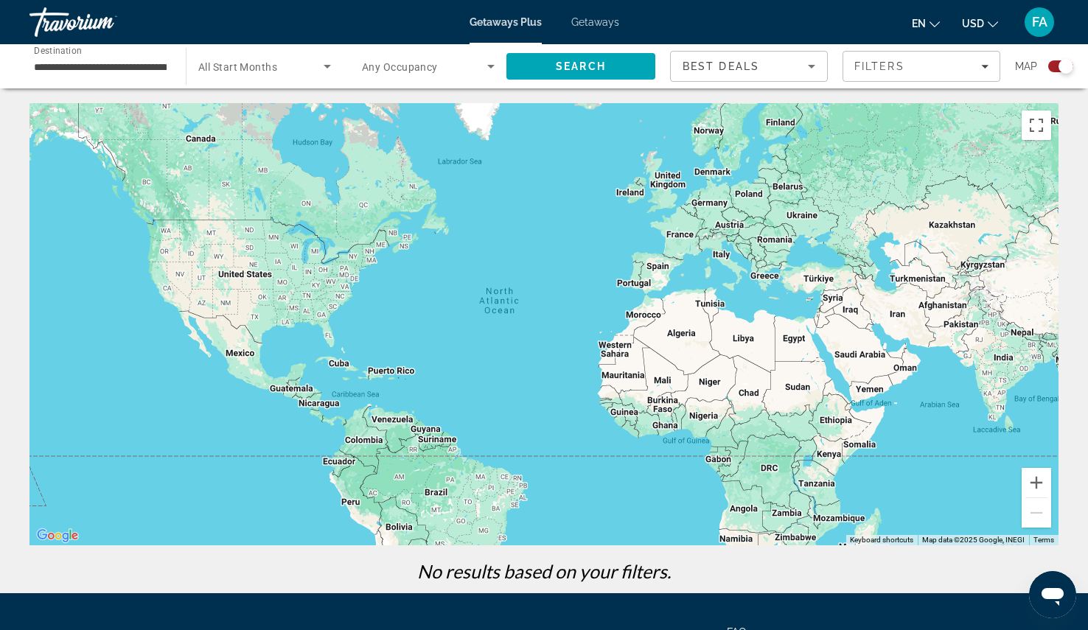
click at [815, 64] on icon "Sort by" at bounding box center [812, 67] width 18 height 18
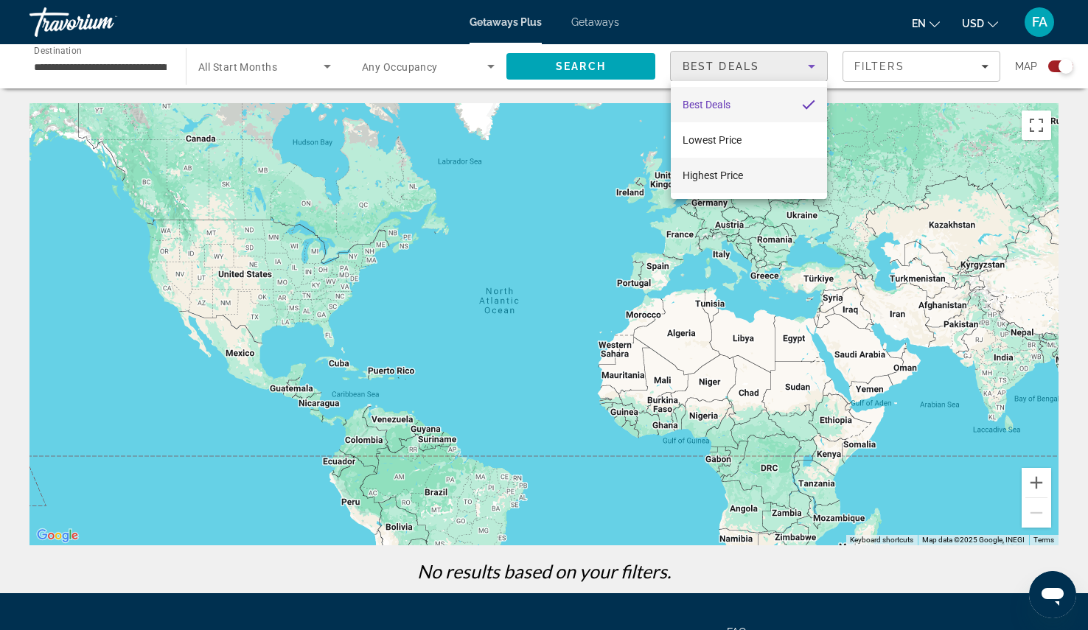
click at [721, 168] on span "Highest Price" at bounding box center [713, 176] width 60 height 18
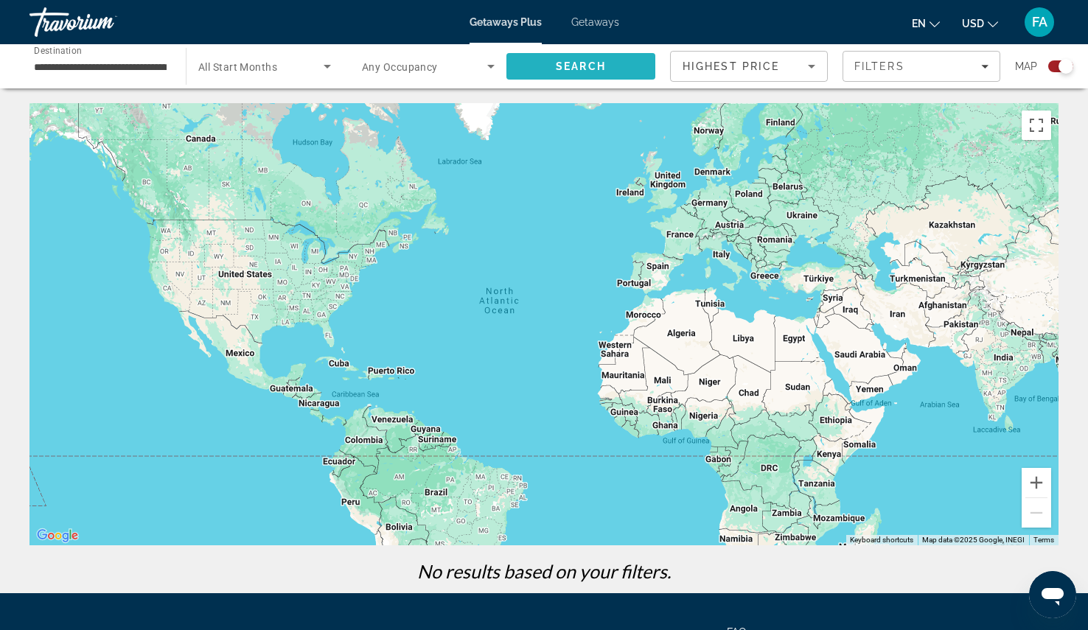
click at [557, 62] on span "Search" at bounding box center [581, 66] width 50 height 12
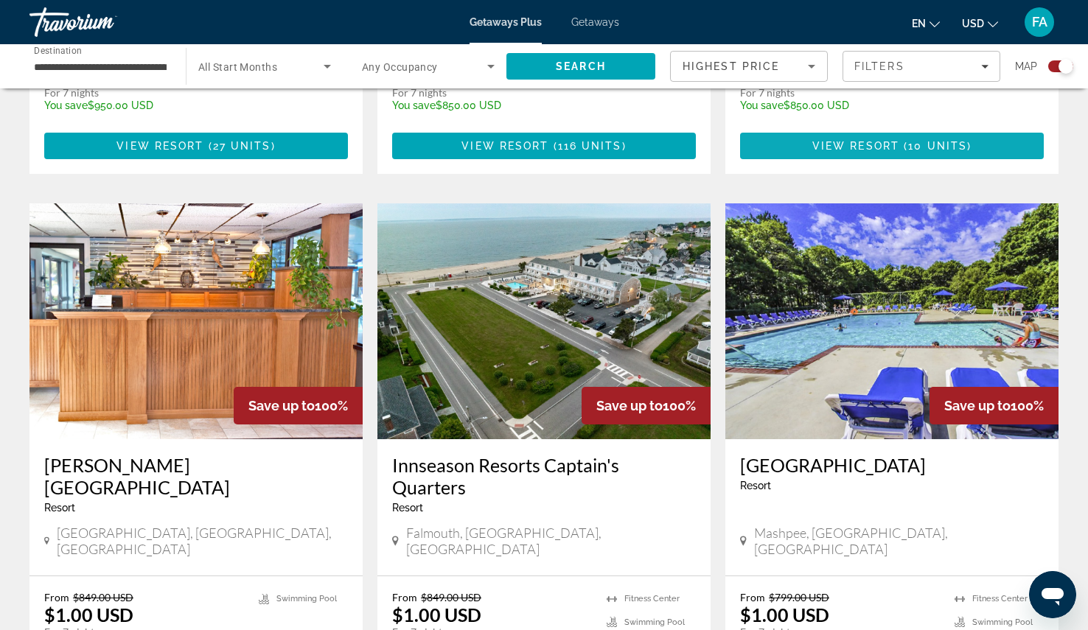
scroll to position [2065, 0]
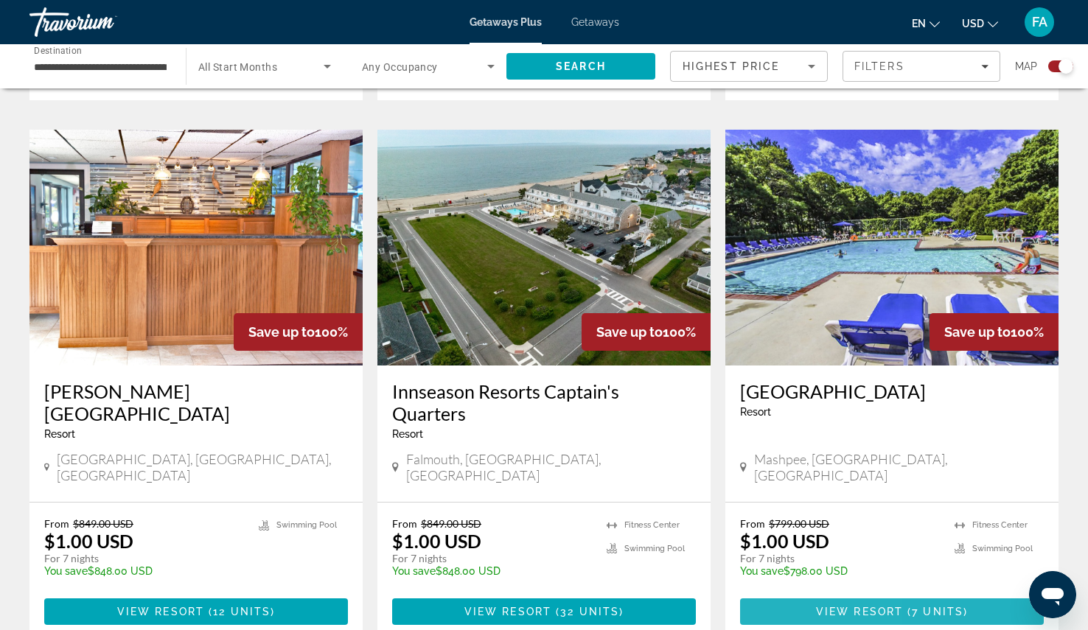
click at [786, 594] on span "Main content" at bounding box center [892, 611] width 304 height 35
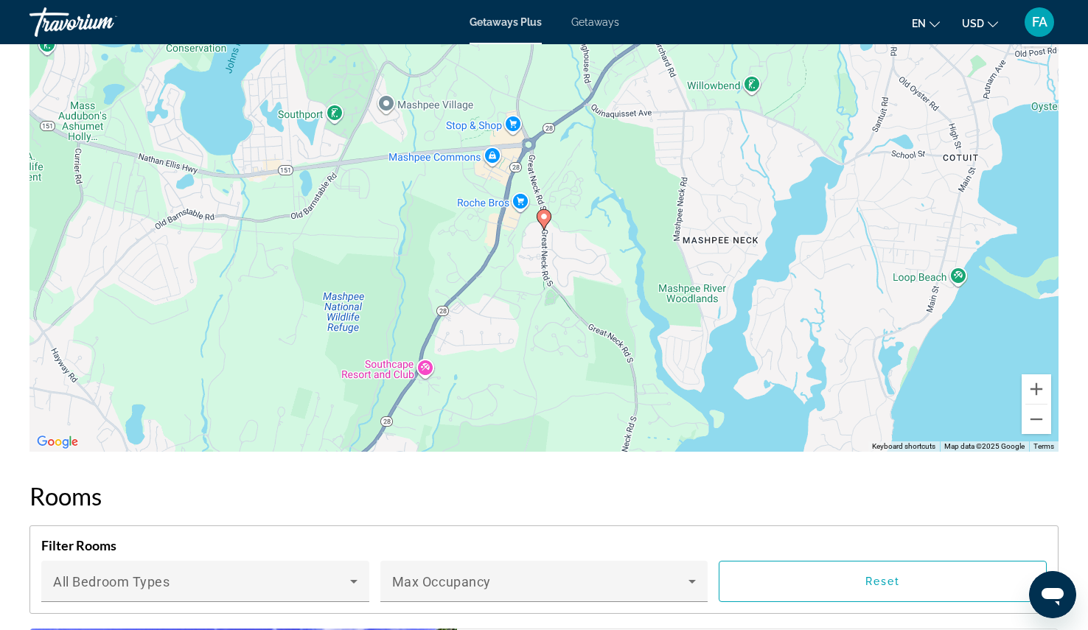
scroll to position [2065, 0]
